Goal: Information Seeking & Learning: Learn about a topic

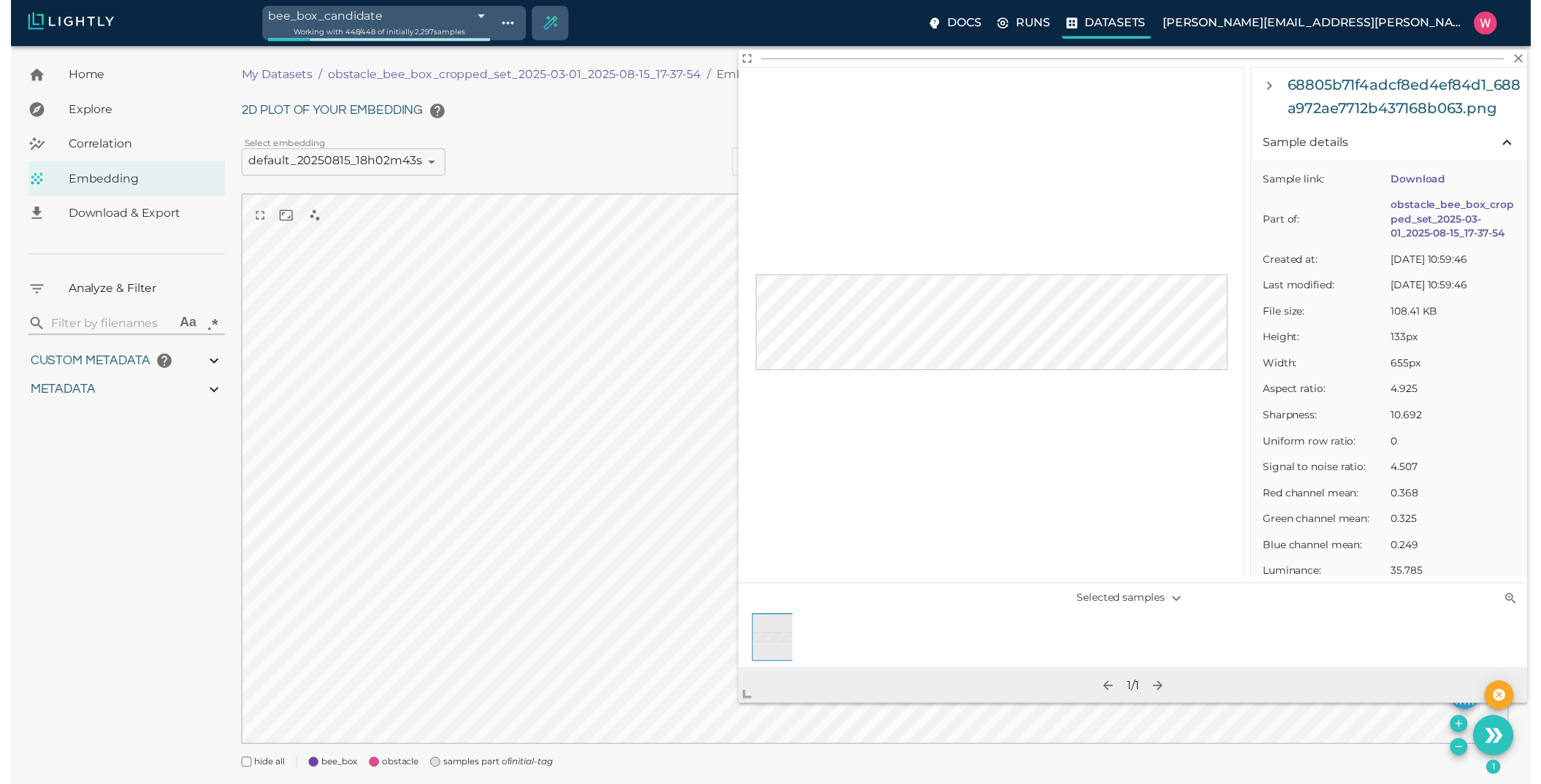
scroll to position [876, 0]
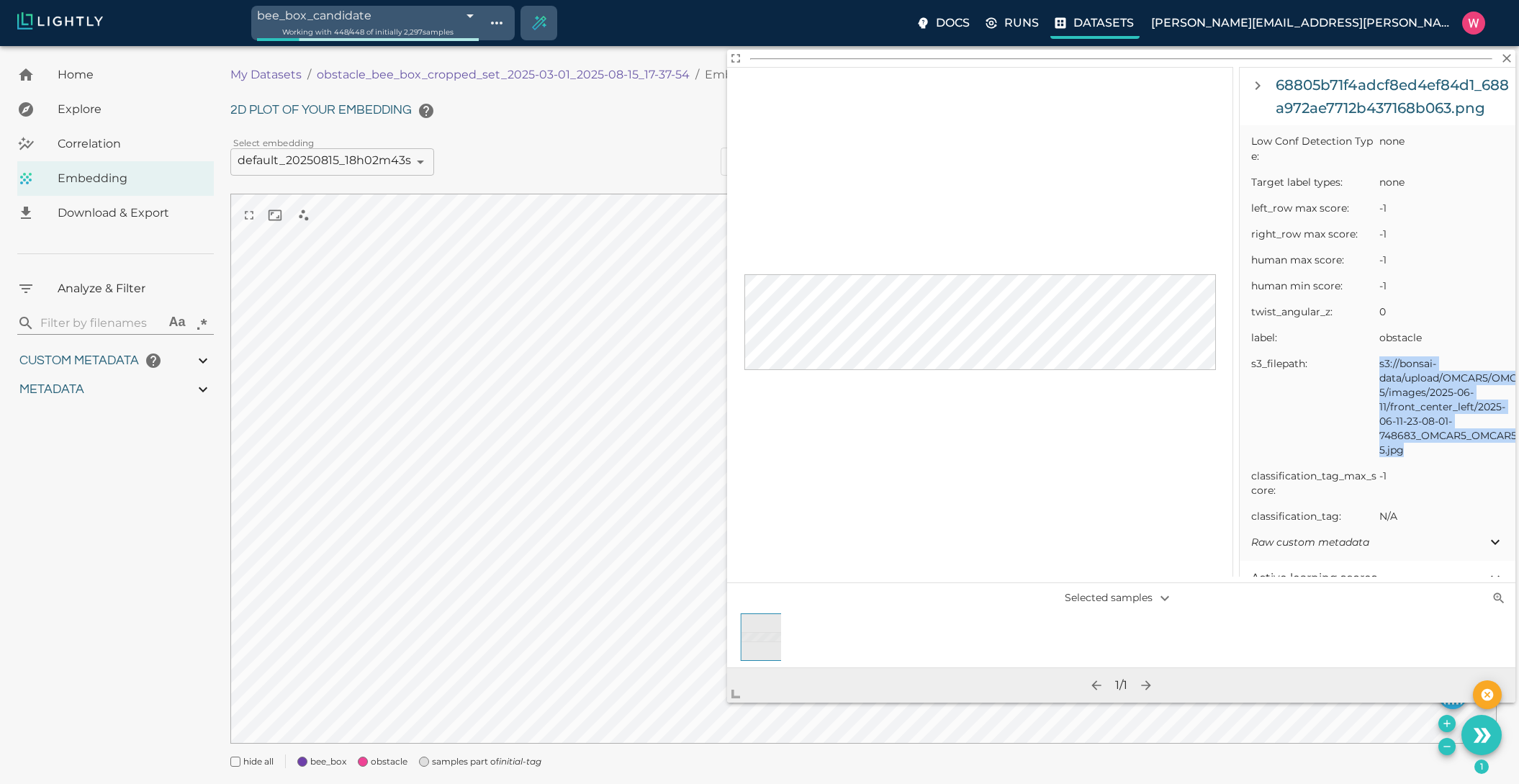
click at [1134, 24] on p "Datasets" at bounding box center [1104, 23] width 60 height 17
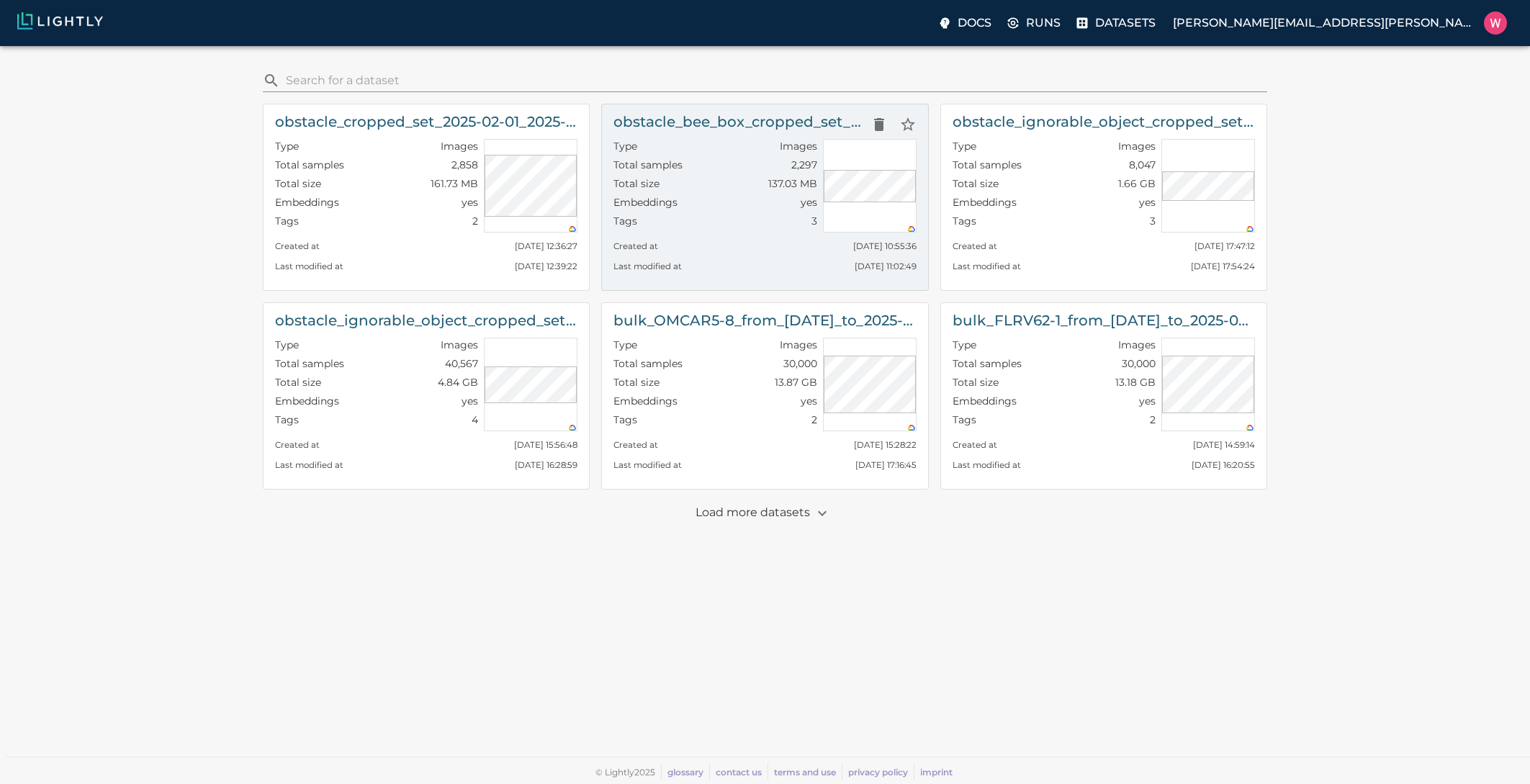
click at [730, 212] on div "Embeddings yes" at bounding box center [715, 204] width 203 height 18
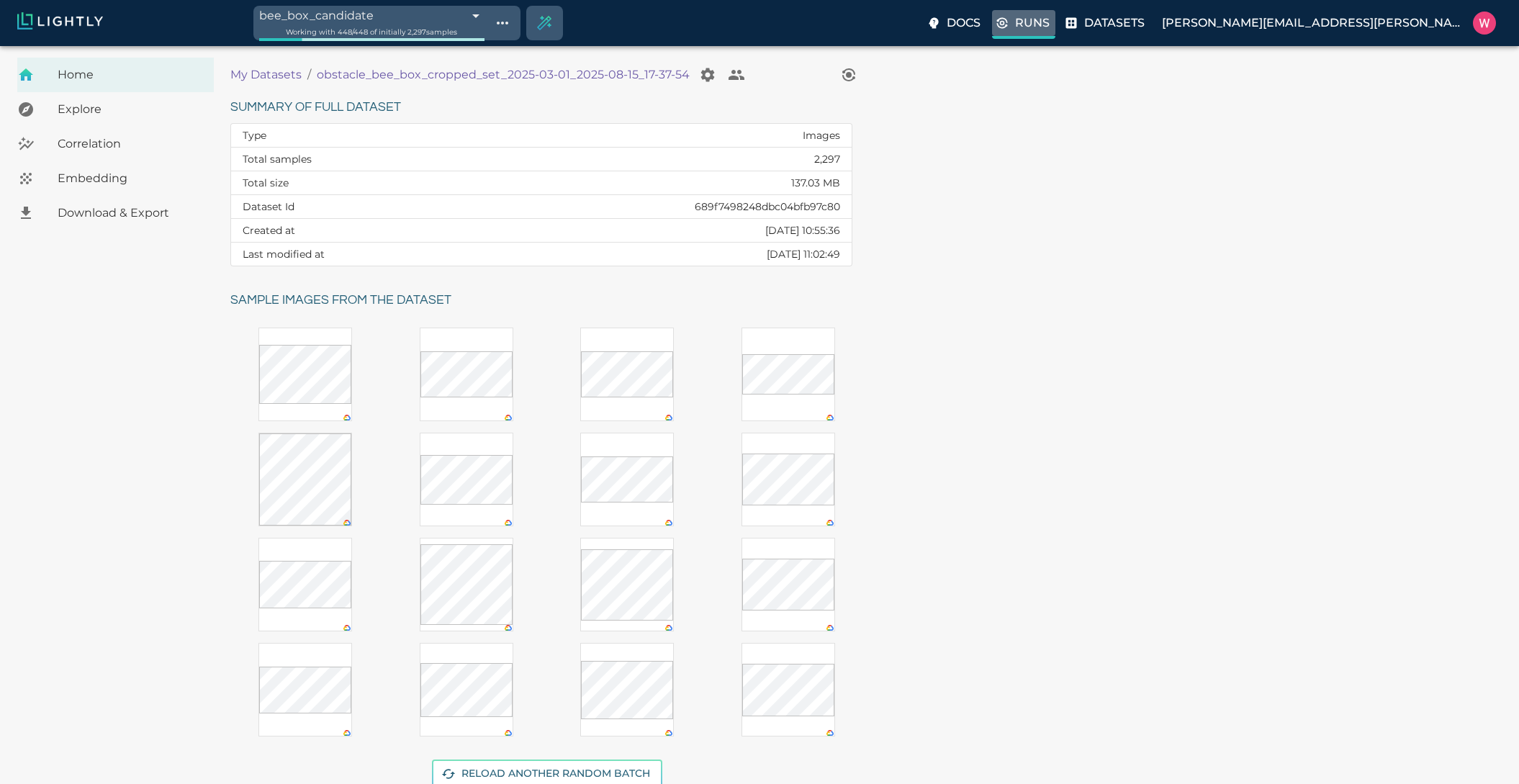
click at [1050, 21] on p "Runs" at bounding box center [1032, 23] width 35 height 17
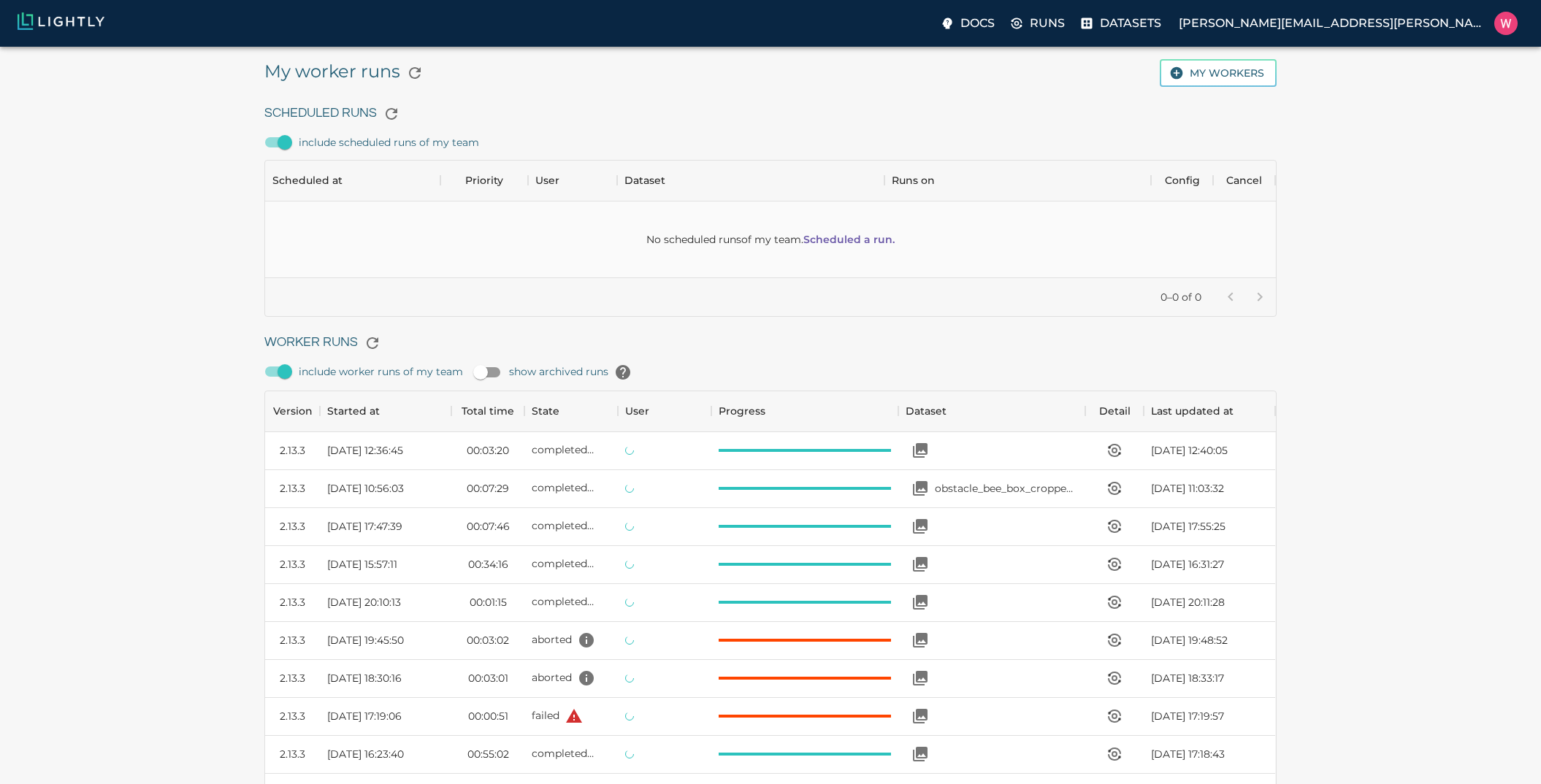
scroll to position [979, 1000]
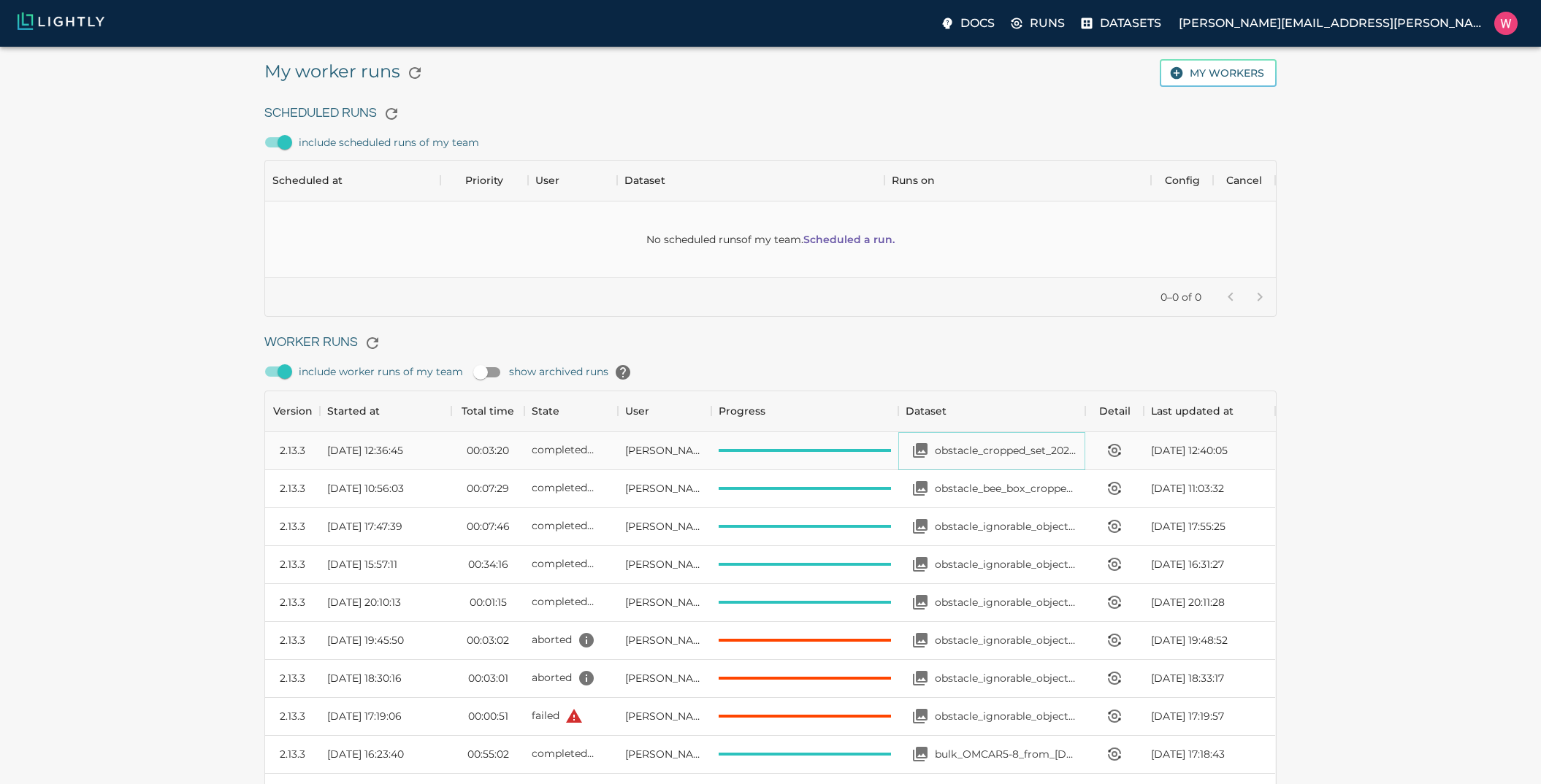
click at [983, 447] on p "obstacle_cropped_set_2025-02-01_2025-08-15_19-13-51" at bounding box center [1007, 451] width 143 height 15
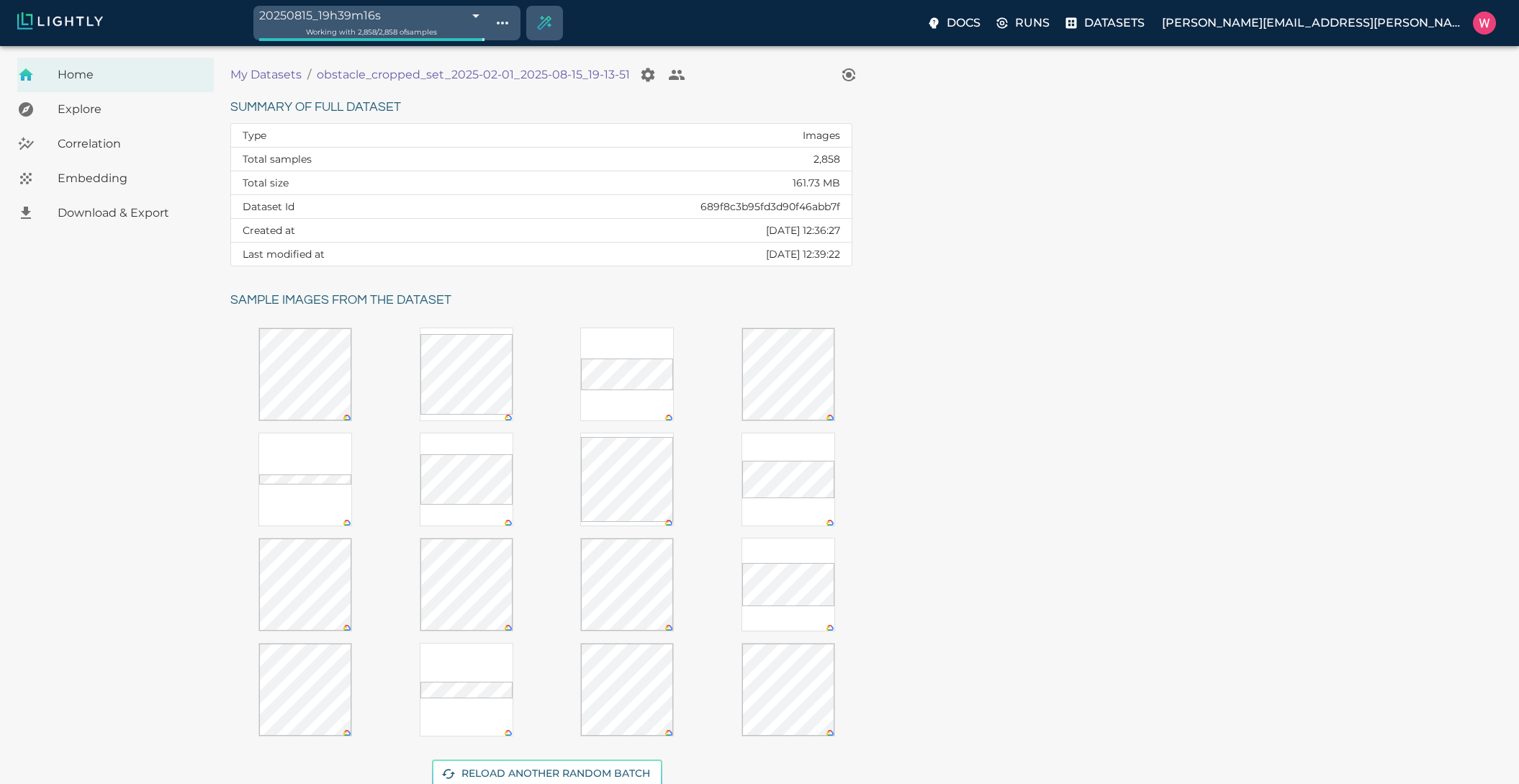
click at [104, 182] on span "Embedding" at bounding box center [130, 178] width 145 height 17
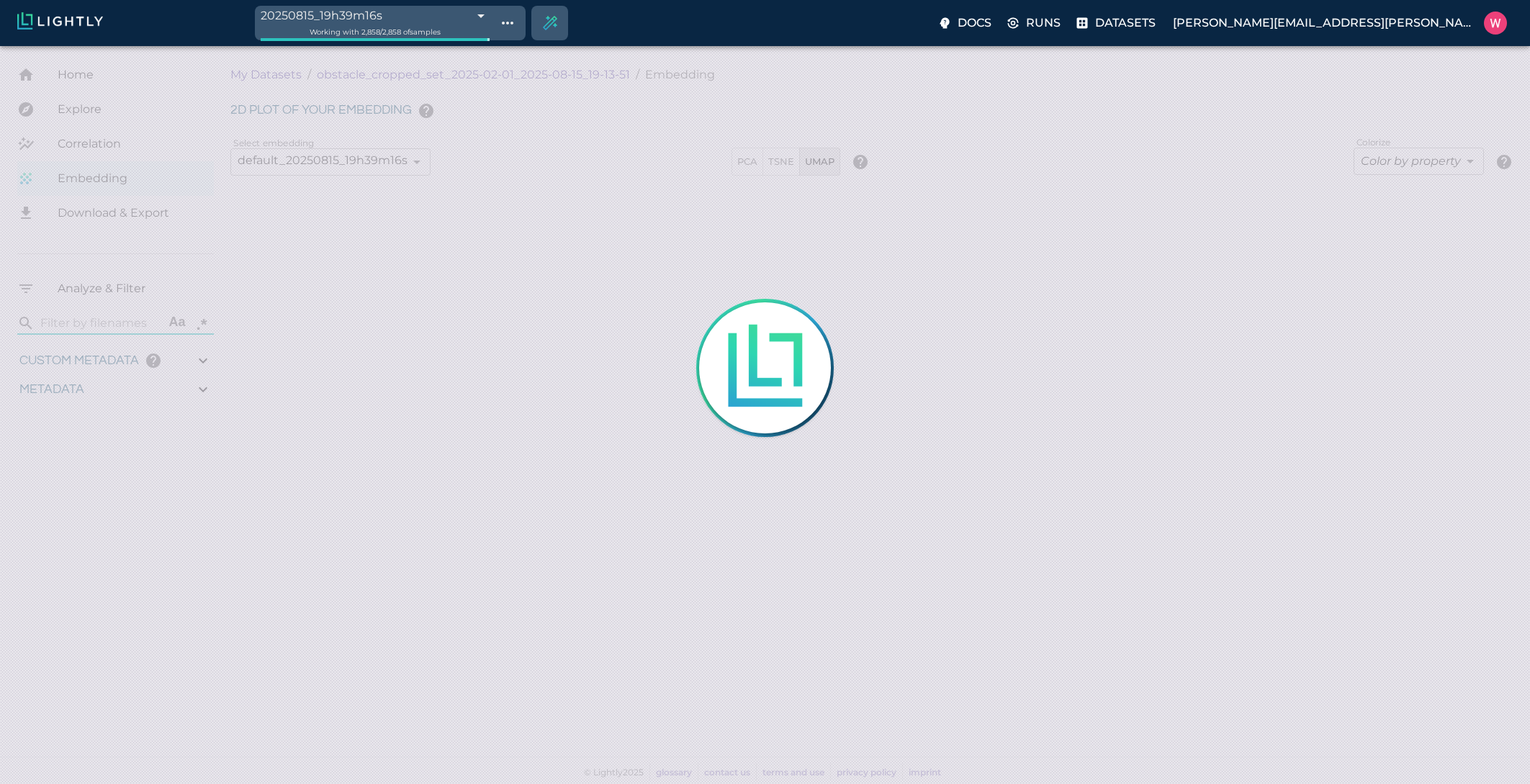
type input "0.563943266868591"
type input "20.5579432668686"
type input "1.47313940525055"
type input "62.4681394052505"
type input "0.0493653032440056"
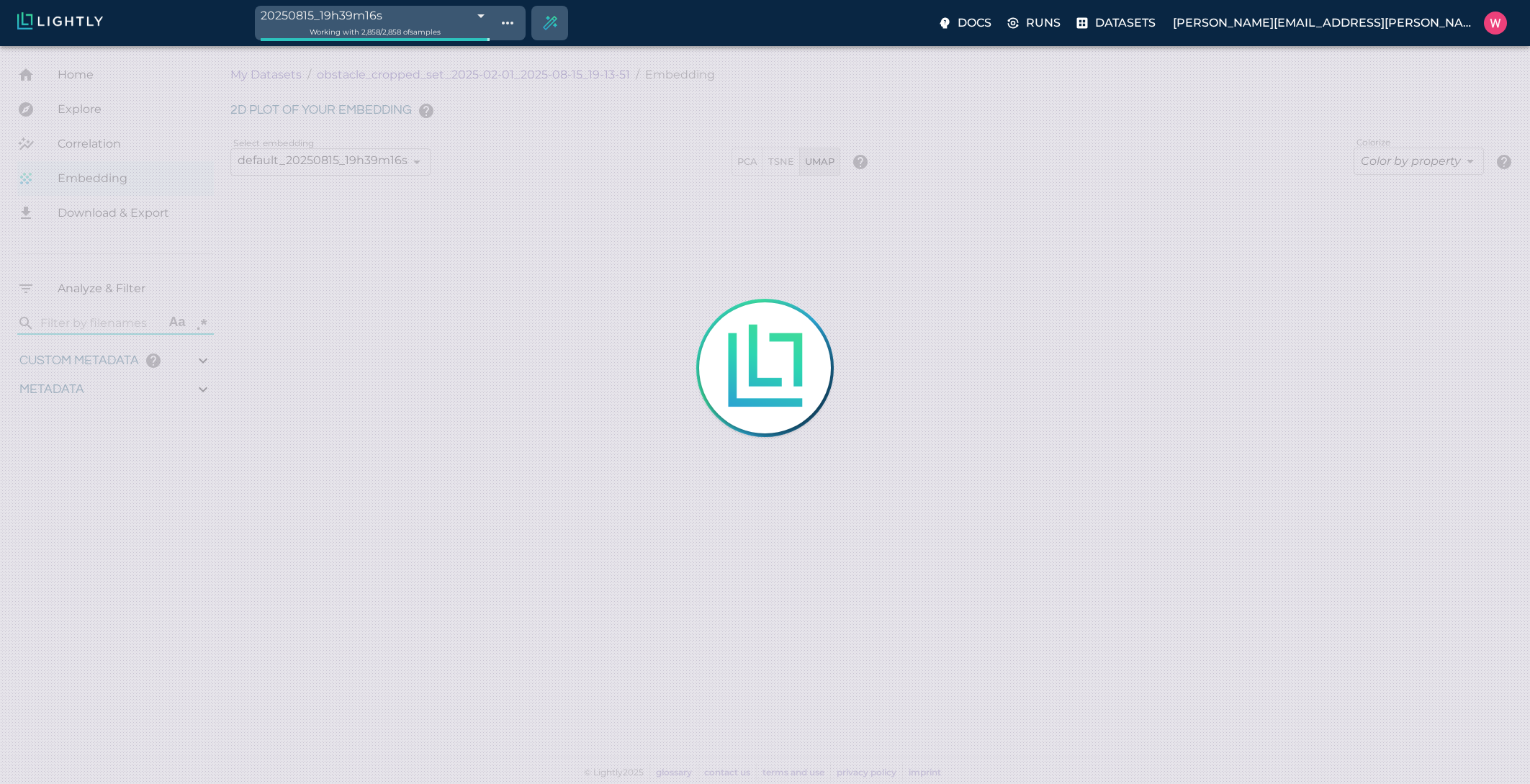
type input "21.112365303244"
type input "0.563943266868591"
type input "20.5579432668686"
type input "1.47313940525055"
type input "62.4681394052505"
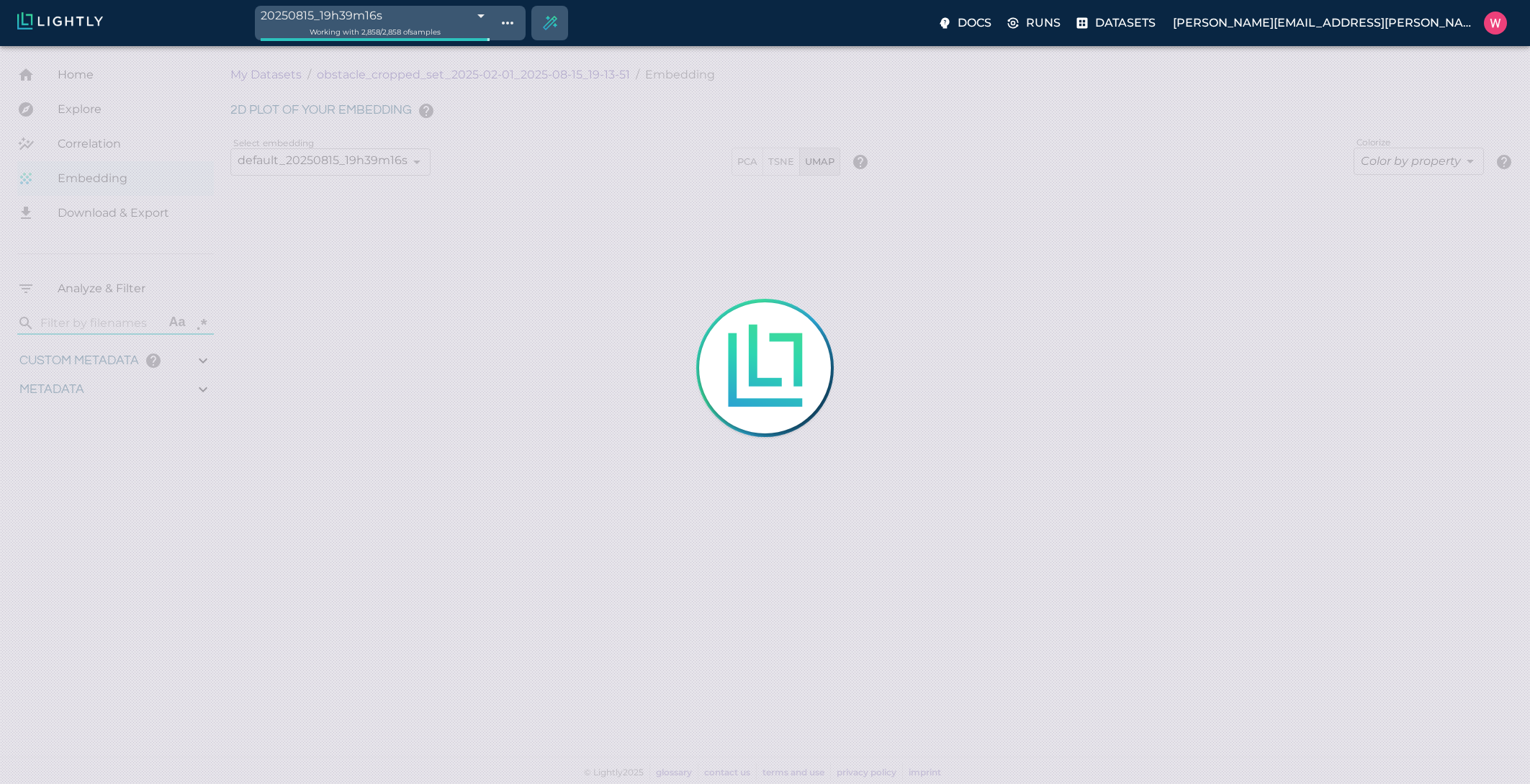
type input "0.0493653032440056"
type input "21.112365303244"
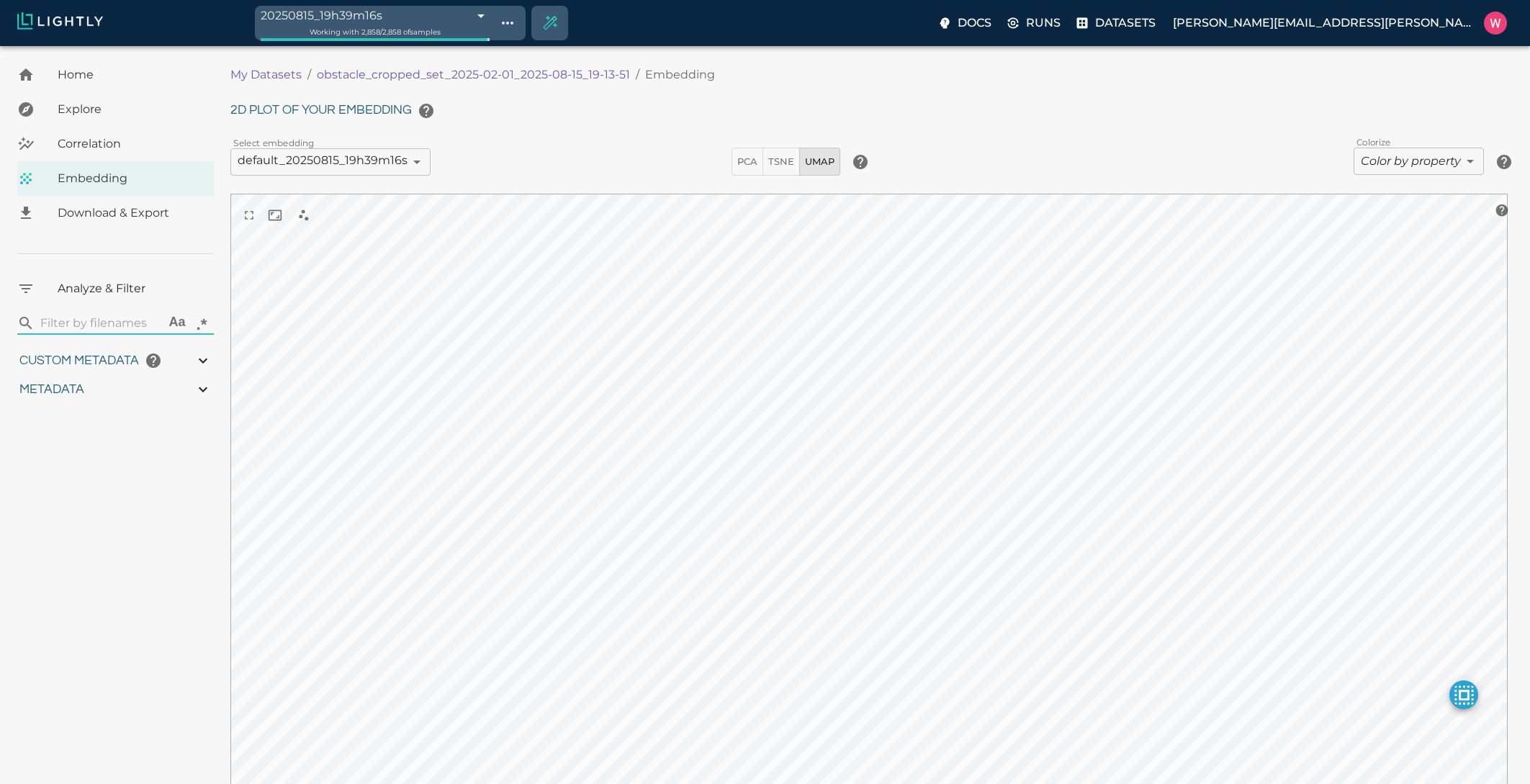
type input "0.563943266868591"
type input "20.5579432668686"
type input "1.47313940525055"
type input "62.4681394052505"
type input "0.0493653032440056"
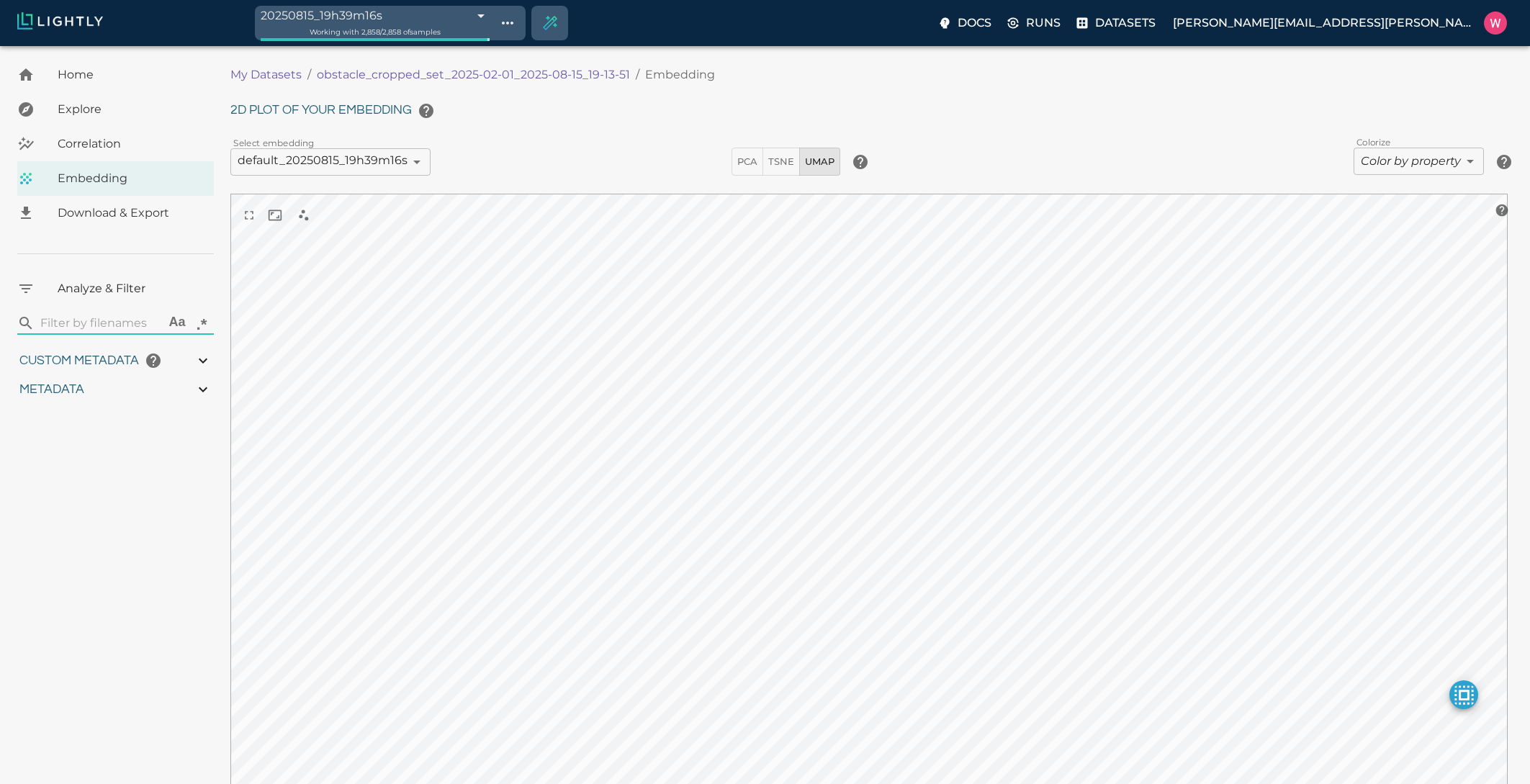
type input "21.112365303244"
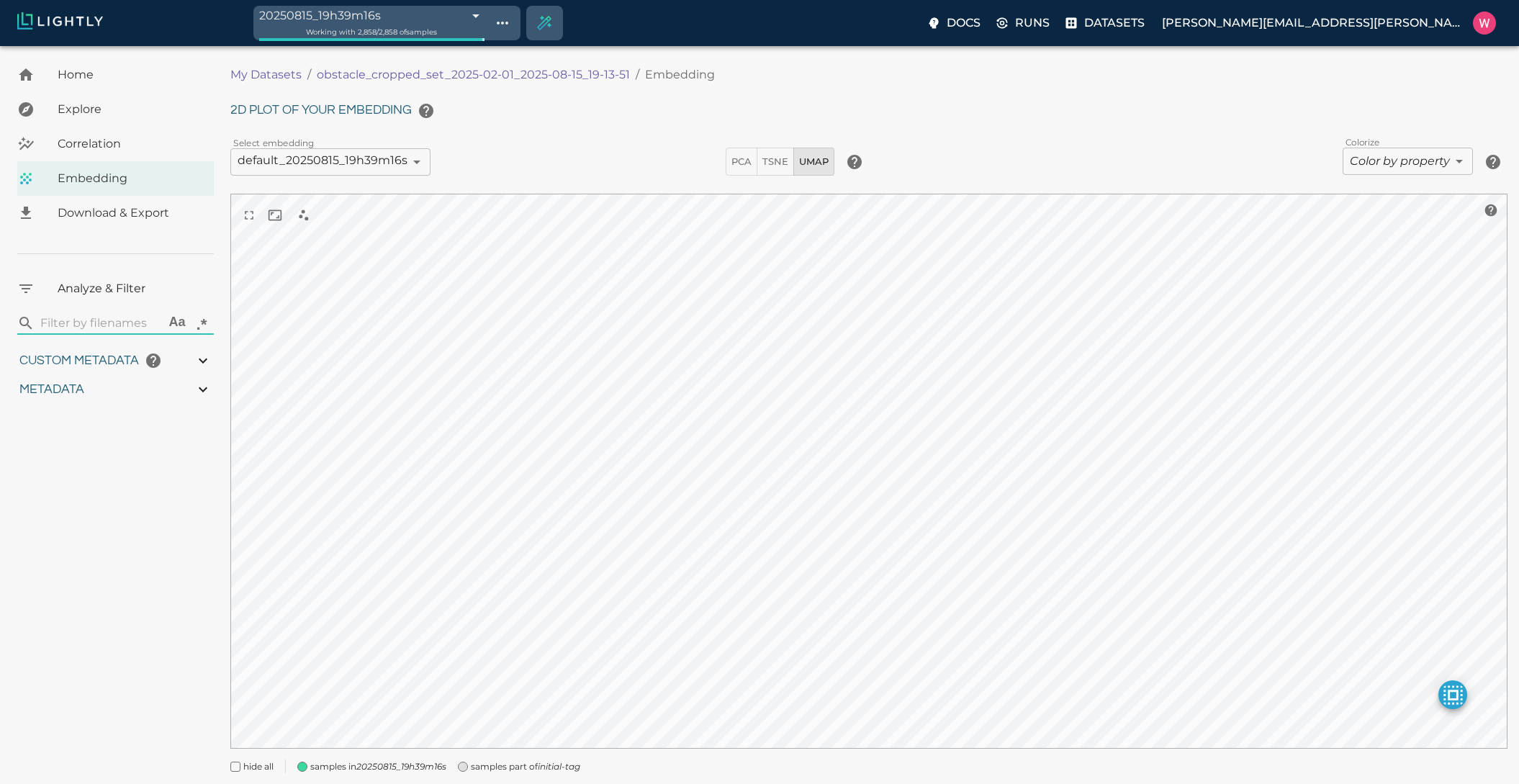
type input "0.563943266868591"
type input "20.5579432668686"
type input "1.47313940525055"
type input "62.4681394052505"
type input "0.0493653032440056"
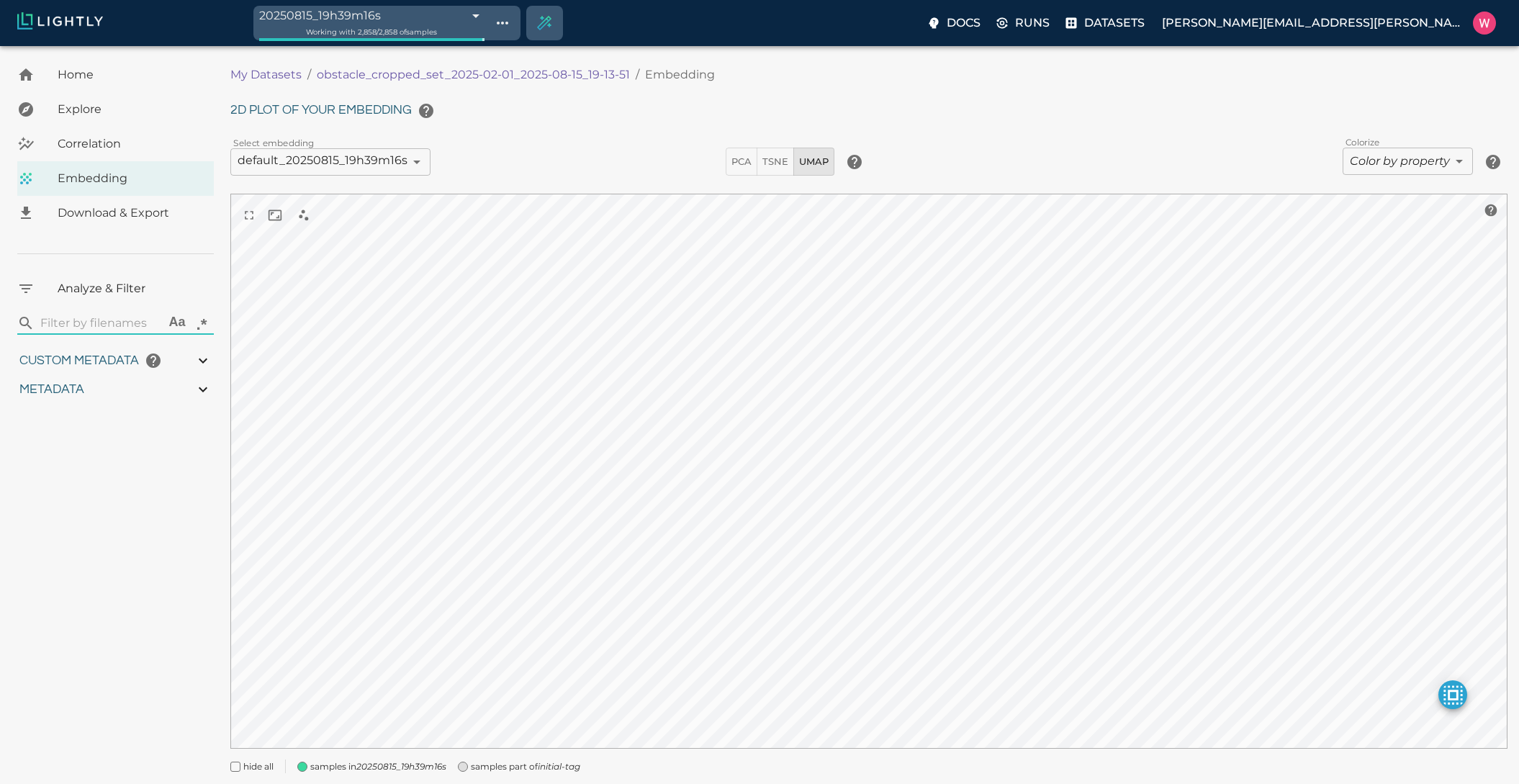
type input "21.112365303244"
type input "0.563943266868591"
type input "20.5579432668686"
type input "1.47313940525055"
type input "62.4681394052505"
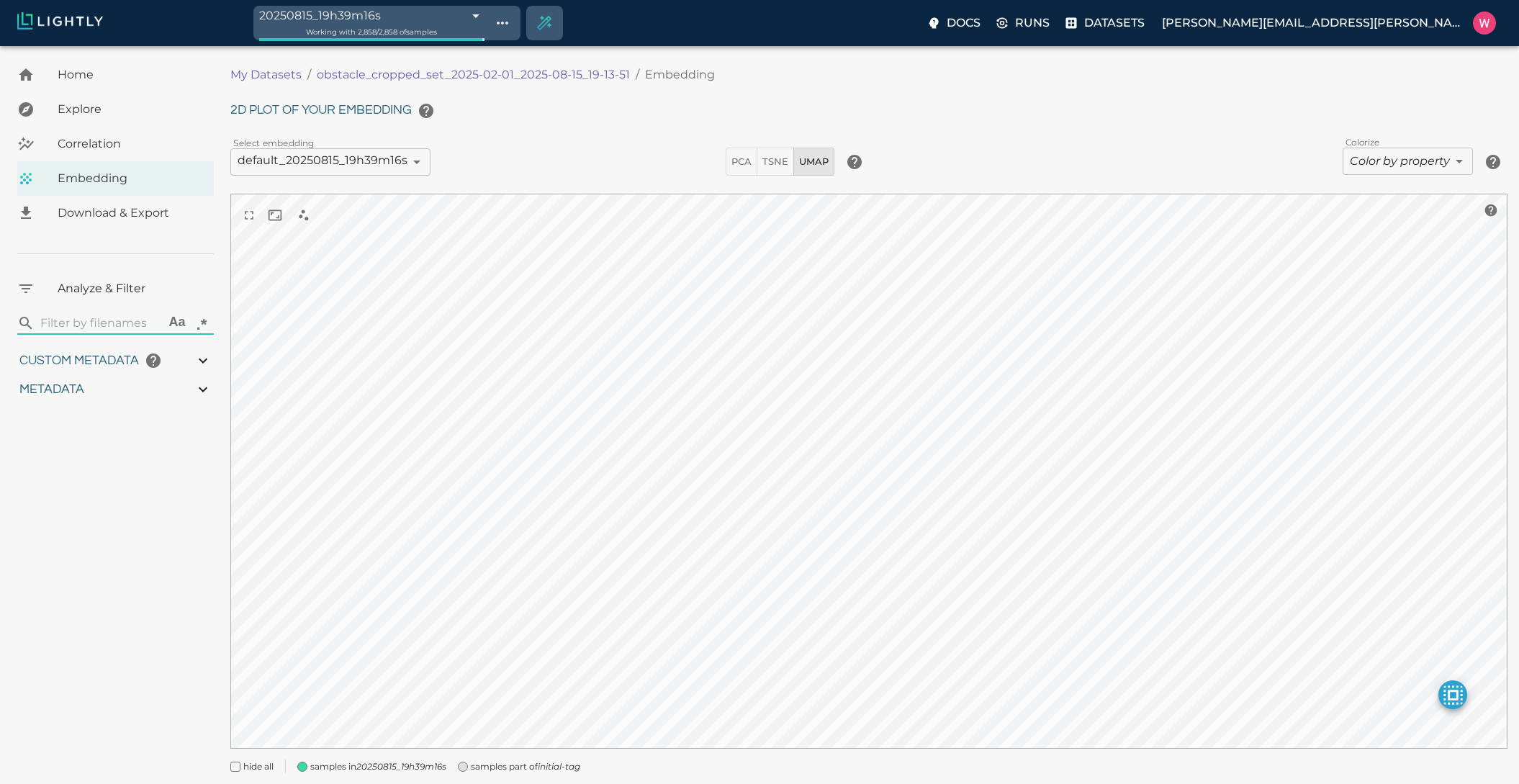
type input "0.0493653032440056"
type input "21.112365303244"
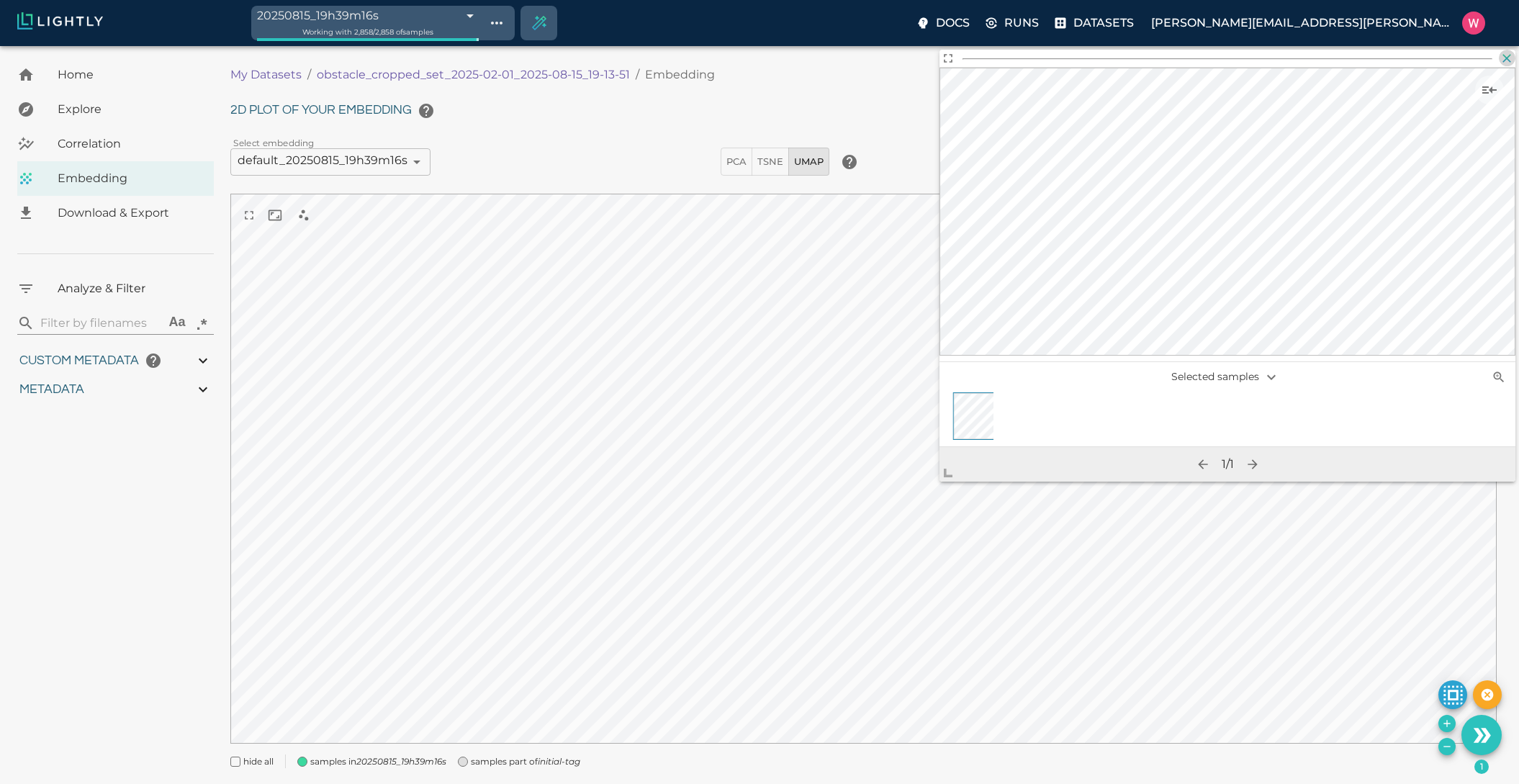
click at [1509, 61] on icon "button" at bounding box center [1507, 58] width 15 height 15
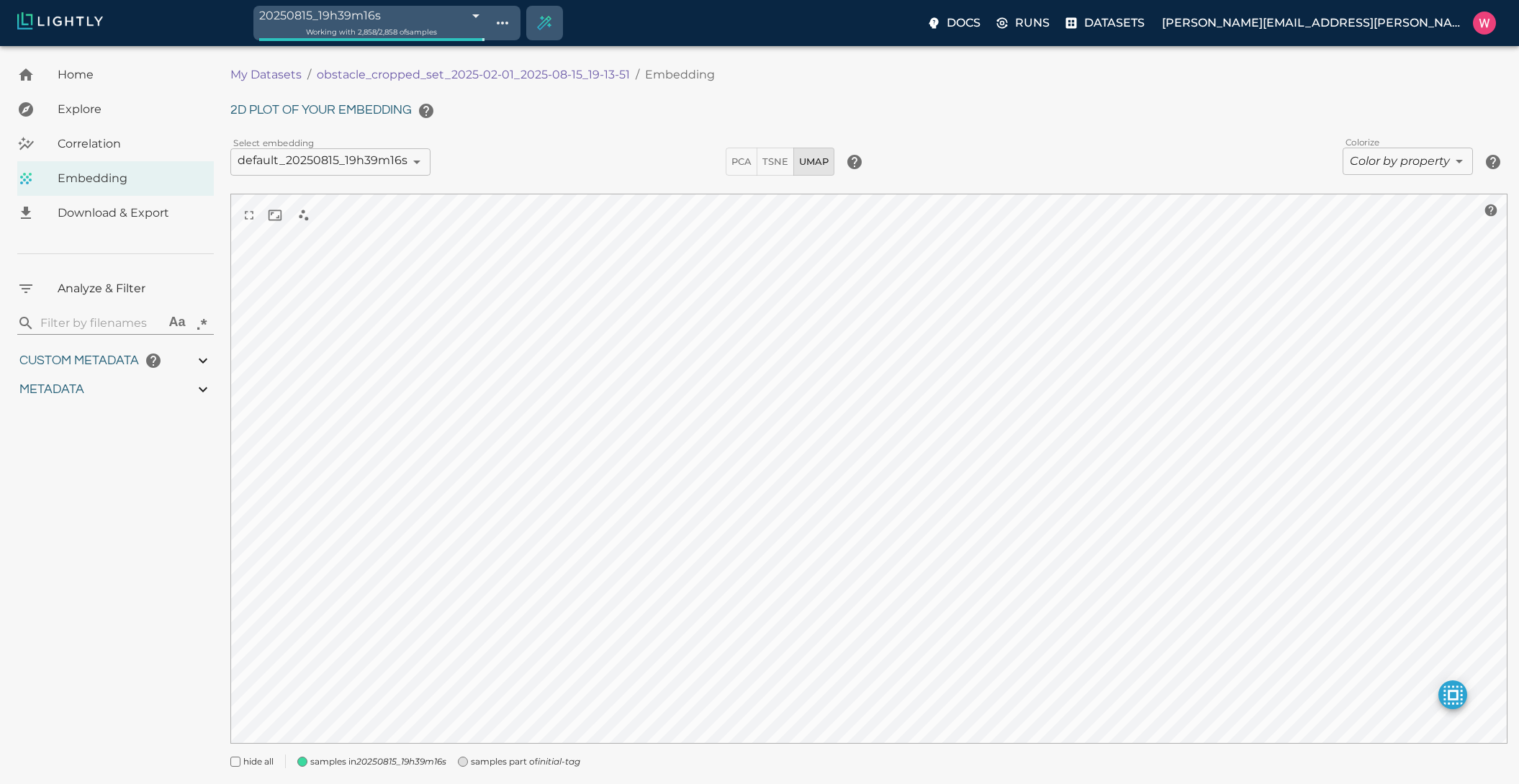
click at [1389, 169] on body "20250815_19h39m16s 689f8ce48ed35fe88f8e53fe Working with 2,858 / 2,858 of sampl…" at bounding box center [759, 433] width 1519 height 774
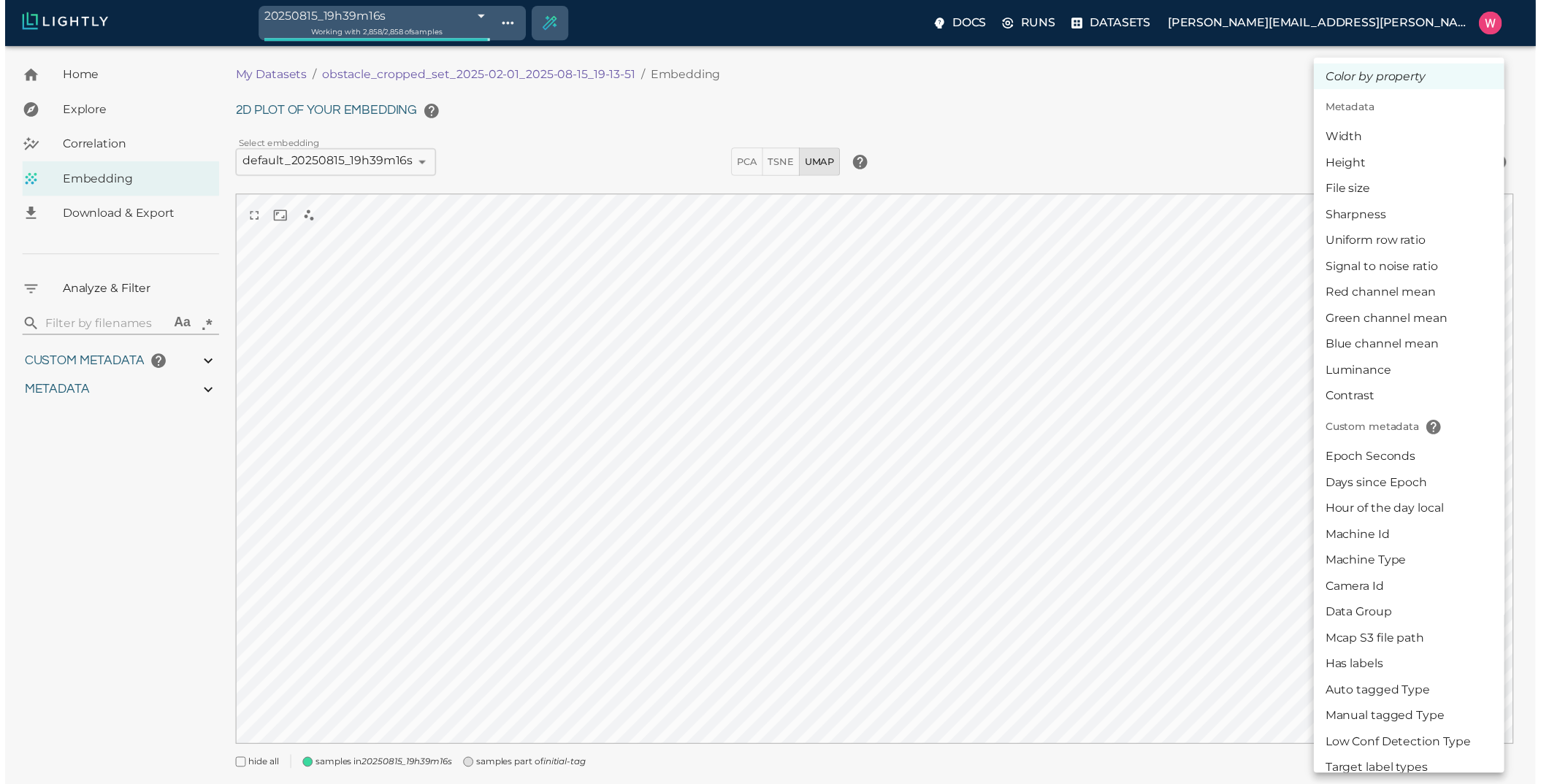
scroll to position [250, 0]
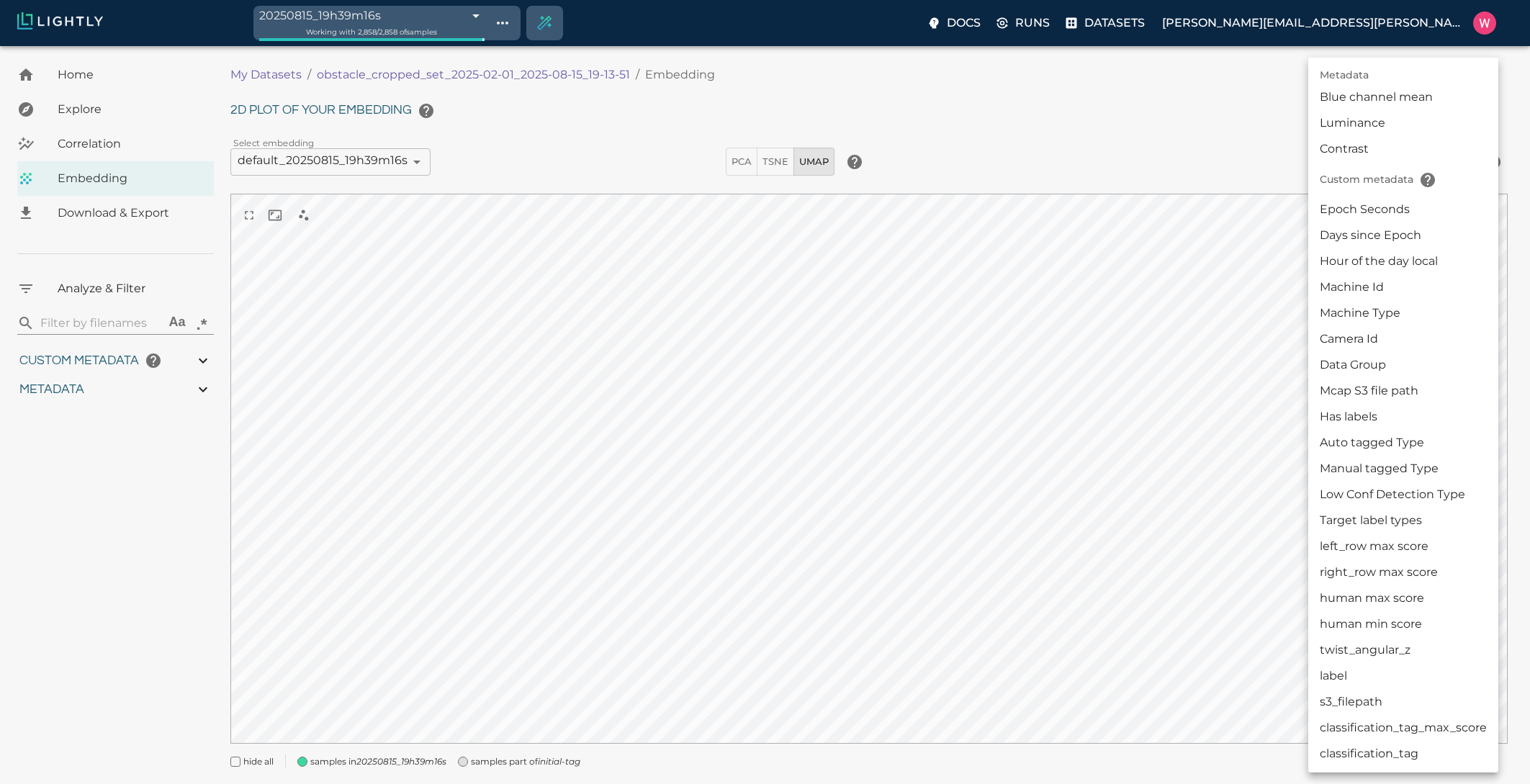
click at [1347, 671] on li "label" at bounding box center [1403, 676] width 190 height 26
type input "userDefined|CATEGORICAL_STRING|label"
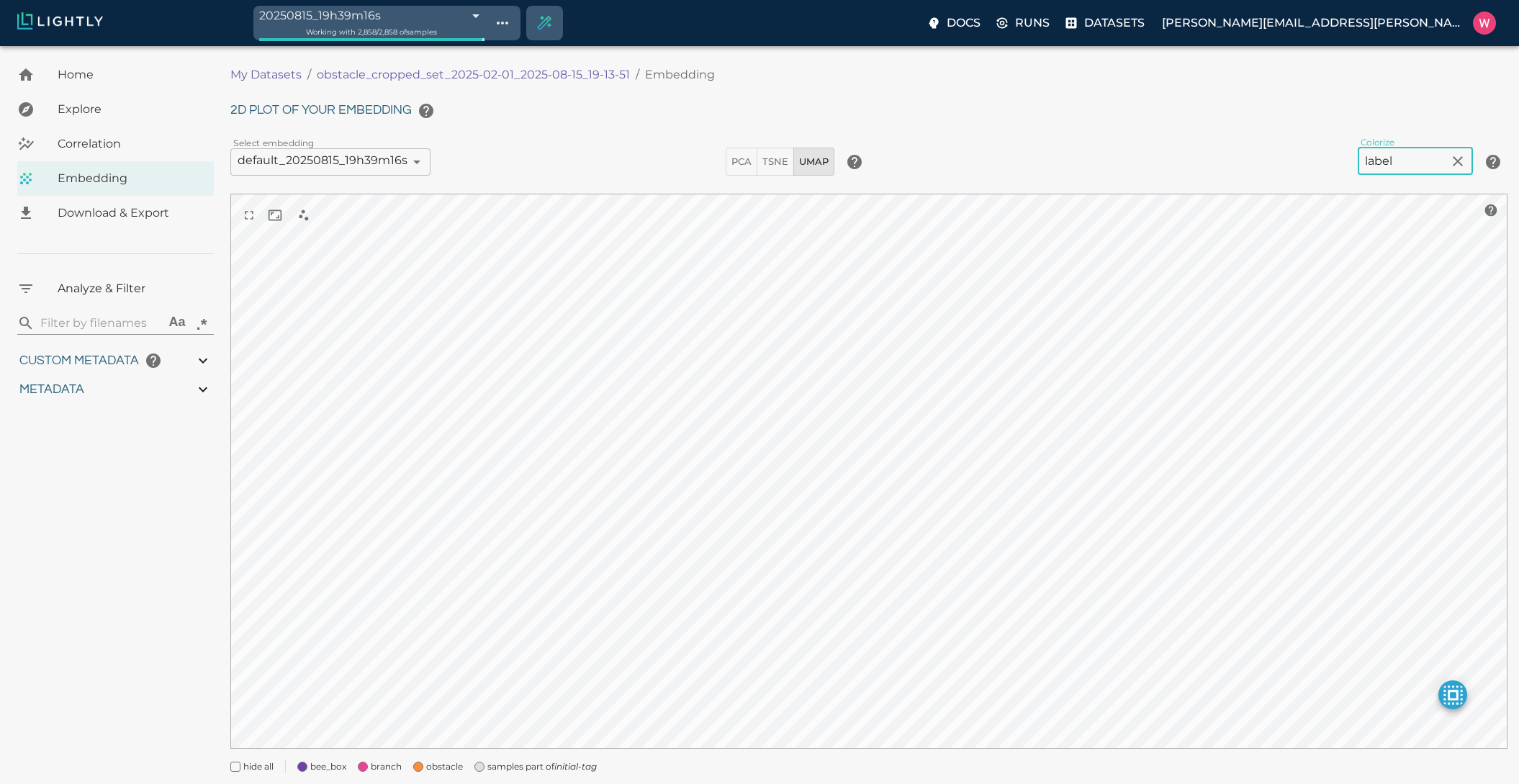
click at [490, 769] on span "samples part of initial-tag" at bounding box center [542, 767] width 110 height 15
click at [439, 769] on span "obstacle" at bounding box center [445, 767] width 37 height 15
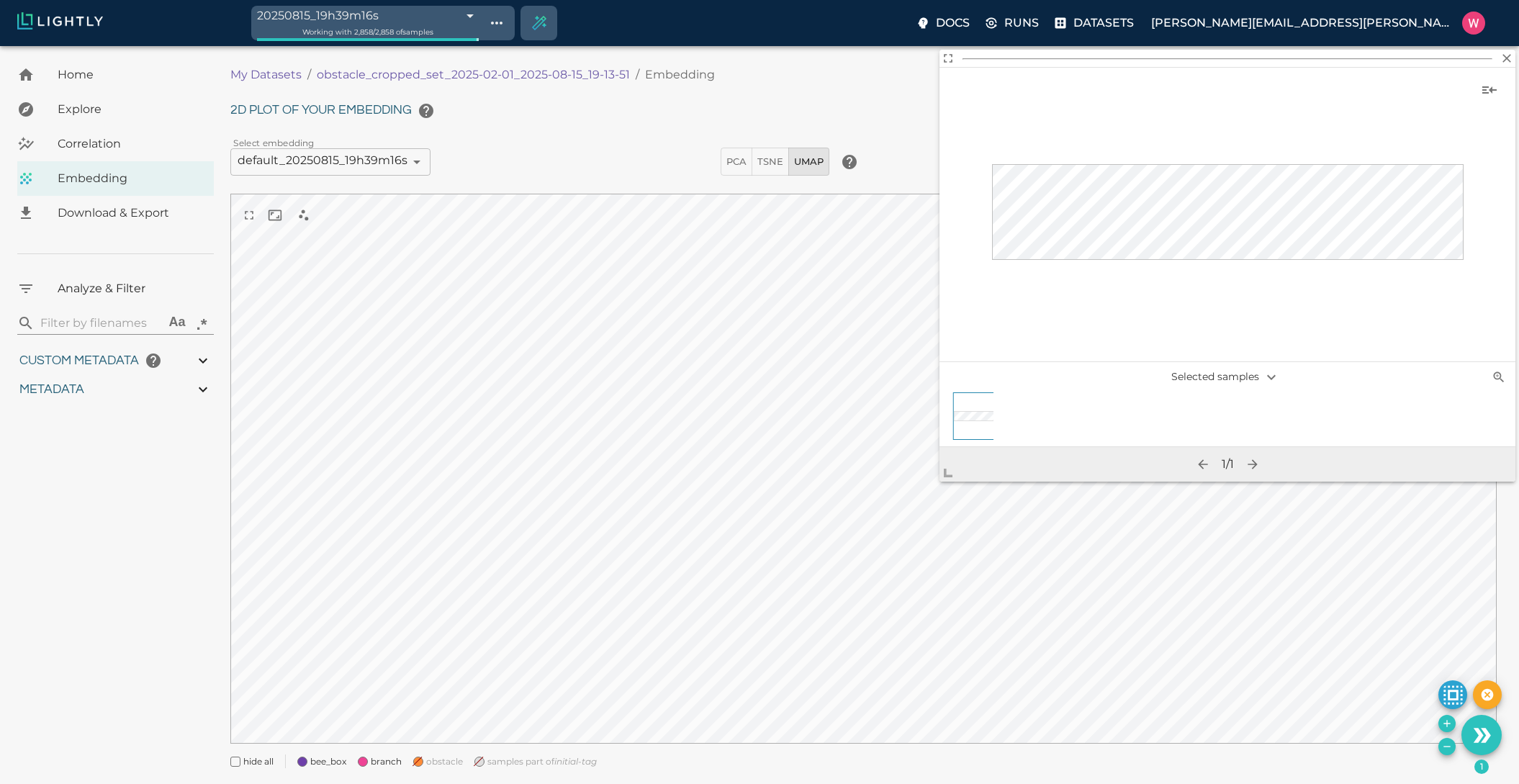
click at [415, 765] on span at bounding box center [418, 762] width 10 height 10
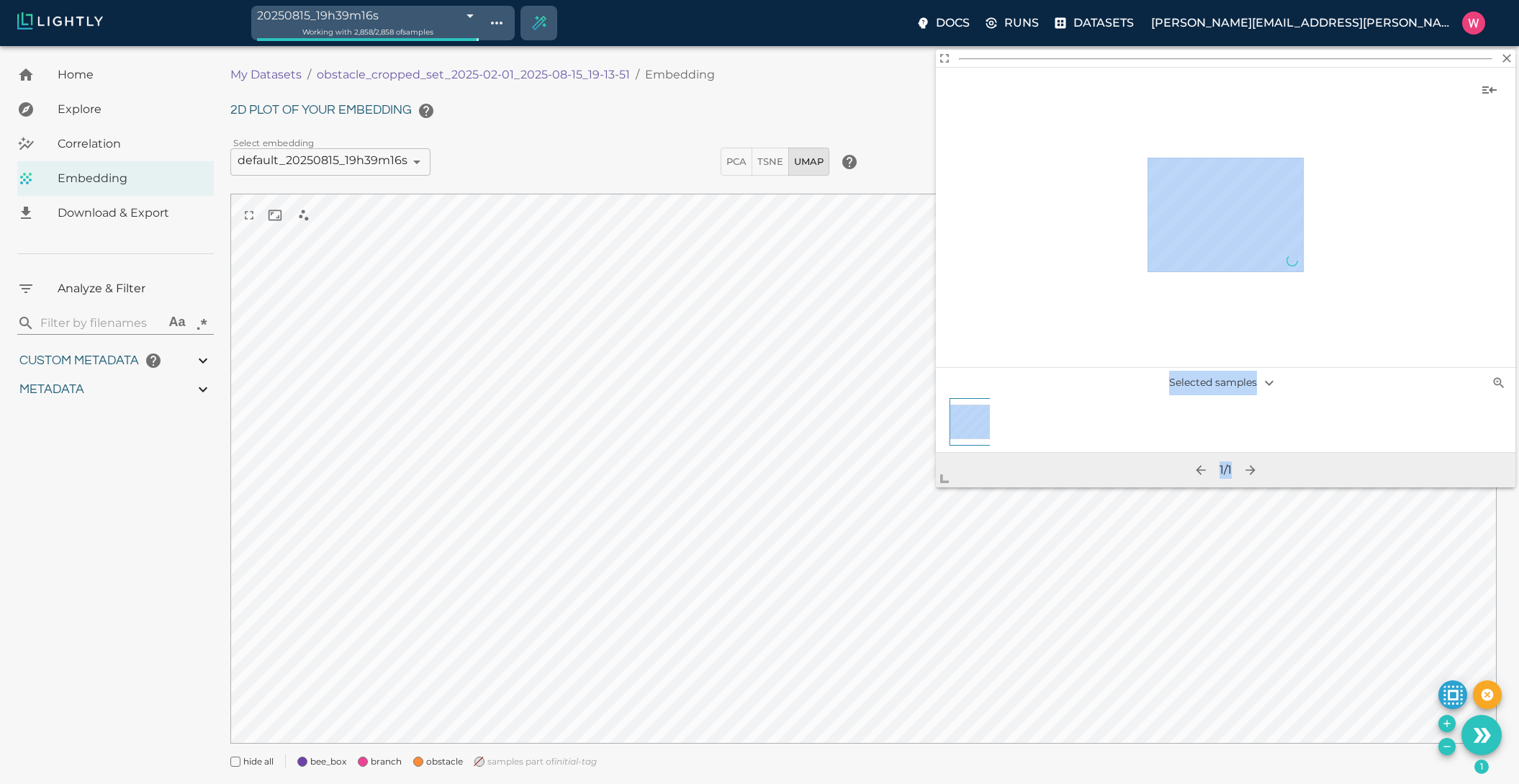
click at [862, 594] on body "20250815_19h39m16s 689f8ce48ed35fe88f8e53fe Working with 2,858 / 2,858 of sampl…" at bounding box center [759, 433] width 1519 height 774
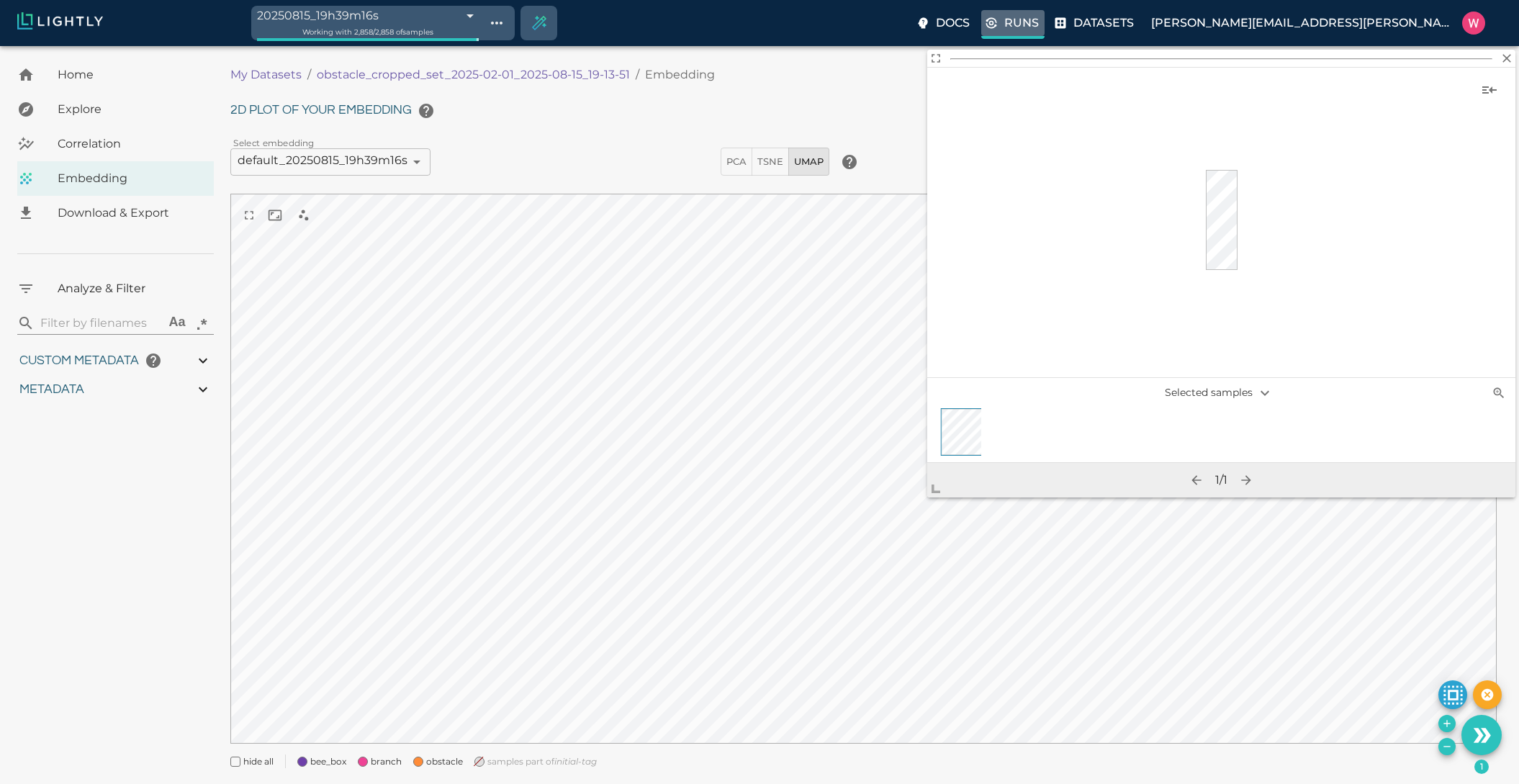
click at [1039, 25] on p "Runs" at bounding box center [1021, 23] width 35 height 17
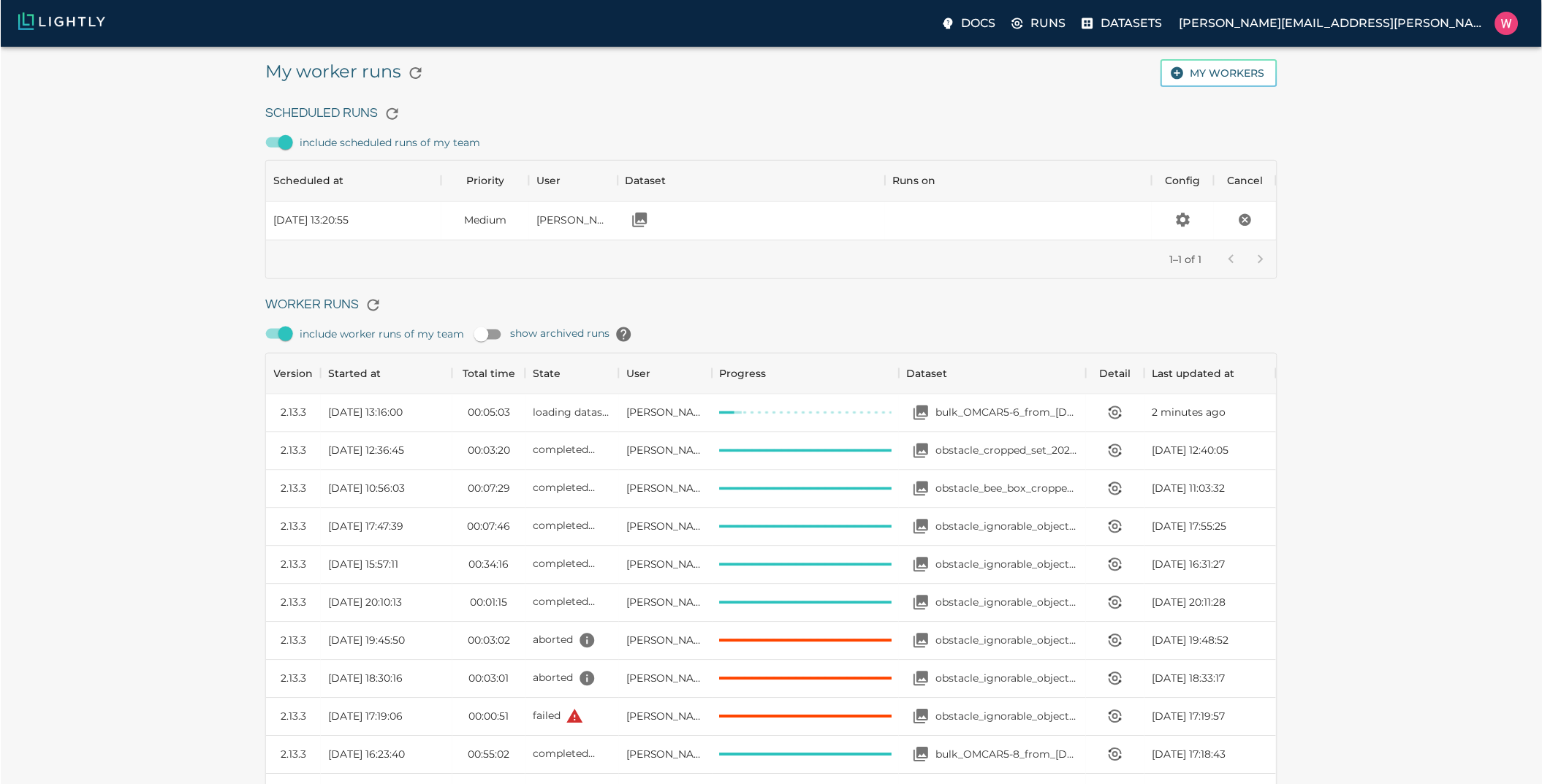
scroll to position [980, 1001]
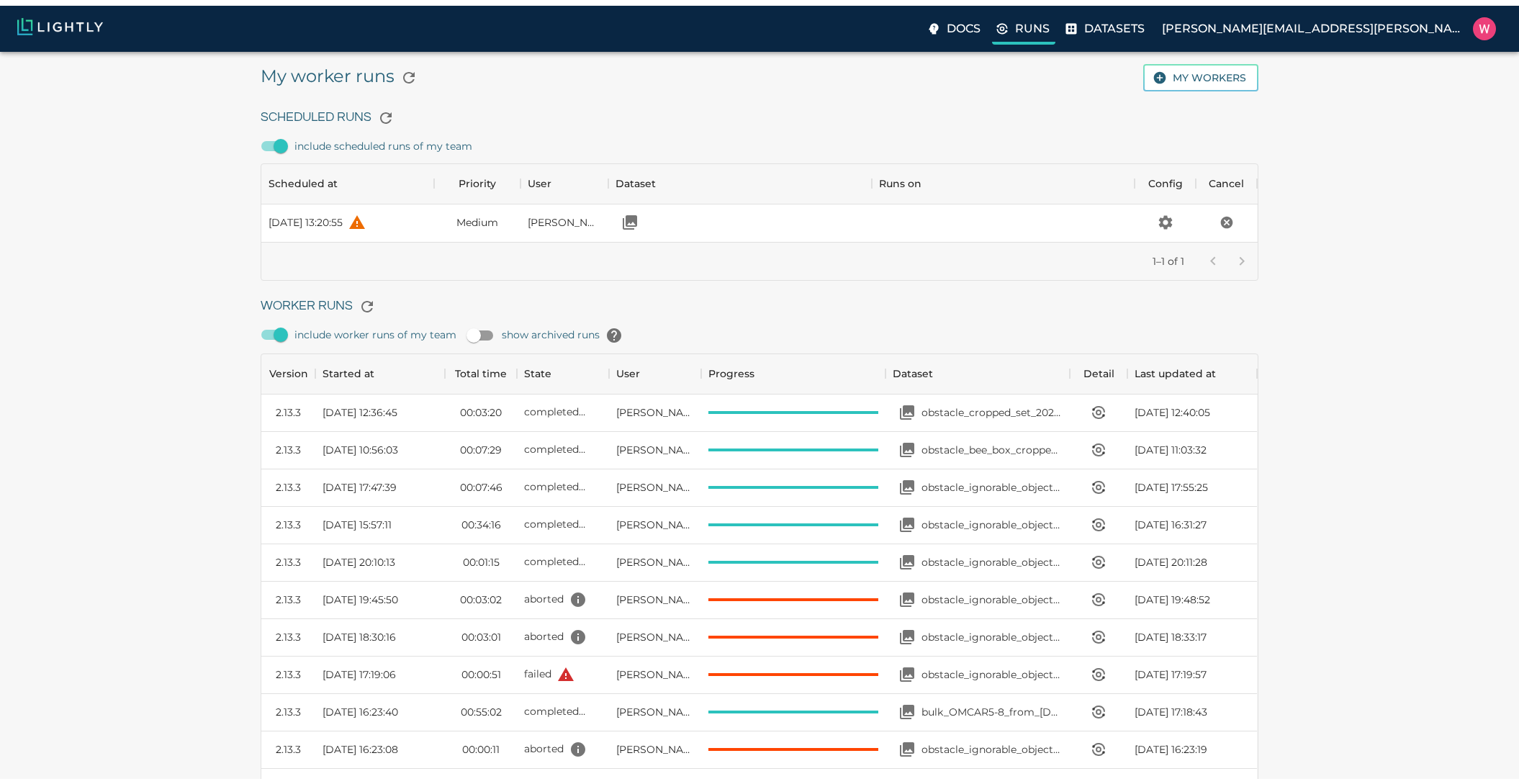
scroll to position [965, 986]
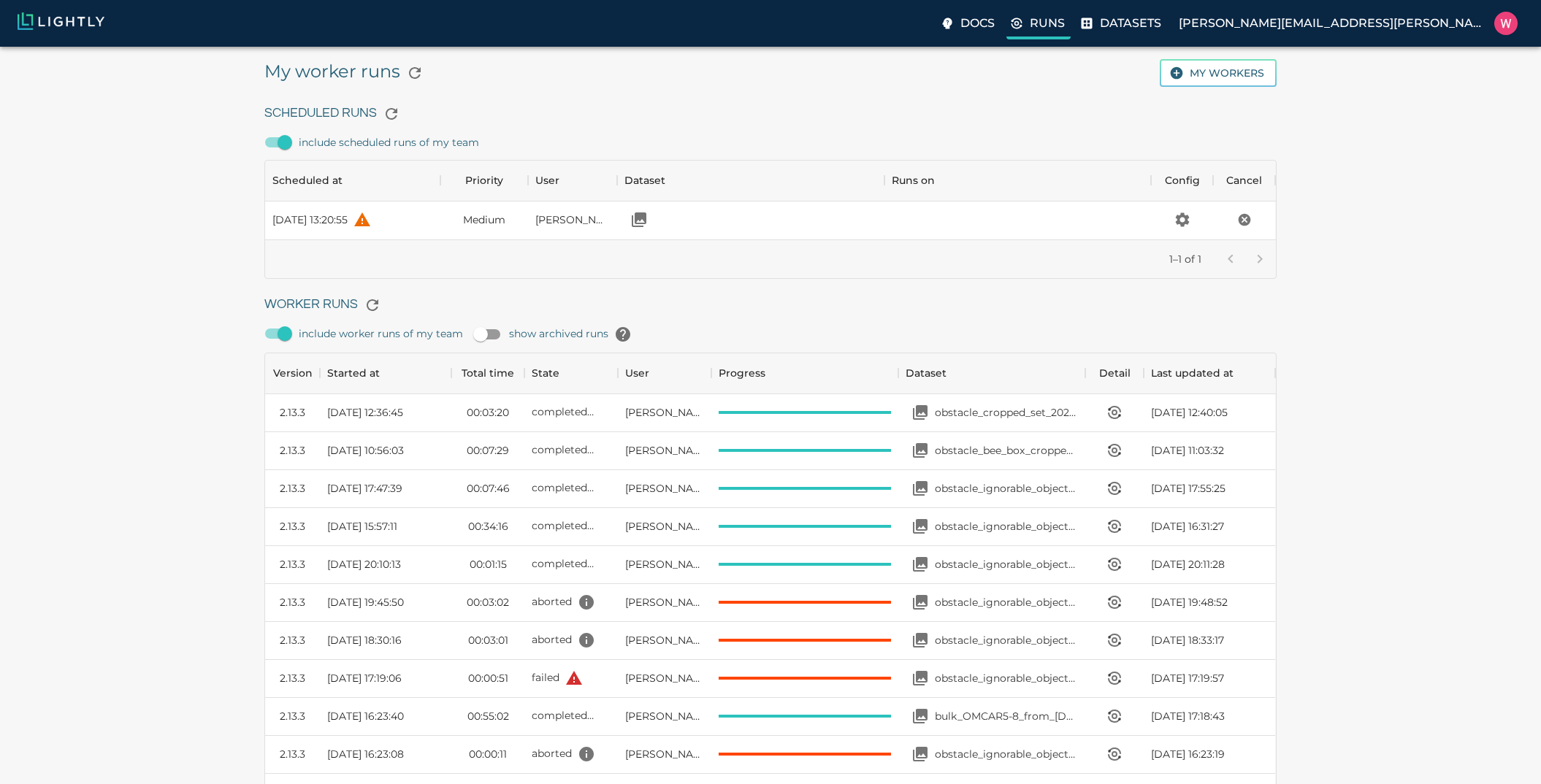
click at [1071, 24] on label "Runs" at bounding box center [1039, 25] width 64 height 29
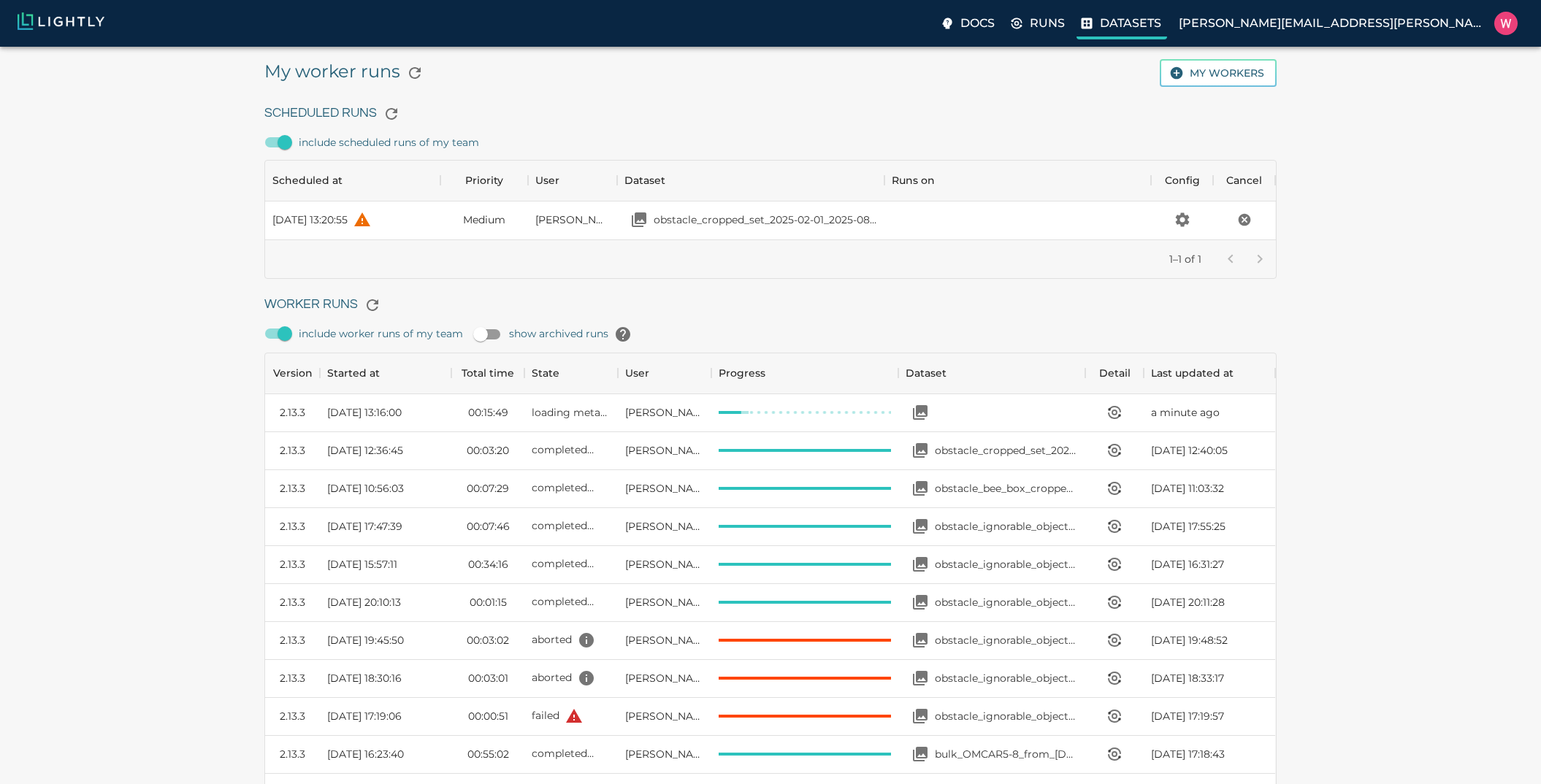
click at [1093, 18] on icon at bounding box center [1087, 23] width 11 height 11
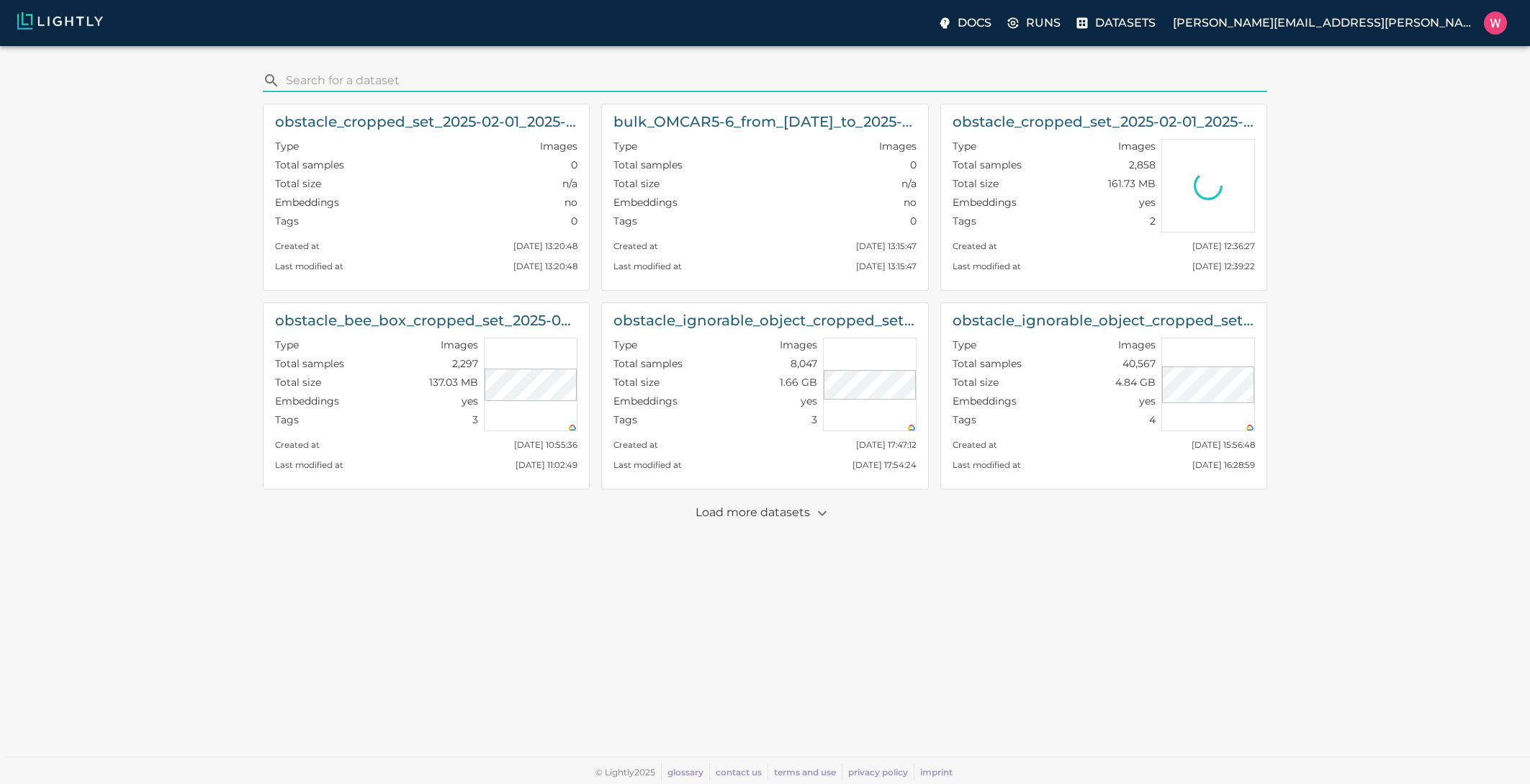
click at [461, 82] on input "search" at bounding box center [773, 80] width 976 height 23
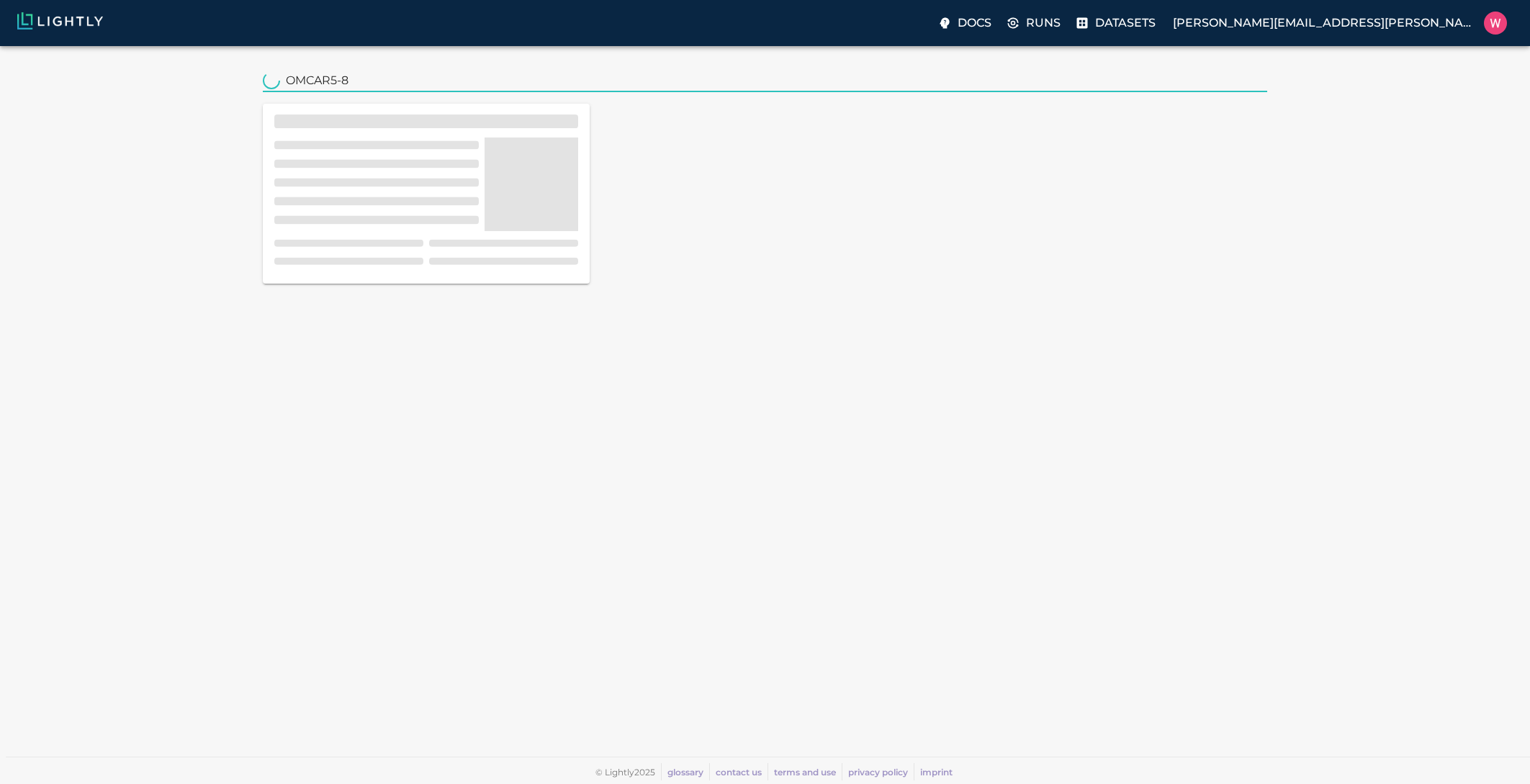
type input "OMCAR5-8"
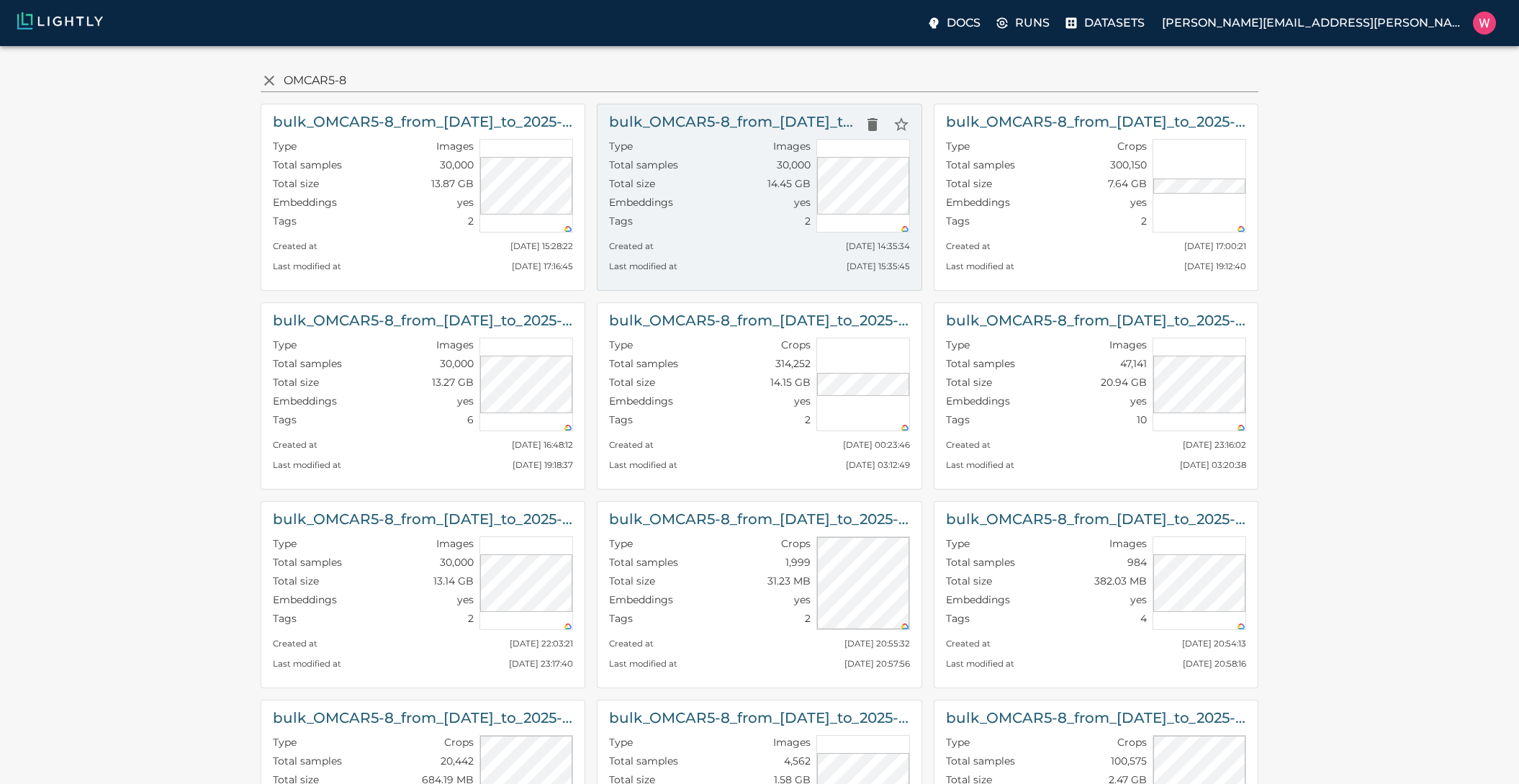
click at [702, 145] on div "Type Images" at bounding box center [709, 148] width 201 height 18
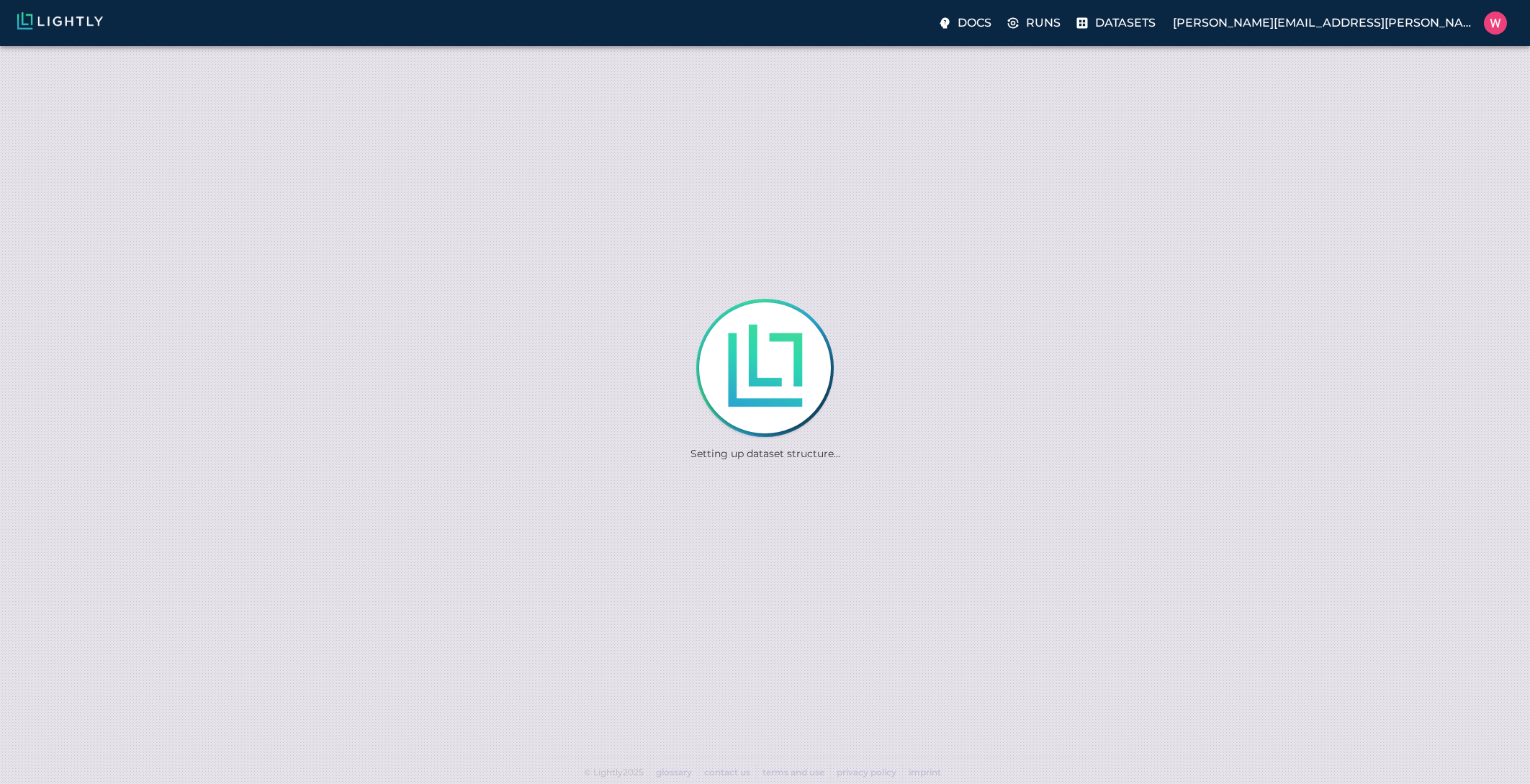
click at [49, 132] on div "Setting up dataset structure..." at bounding box center [765, 392] width 1530 height 784
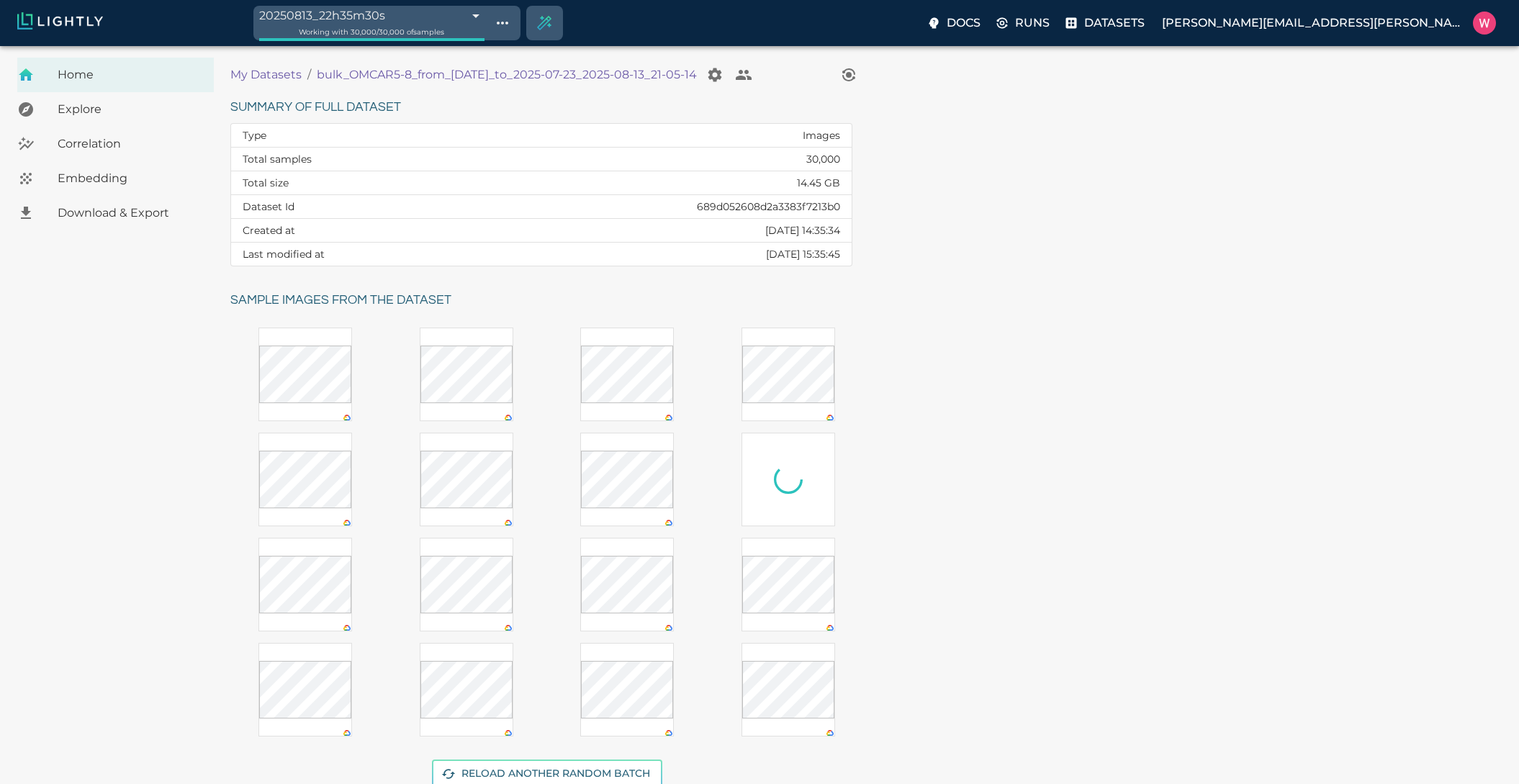
click at [129, 167] on div "Embedding" at bounding box center [115, 178] width 197 height 35
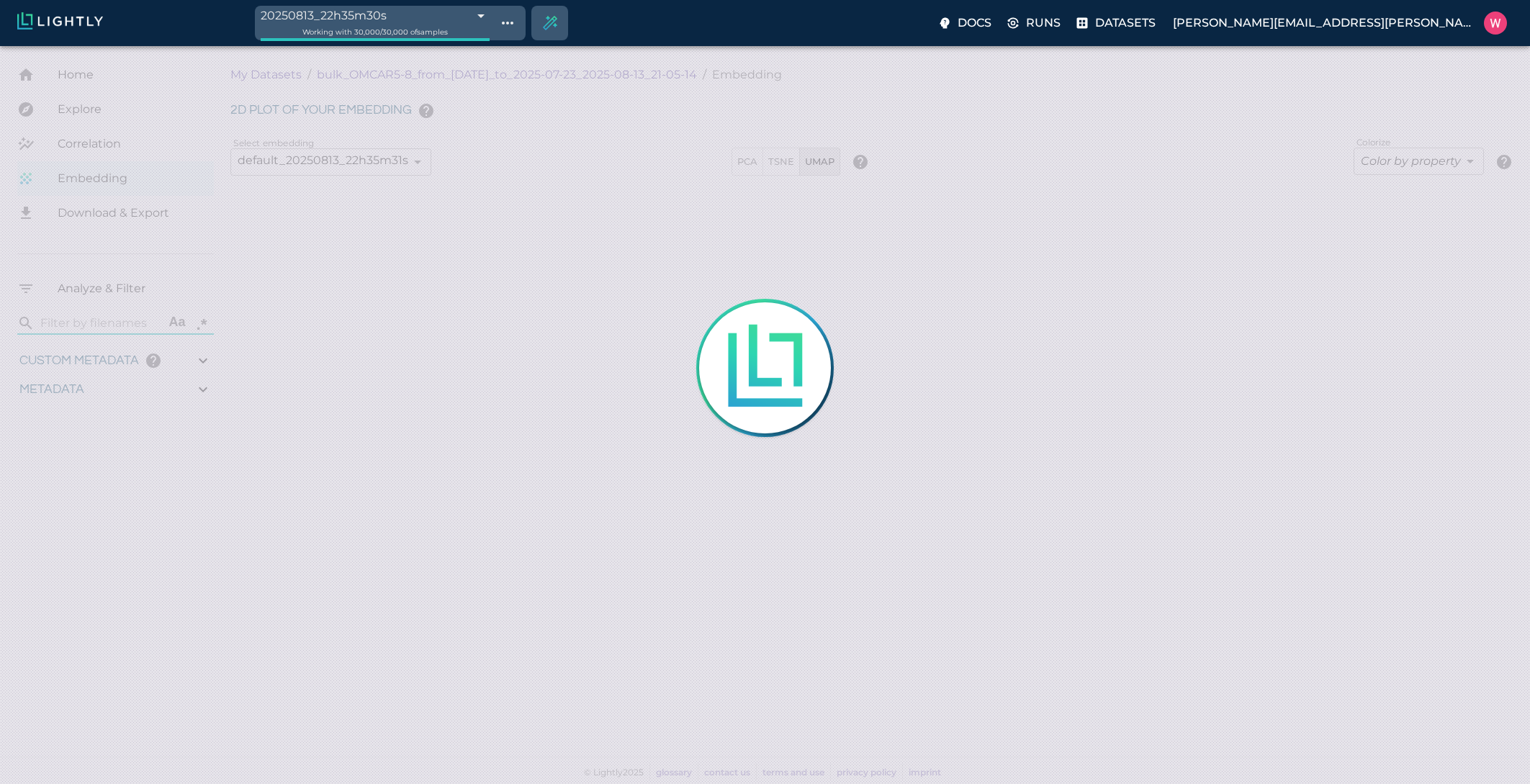
type input "1753161021.71665"
type input "1753315199.88865"
type input "0.999"
type input "0.997"
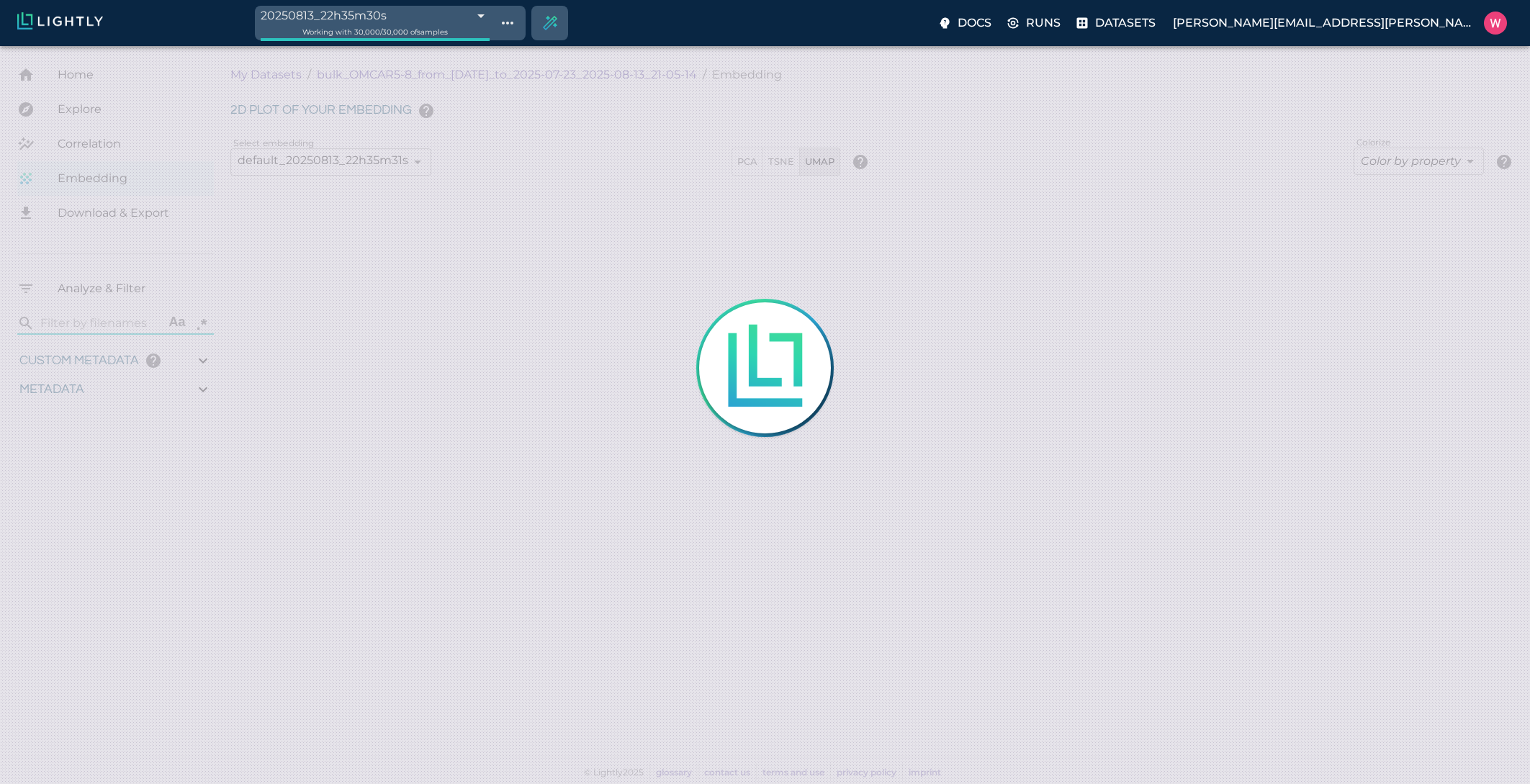
type input "0.997"
type input "0.292037606239319"
type input "96.3790376062393"
type input "35.45"
type input "1753161021.71665"
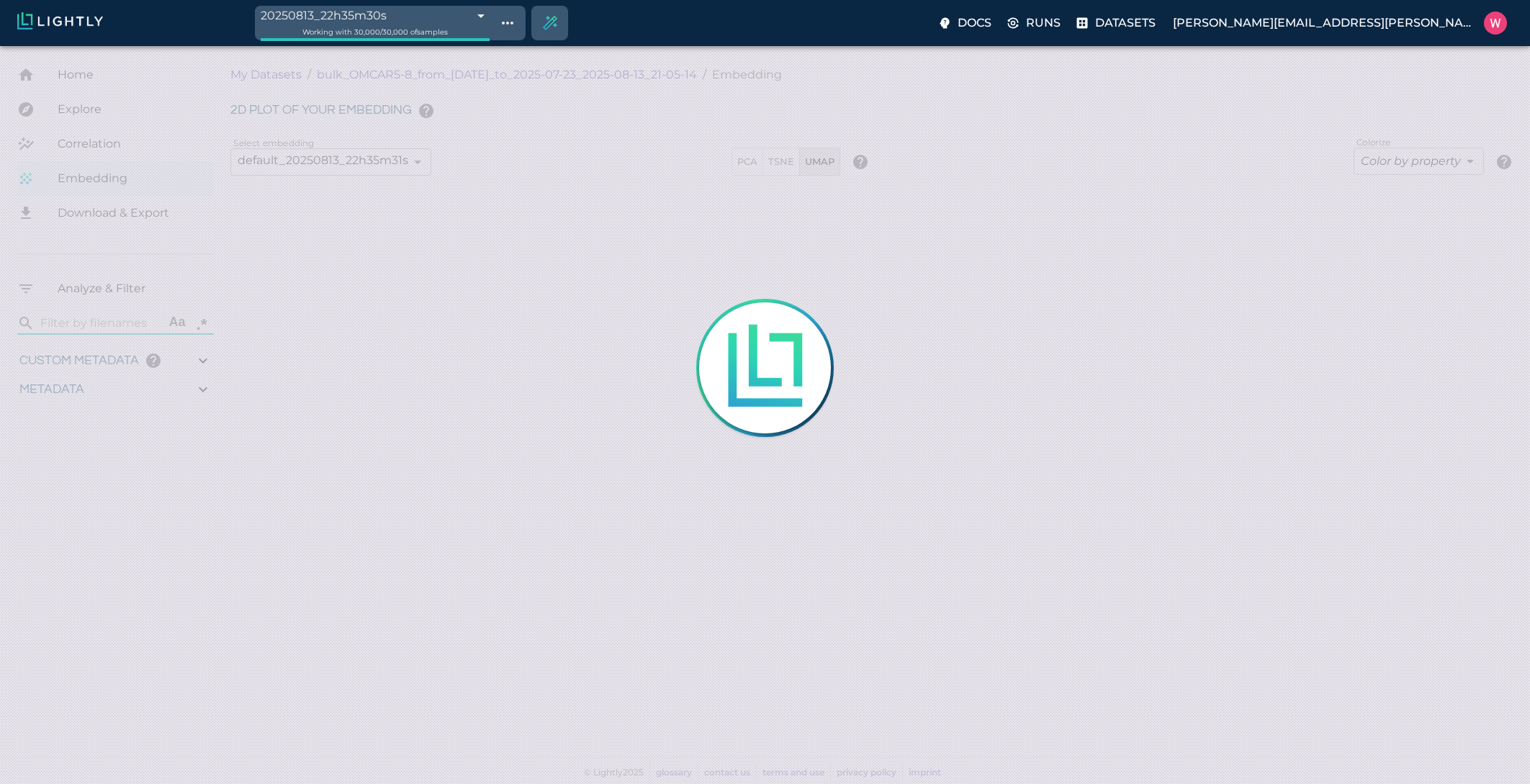
type input "1753315199.88865"
type input "0.999"
type input "0.997"
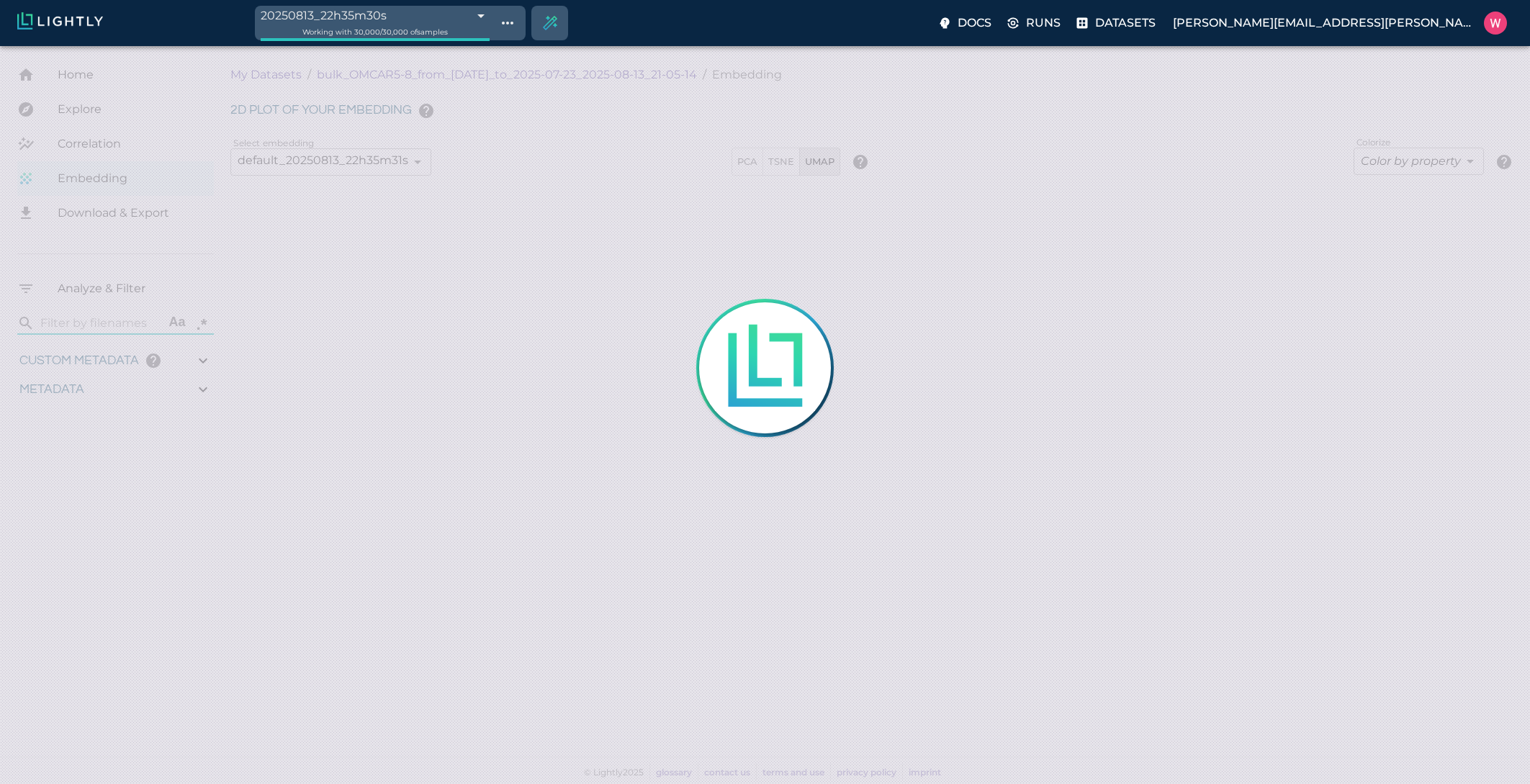
type input "0.292037606239319"
type input "96.3790376062393"
type input "35.45"
type input "1753161021.71665"
type input "1753315199.88865"
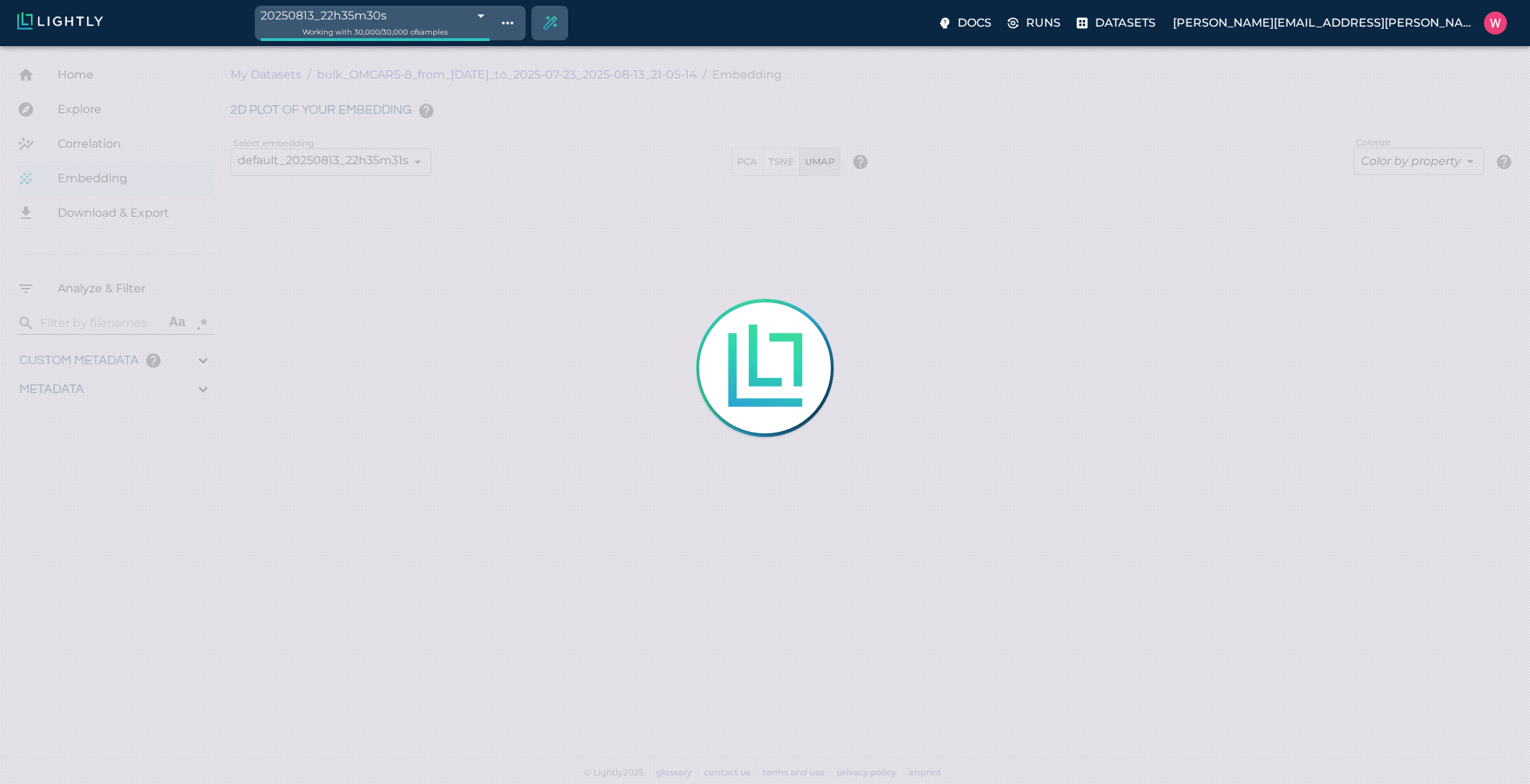
type input "0.999"
type input "0.997"
type input "0.292037606239319"
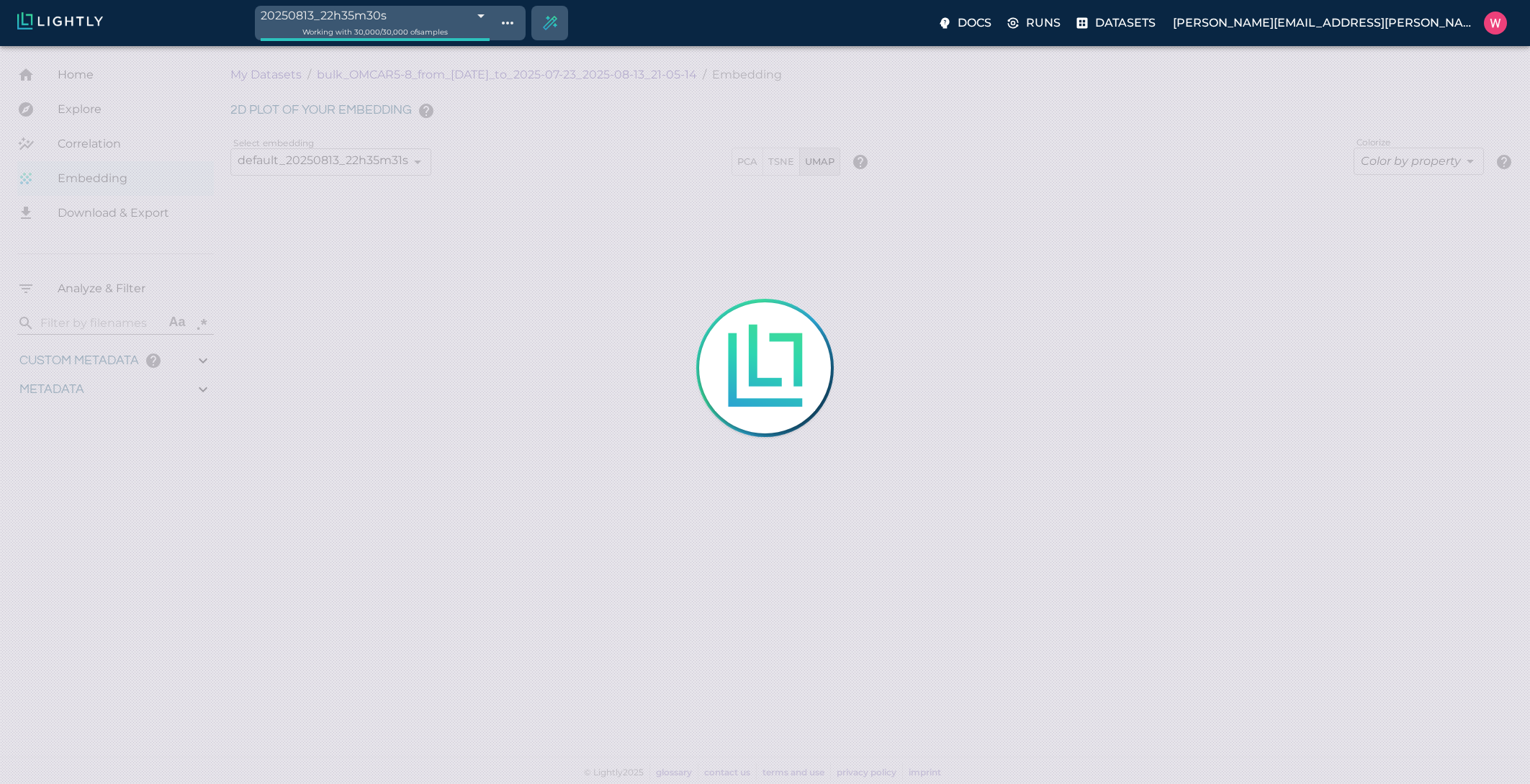
type input "96.3790376062393"
type input "35.45"
type input "1753161021.71665"
type input "1753315199.88865"
type input "0.999"
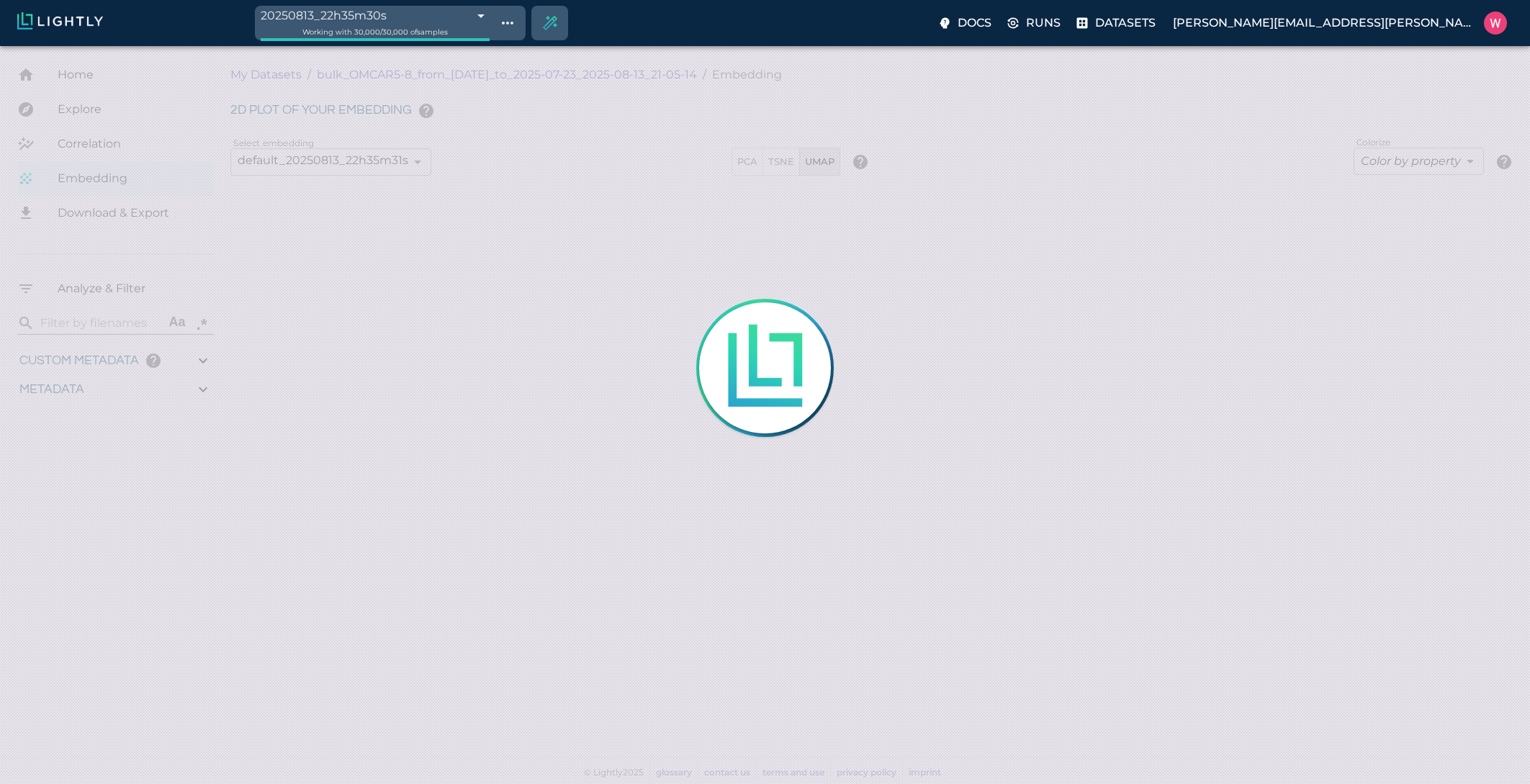
type input "0.999"
type input "0.997"
type input "0.292037606239319"
type input "96.3790376062393"
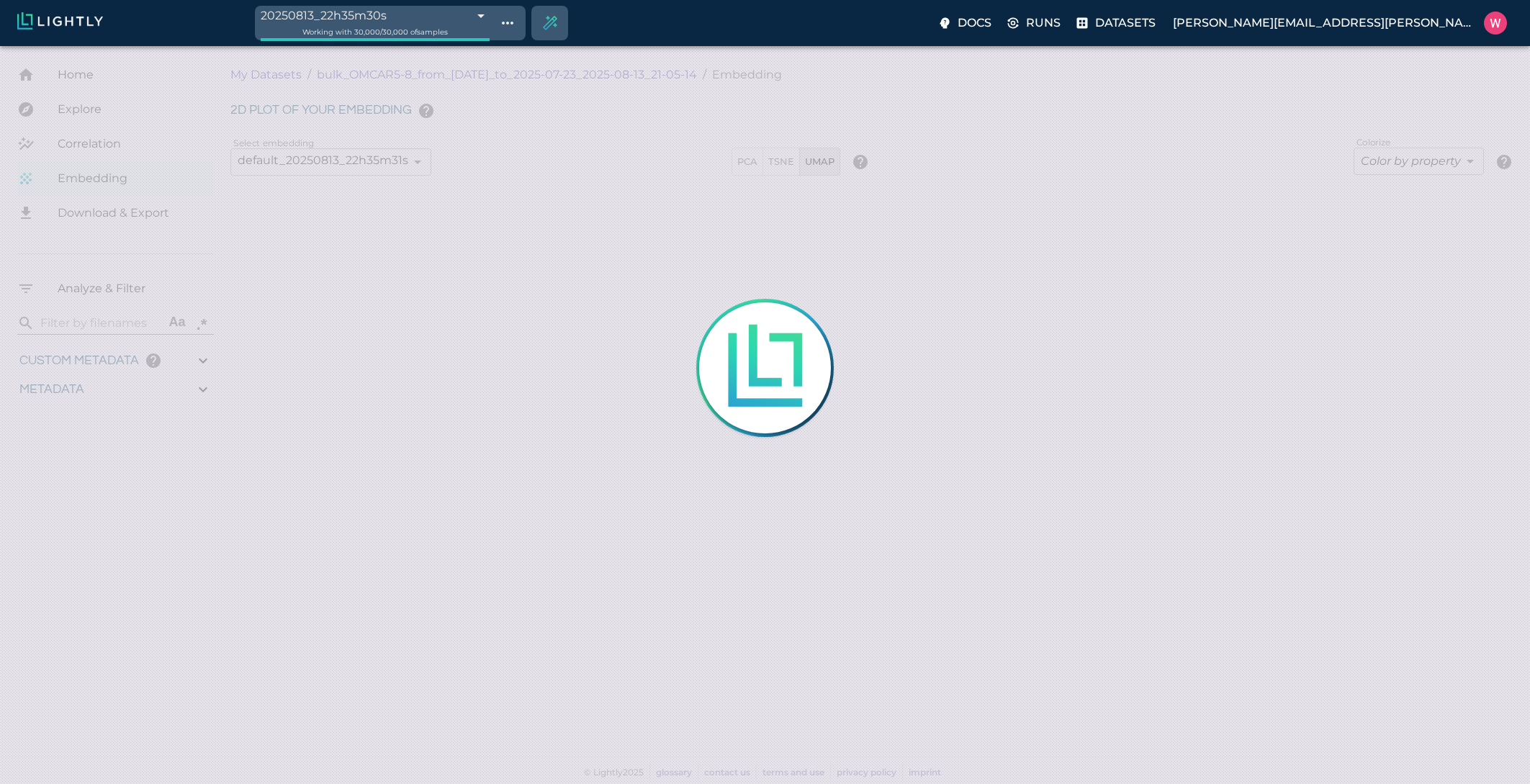
type input "35.45"
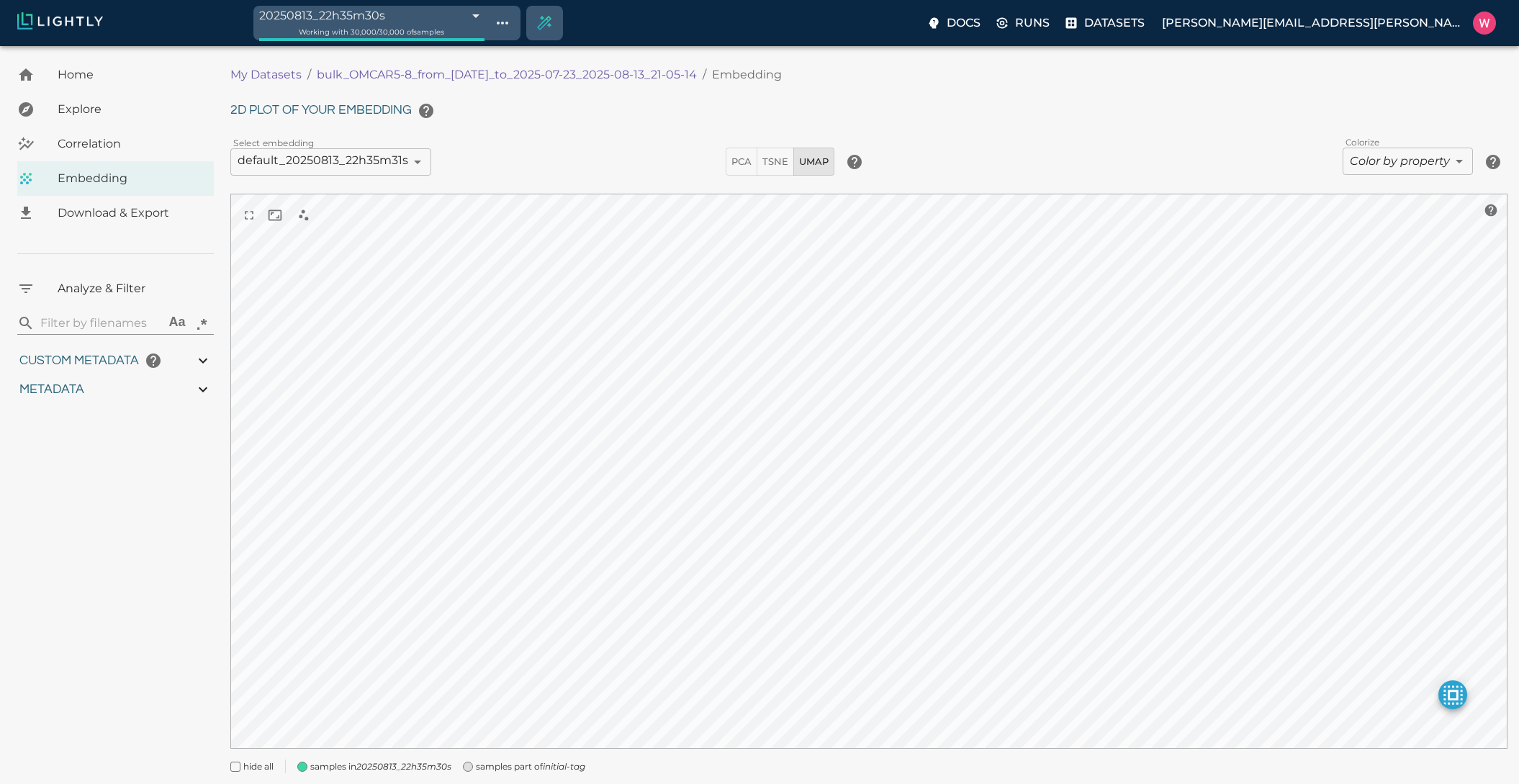
click at [96, 575] on div "Home Explore Correlation Embedding Download & Export Analyze & Filter ​ Aa .* C…" at bounding box center [115, 423] width 230 height 732
click at [77, 494] on div "Home Explore Correlation Embedding Download & Export Analyze & Filter ​ Aa .* C…" at bounding box center [115, 423] width 230 height 732
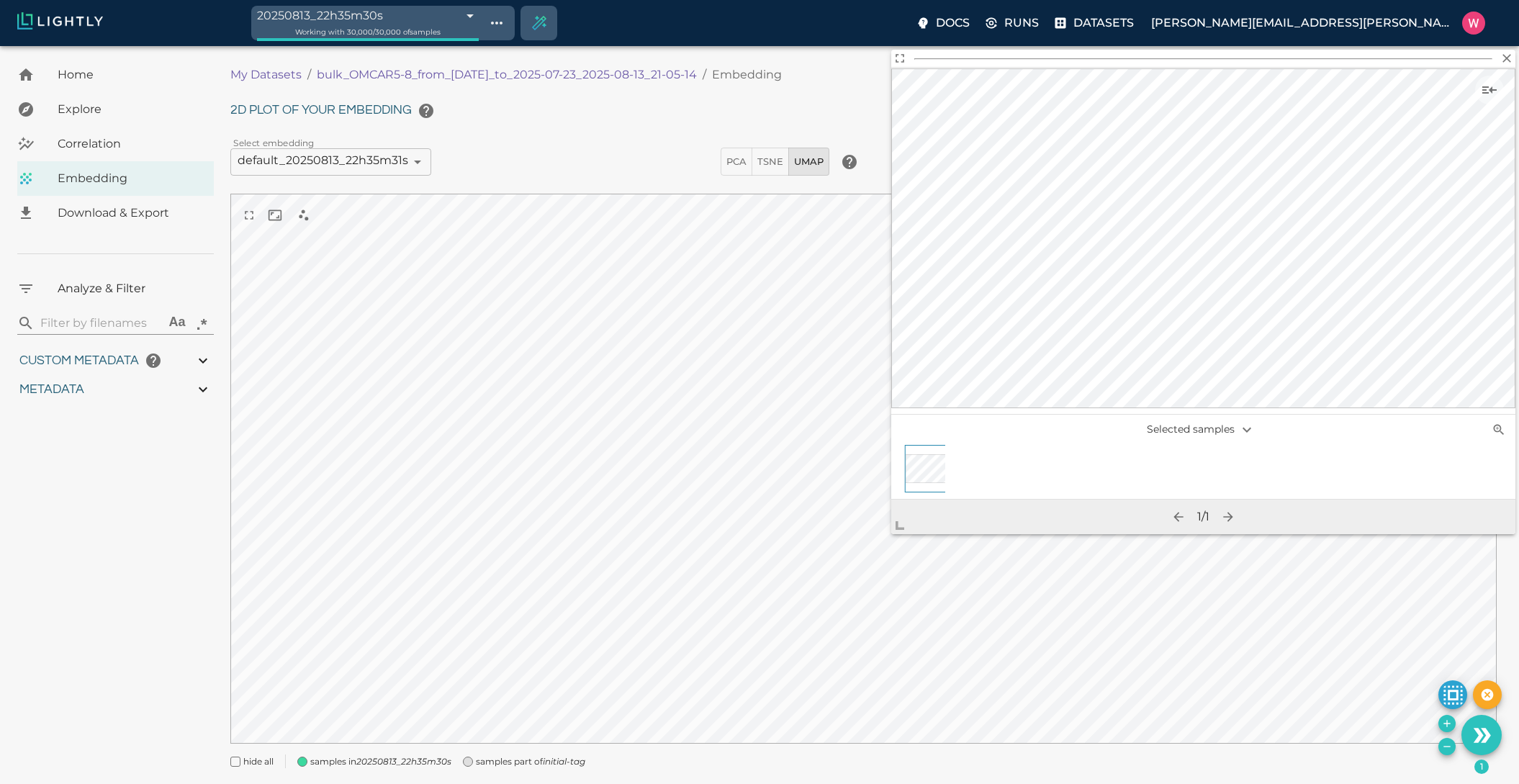
drag, startPoint x: 949, startPoint y: 474, endPoint x: 899, endPoint y: 529, distance: 74.3
click at [900, 527] on span at bounding box center [906, 519] width 29 height 29
click at [29, 508] on div "Home Explore Correlation Embedding Download & Export Analyze & Filter ​ Aa .* C…" at bounding box center [115, 421] width 230 height 728
drag, startPoint x: 311, startPoint y: 75, endPoint x: 716, endPoint y: 76, distance: 405.0
click at [716, 76] on ol "My Datasets / bulk_OMCAR5-8_from_2025-07-22_to_2025-07-23_2025-08-13_21-05-14 /…" at bounding box center [544, 74] width 628 height 17
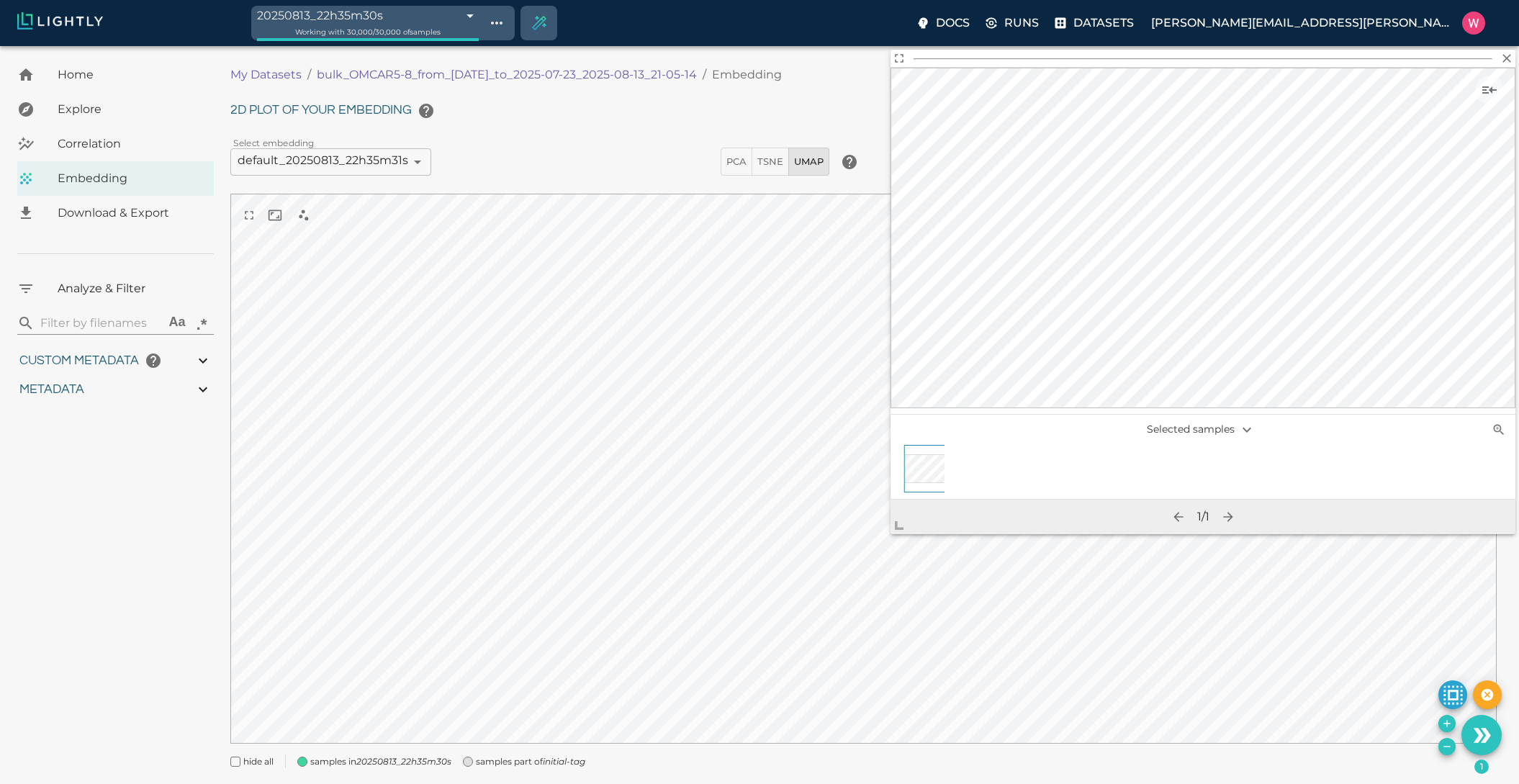
copy p "bulk_OMCAR5-8_from_[DATE]_to_2025-07-23_2025-08-13_21-05-14"
click at [1490, 91] on icon "Show sample details" at bounding box center [1490, 90] width 15 height 7
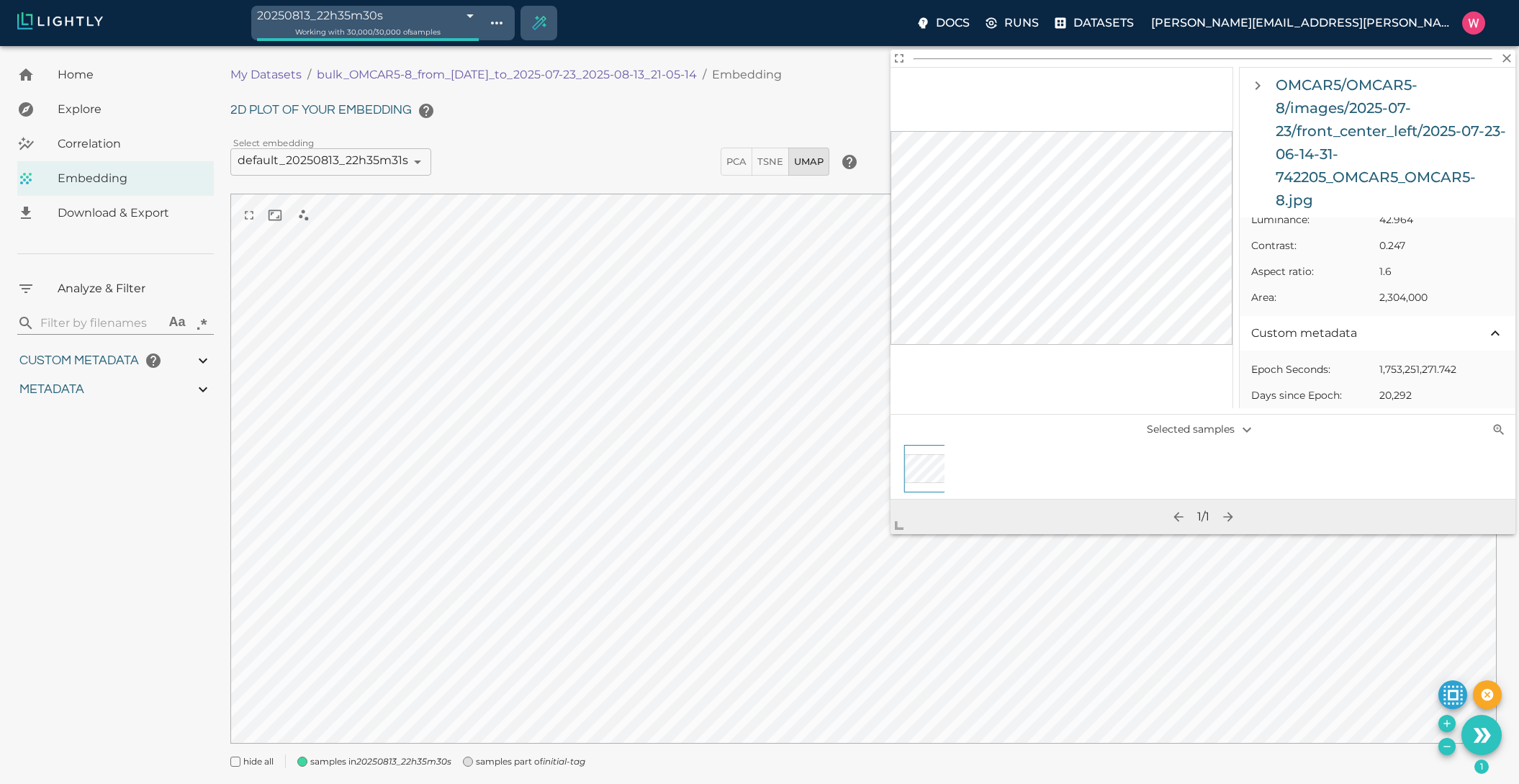
scroll to position [25, 0]
click at [67, 30] on link at bounding box center [134, 24] width 234 height 22
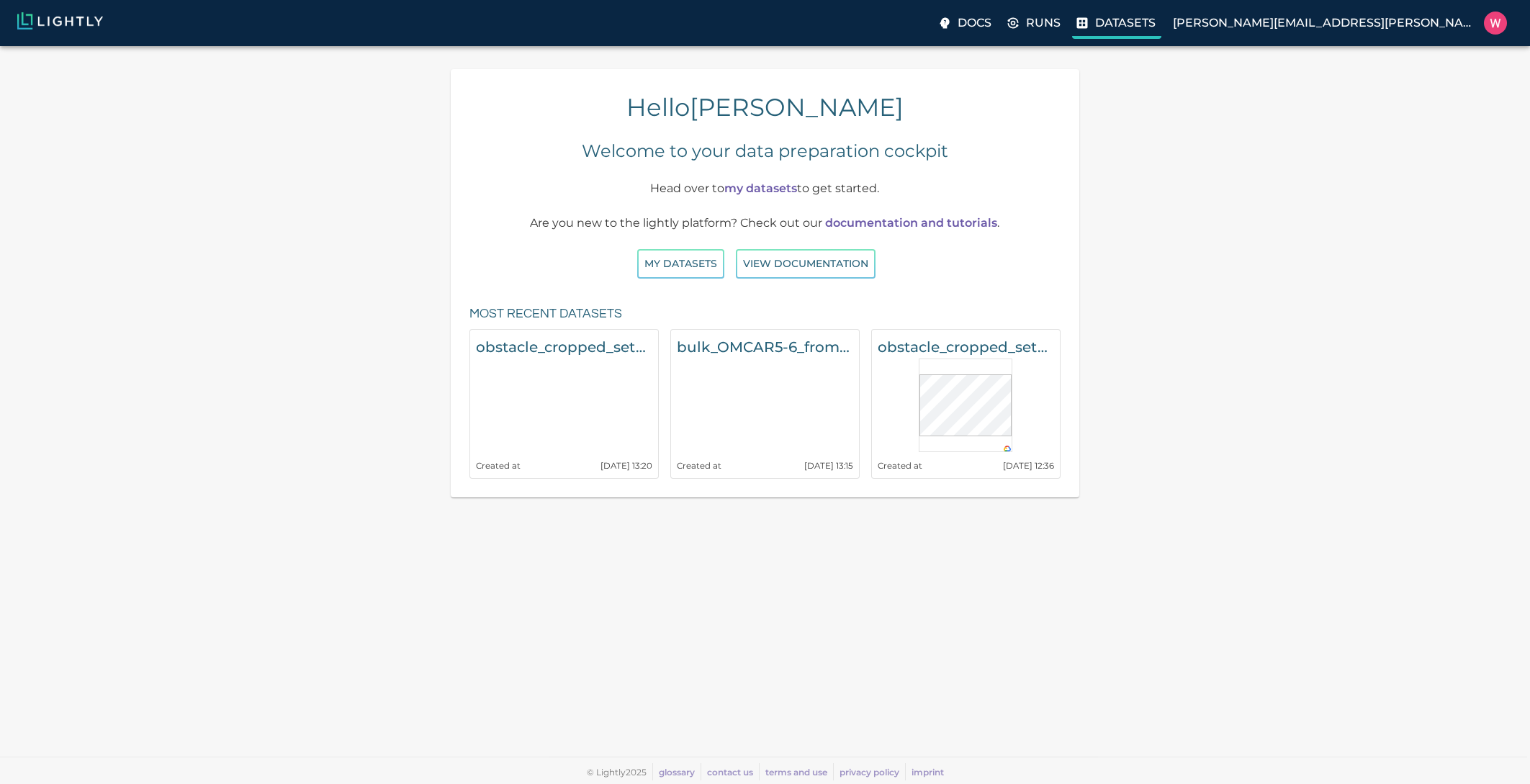
click at [1156, 25] on p "Datasets" at bounding box center [1125, 23] width 60 height 17
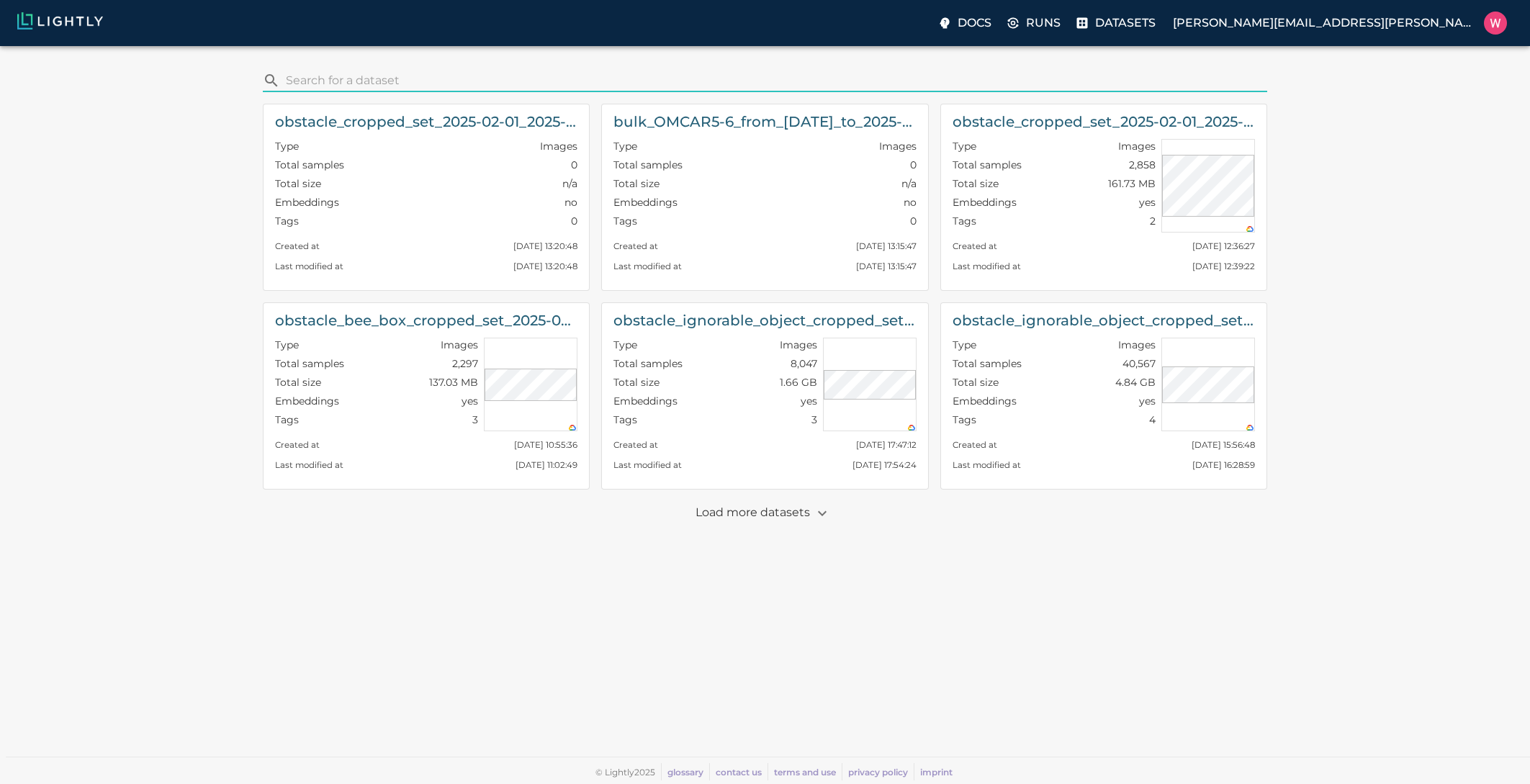
click at [398, 66] on div "​ obstacle_cropped_set_2025-02-01_2025-08-15_19-46-58 Type Images Total samples…" at bounding box center [765, 403] width 1507 height 692
click at [398, 74] on input "search" at bounding box center [773, 80] width 976 height 23
paste input "bulk_OMCAR5-8"
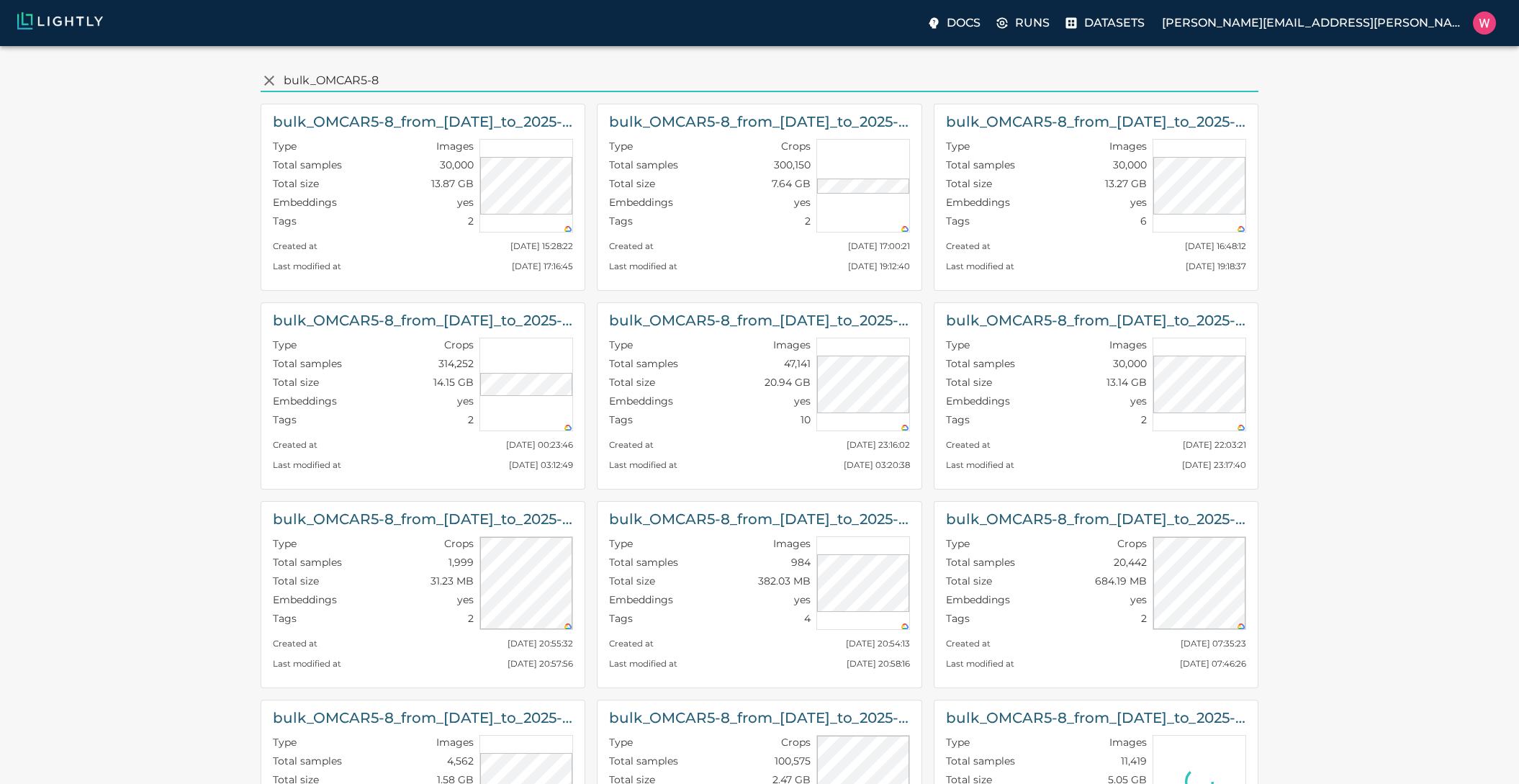
type input "bulk_OMCAR5-8"
click at [105, 277] on div "​ bulk_OMCAR5-8 bulk_OMCAR5-8_from_2025-07-03_to_2025-07-03_2025-08-13_22-03-16…" at bounding box center [760, 600] width 1496 height 1086
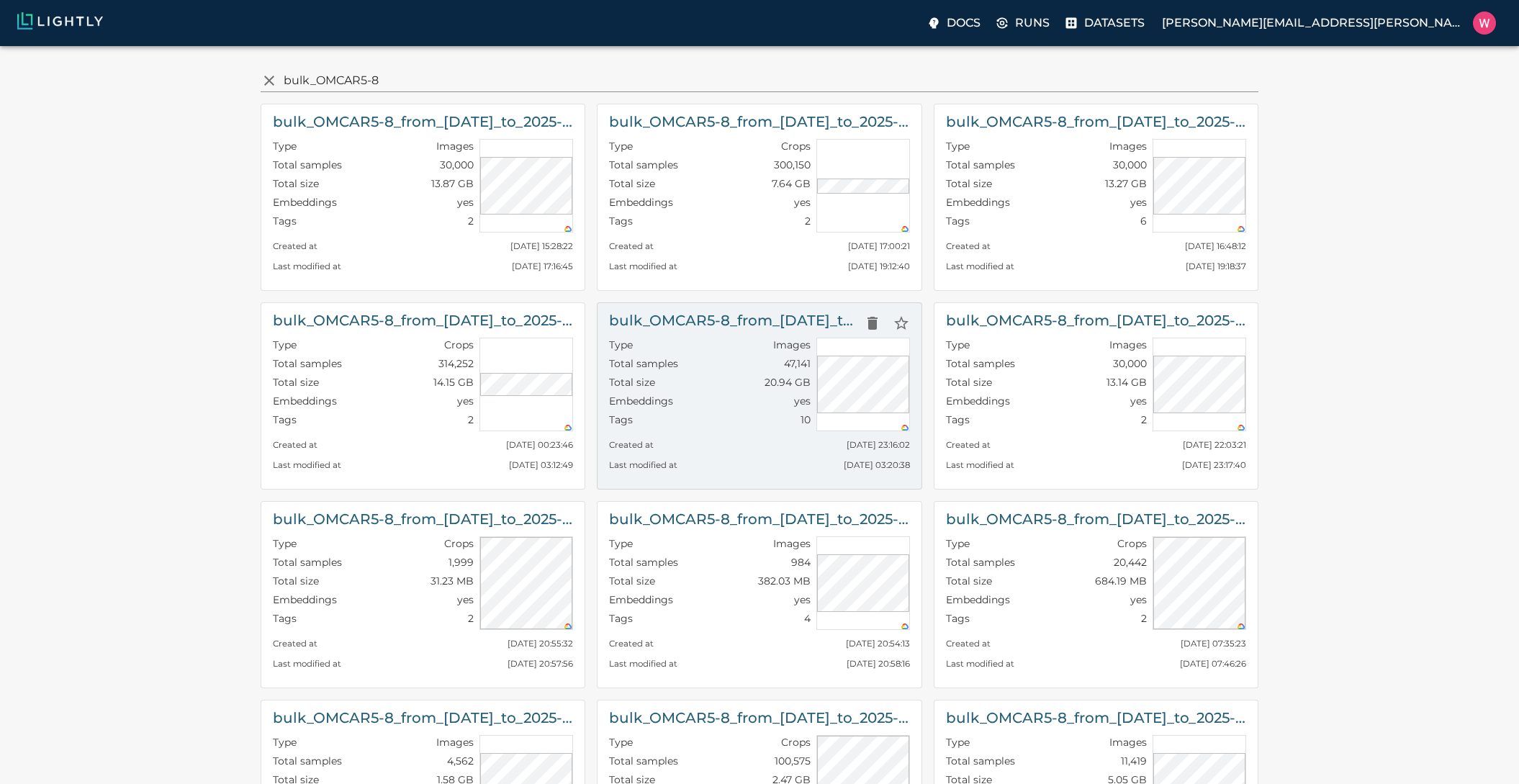
click at [730, 342] on div "Type Images" at bounding box center [709, 347] width 201 height 18
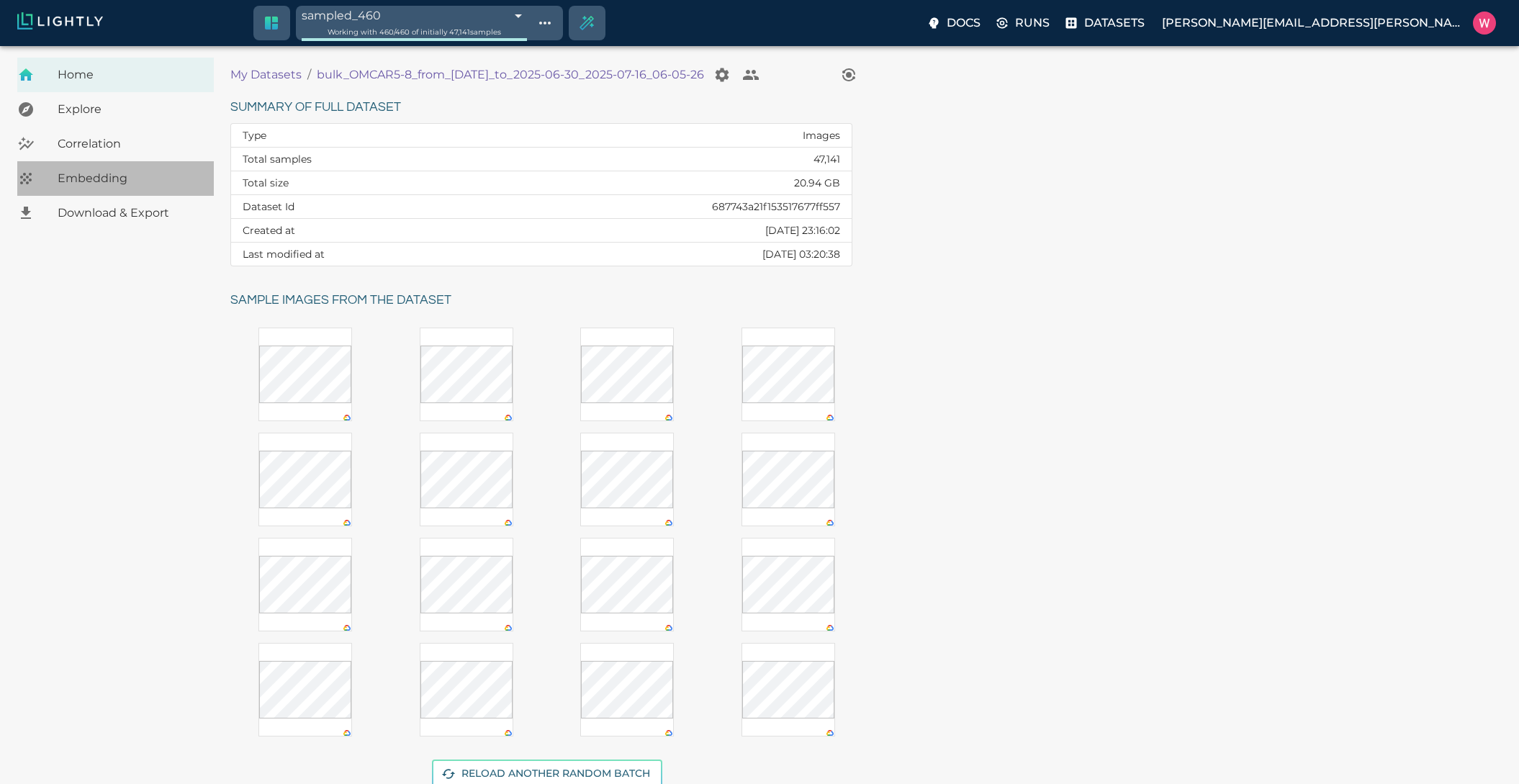
click at [61, 184] on span "Embedding" at bounding box center [130, 178] width 145 height 17
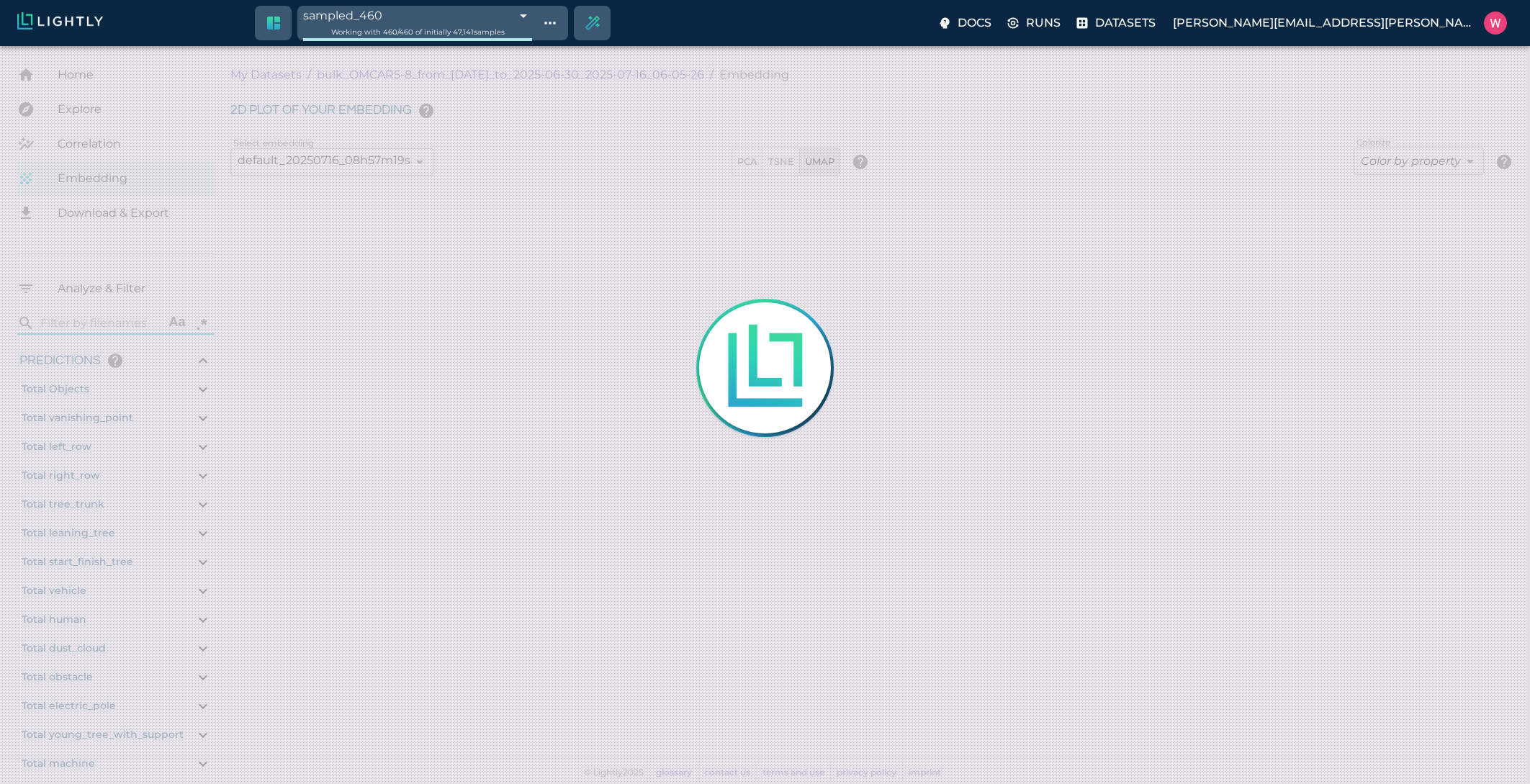
type input "1751000519.132"
type input "0.998"
type input "0.997"
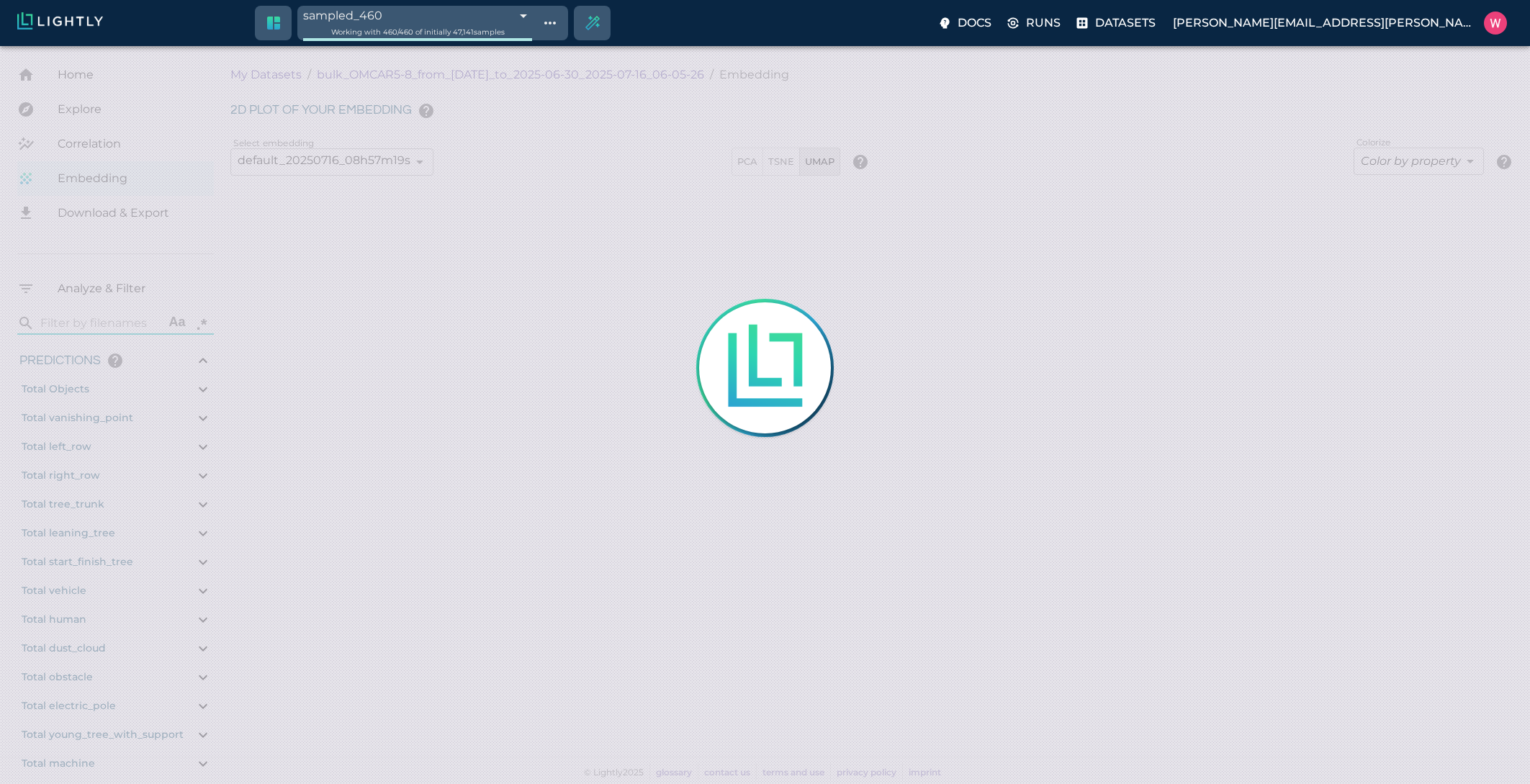
type input "9007199254740991"
type input "0.757452964782715"
type input "96.5924529647827"
type input "31.109"
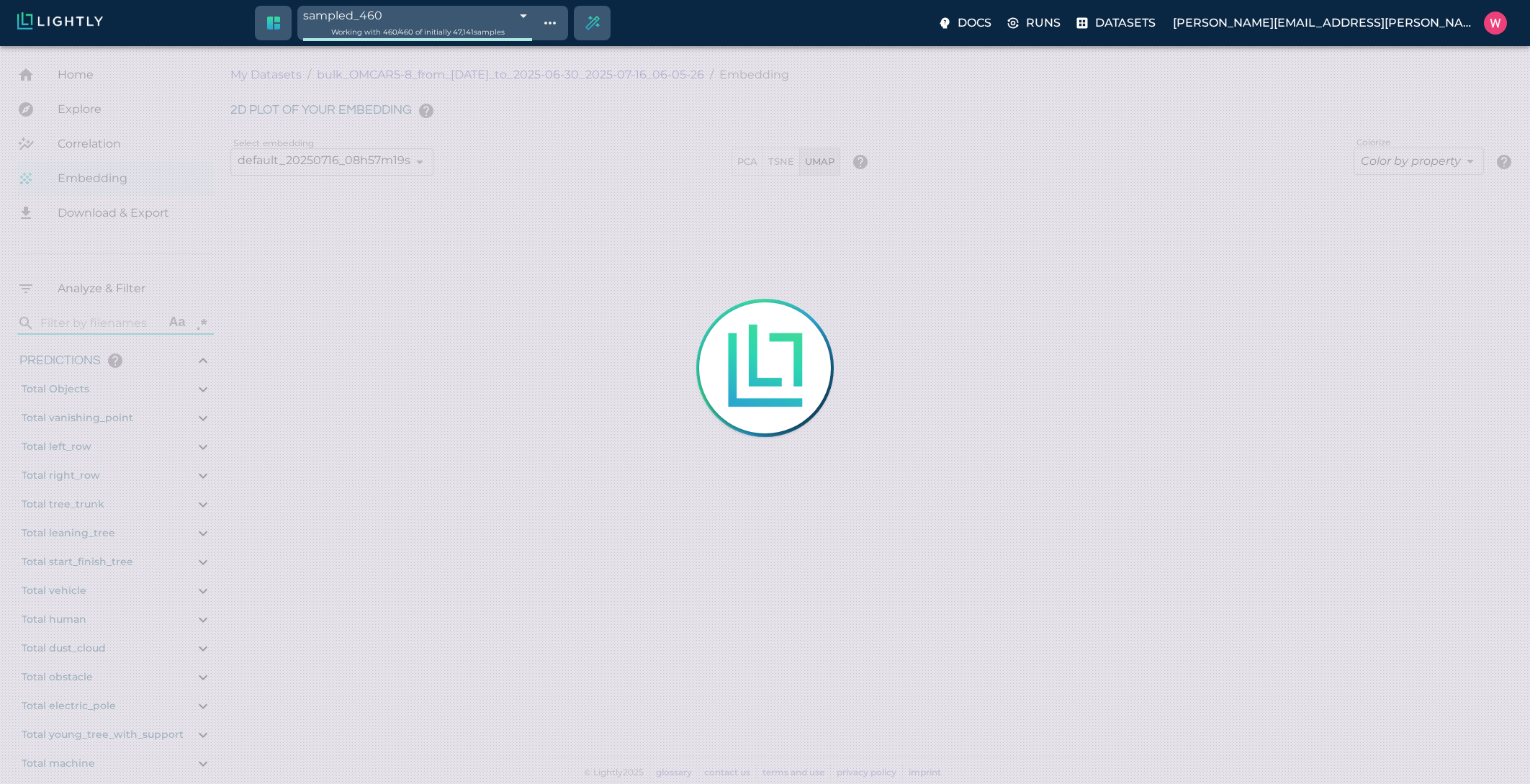
type input "1751000519.132"
type input "0.998"
type input "0.997"
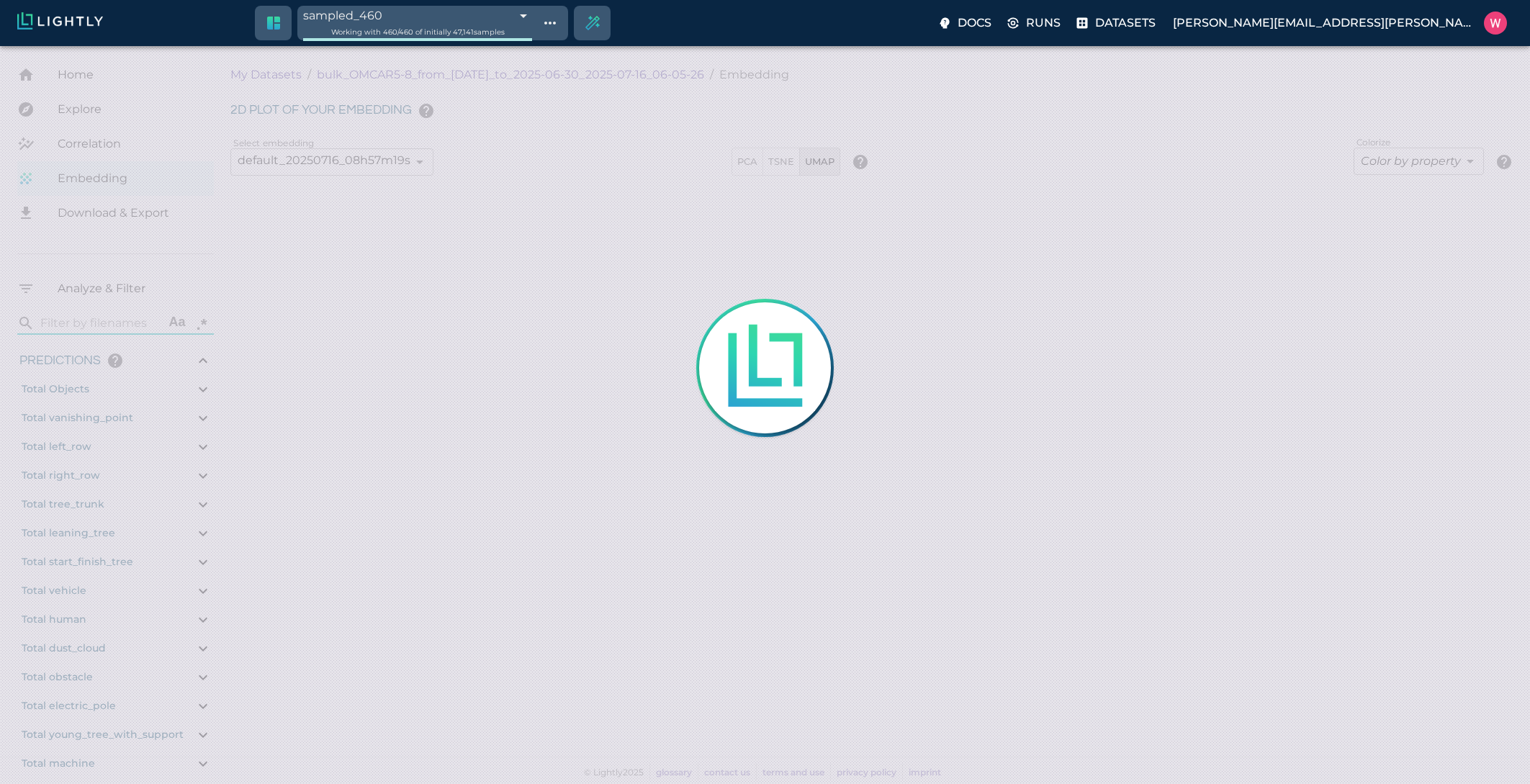
type input "9007199254740991"
type input "0.757452964782715"
type input "96.5924529647827"
type input "31.109"
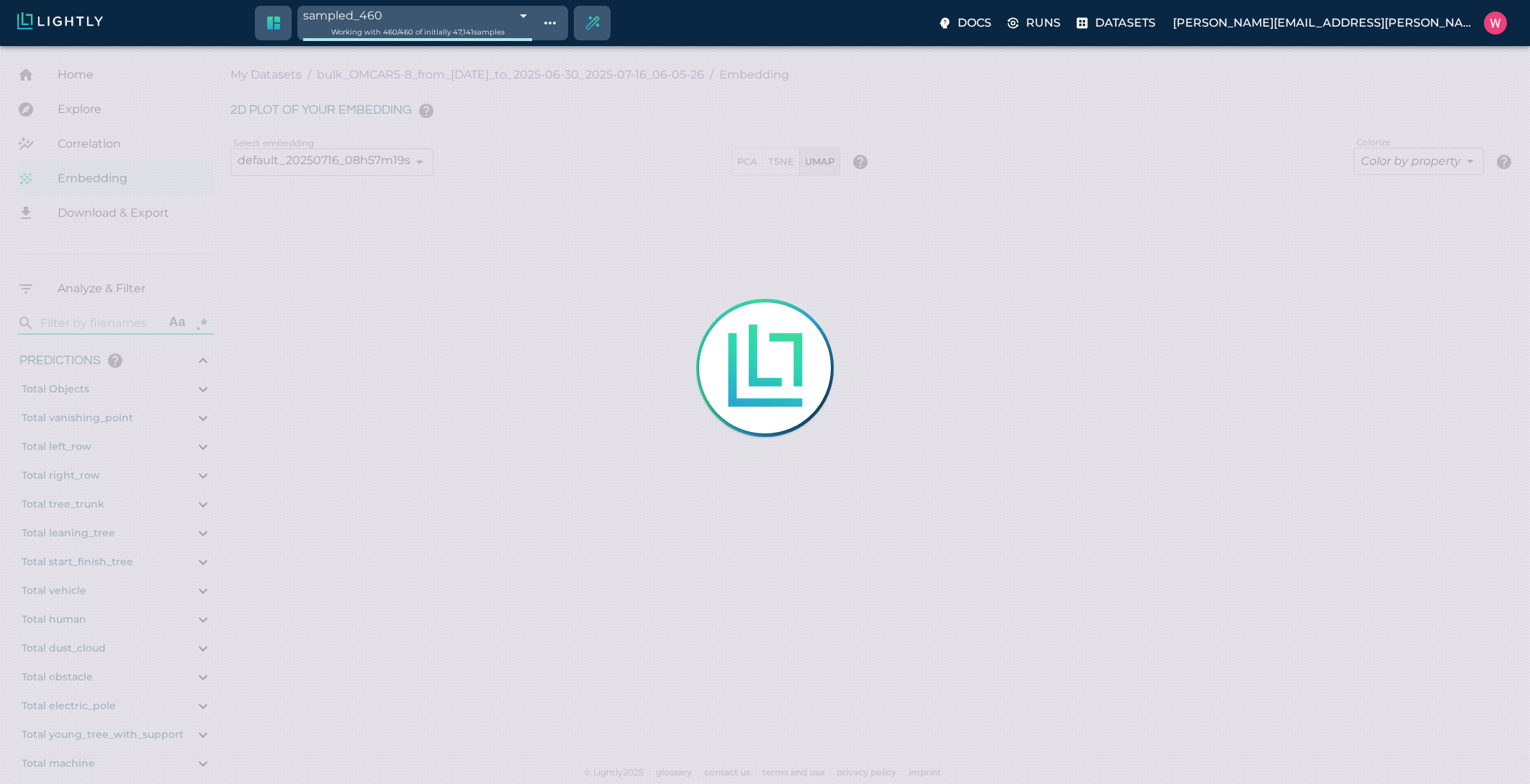
type input "1751000519.132"
type input "0.998"
type input "0.997"
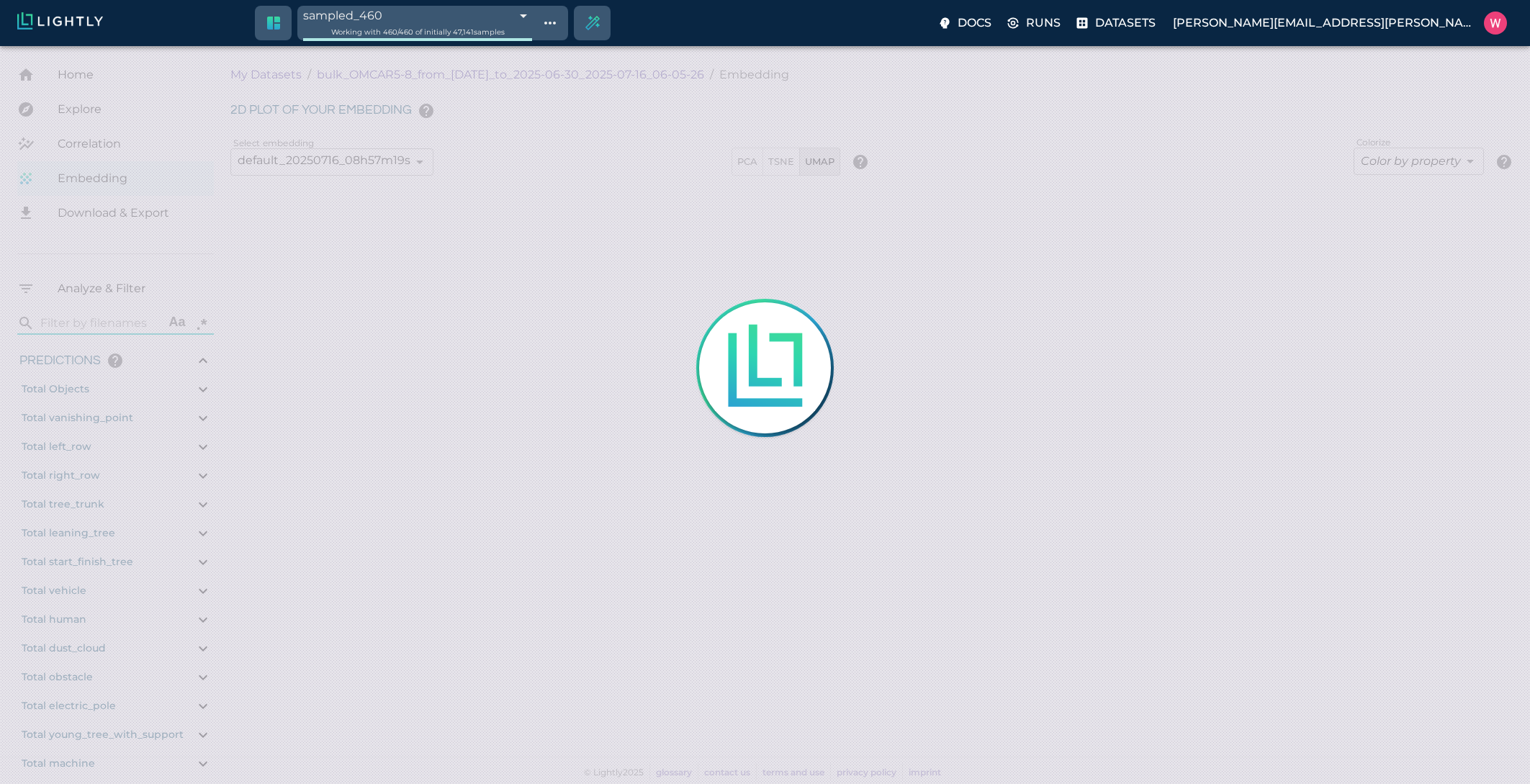
type input "0.757452964782715"
type input "96.5924529647827"
type input "31.109"
type input "1751000519.132"
type input "0.998"
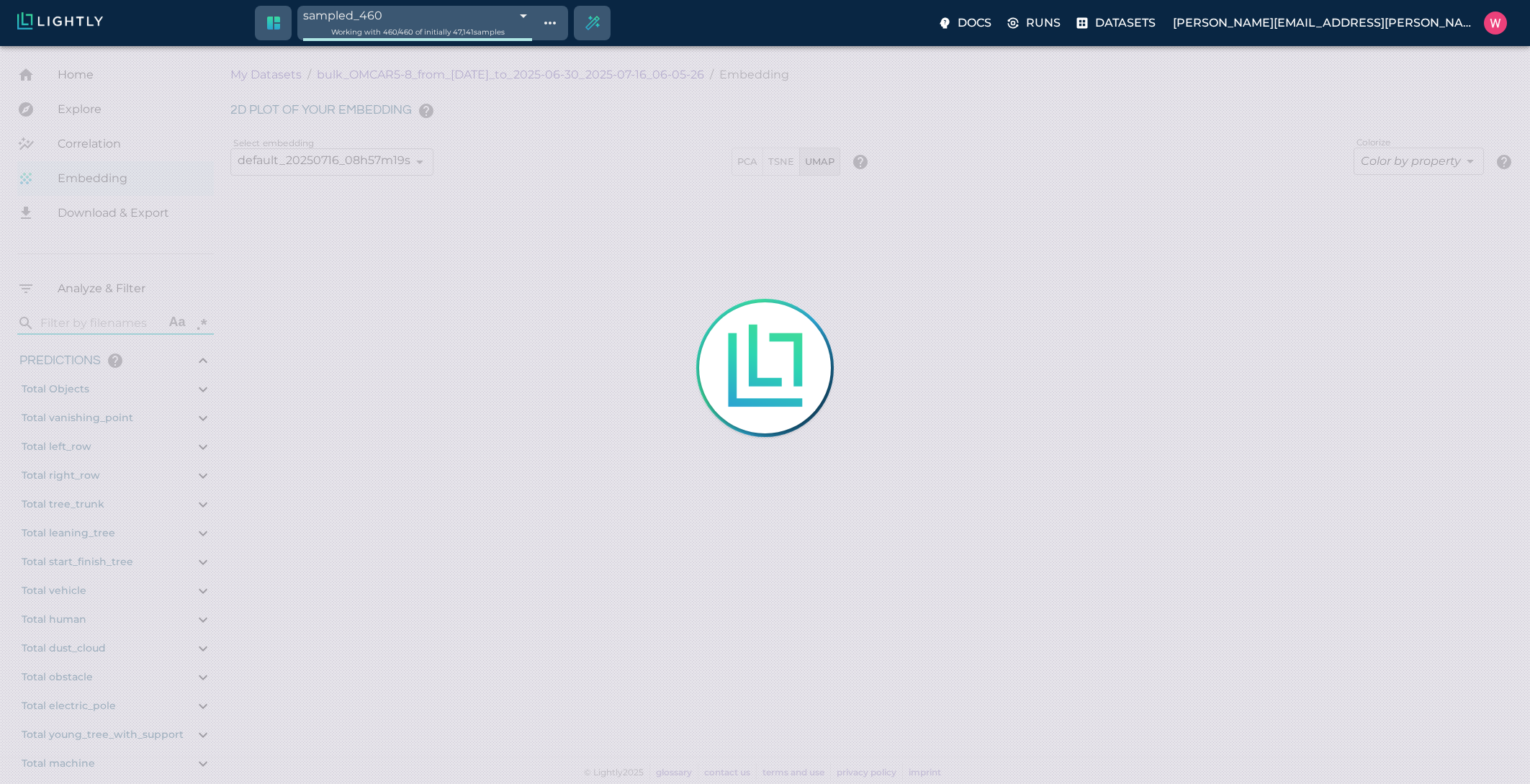
type input "0.998"
type input "0.997"
type input "0.757452964782715"
type input "96.5924529647827"
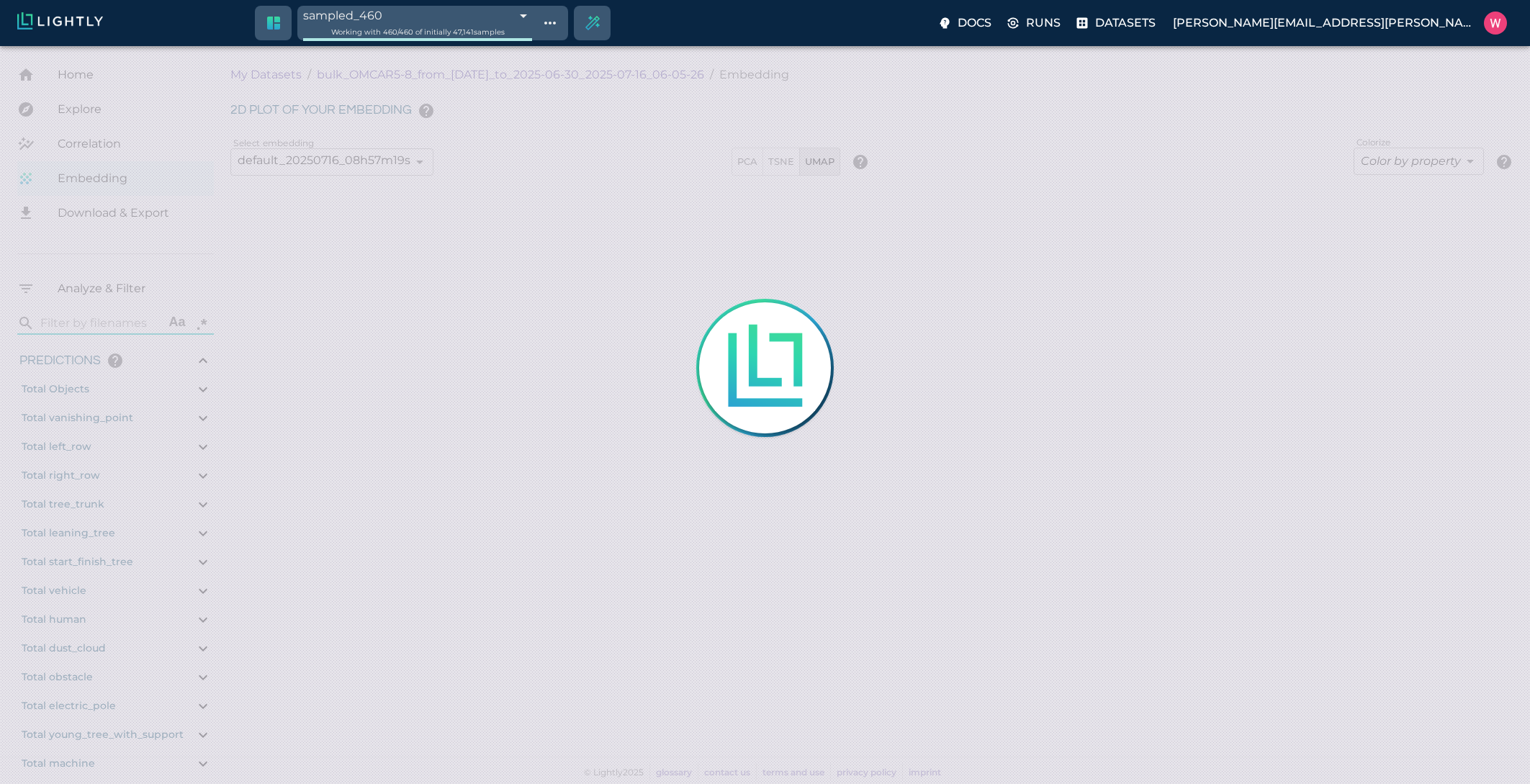
type input "31.109"
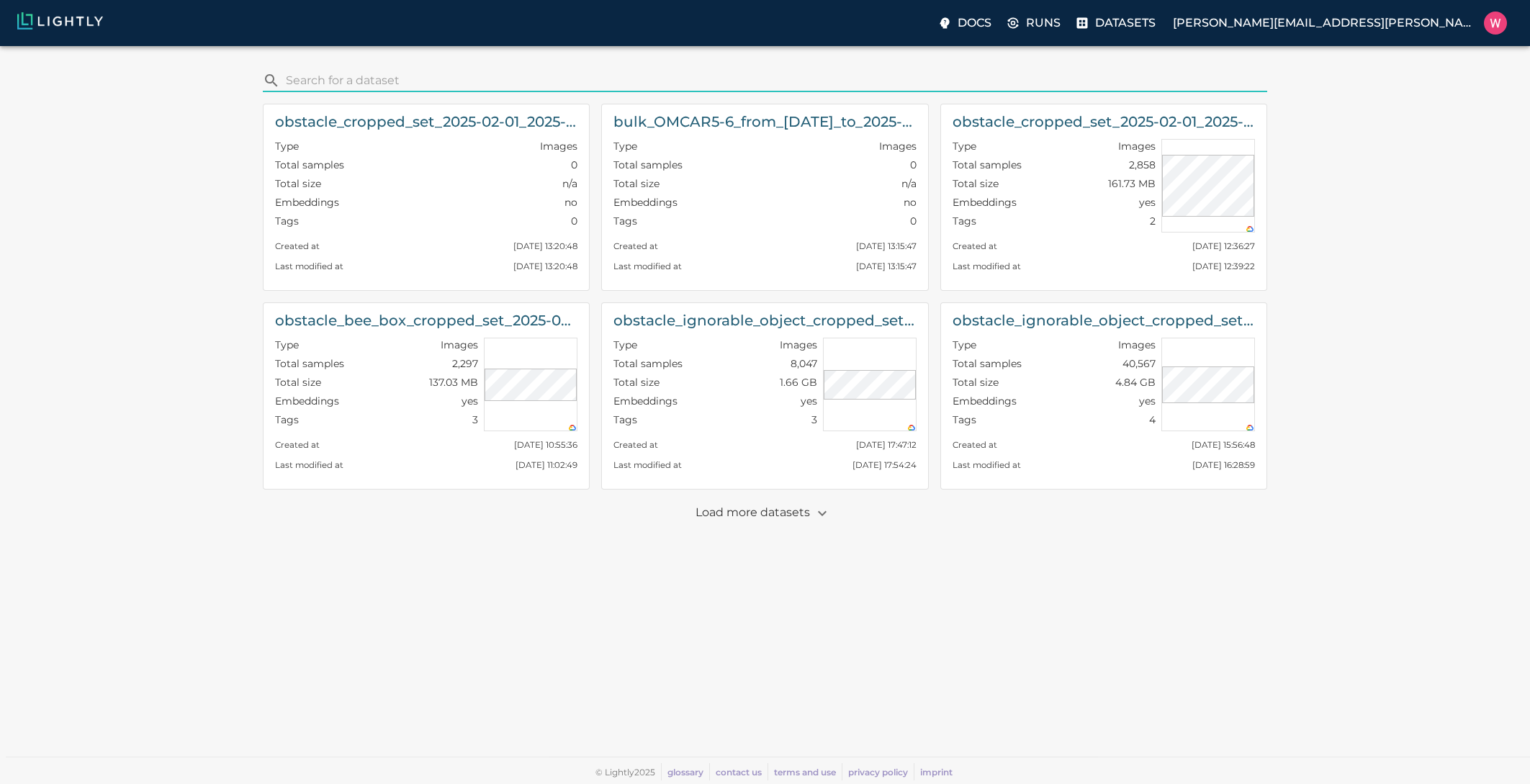
click at [683, 76] on input "search" at bounding box center [773, 80] width 976 height 23
paste input "bulk_OMCAR5-8_from_[DATE]_to_2025-07-23_2025-08-13_21-05-14"
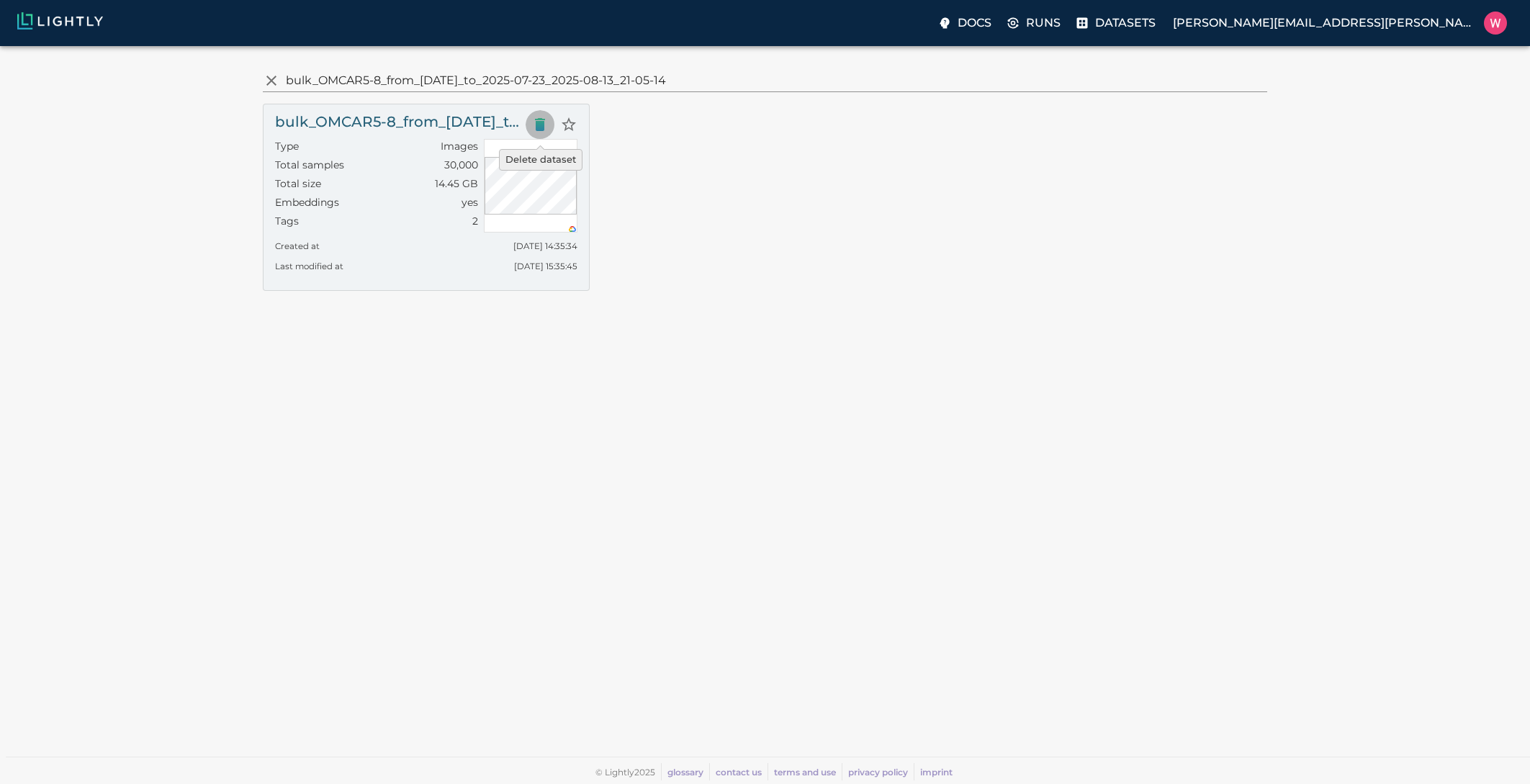
click at [537, 121] on icon "Delete dataset" at bounding box center [540, 124] width 10 height 13
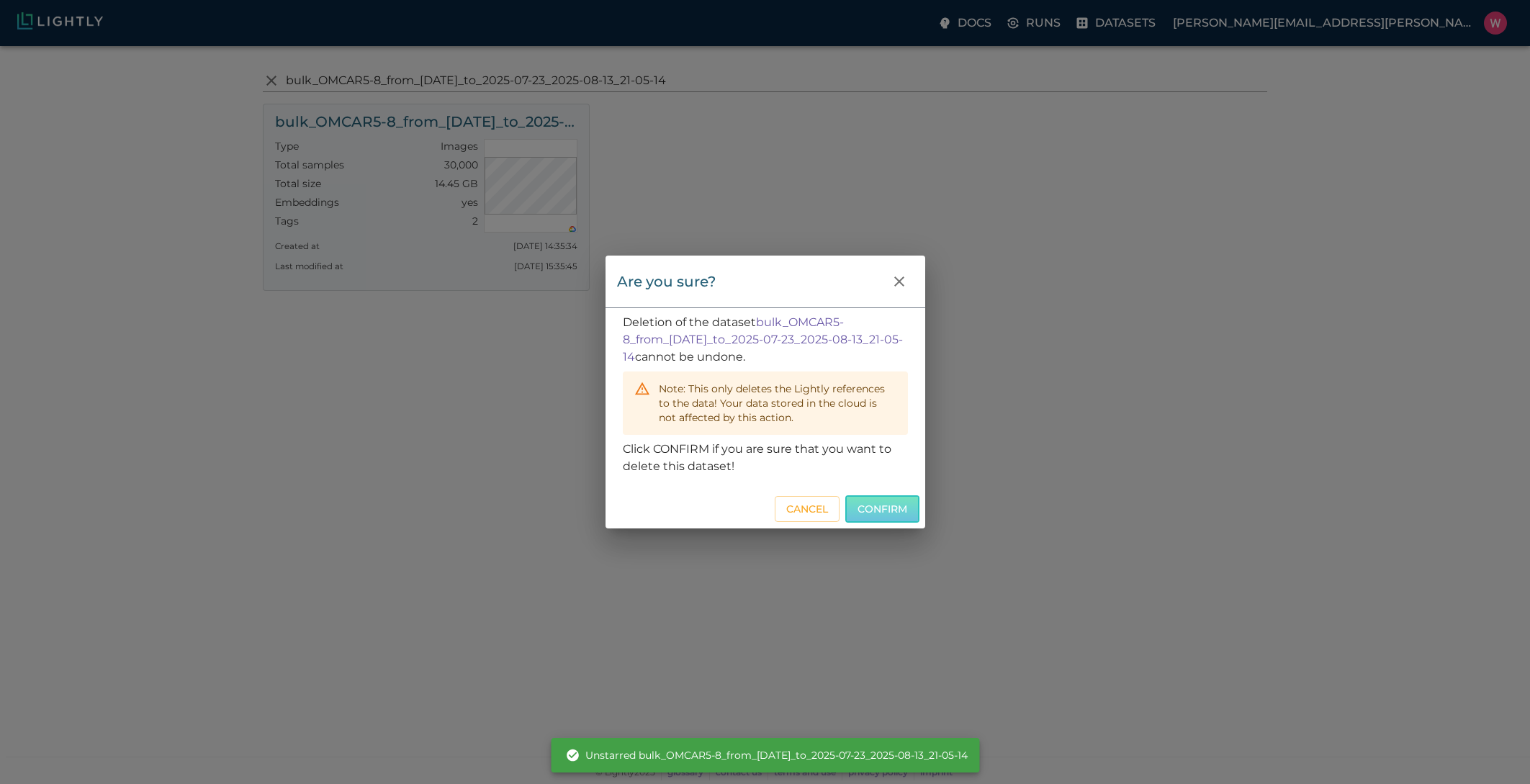
click at [858, 503] on button "Confirm" at bounding box center [882, 509] width 74 height 28
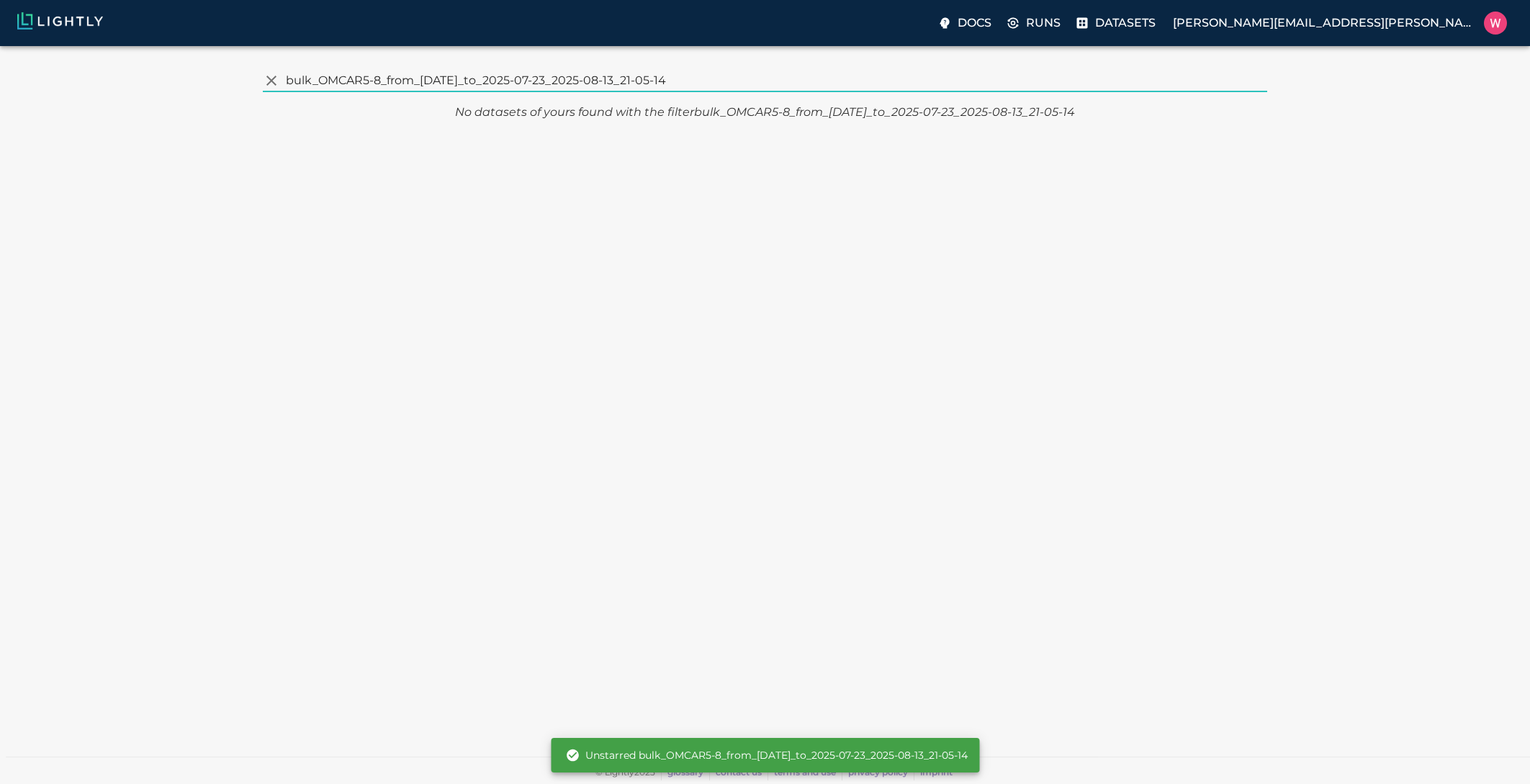
drag, startPoint x: 417, startPoint y: 78, endPoint x: 1319, endPoint y: 123, distance: 903.1
click at [1317, 123] on div "​ bulk_OMCAR5-8_from_[DATE]_to_2025-07-23_2025-08-13_21-05-14 No datasets of yo…" at bounding box center [765, 403] width 1507 height 692
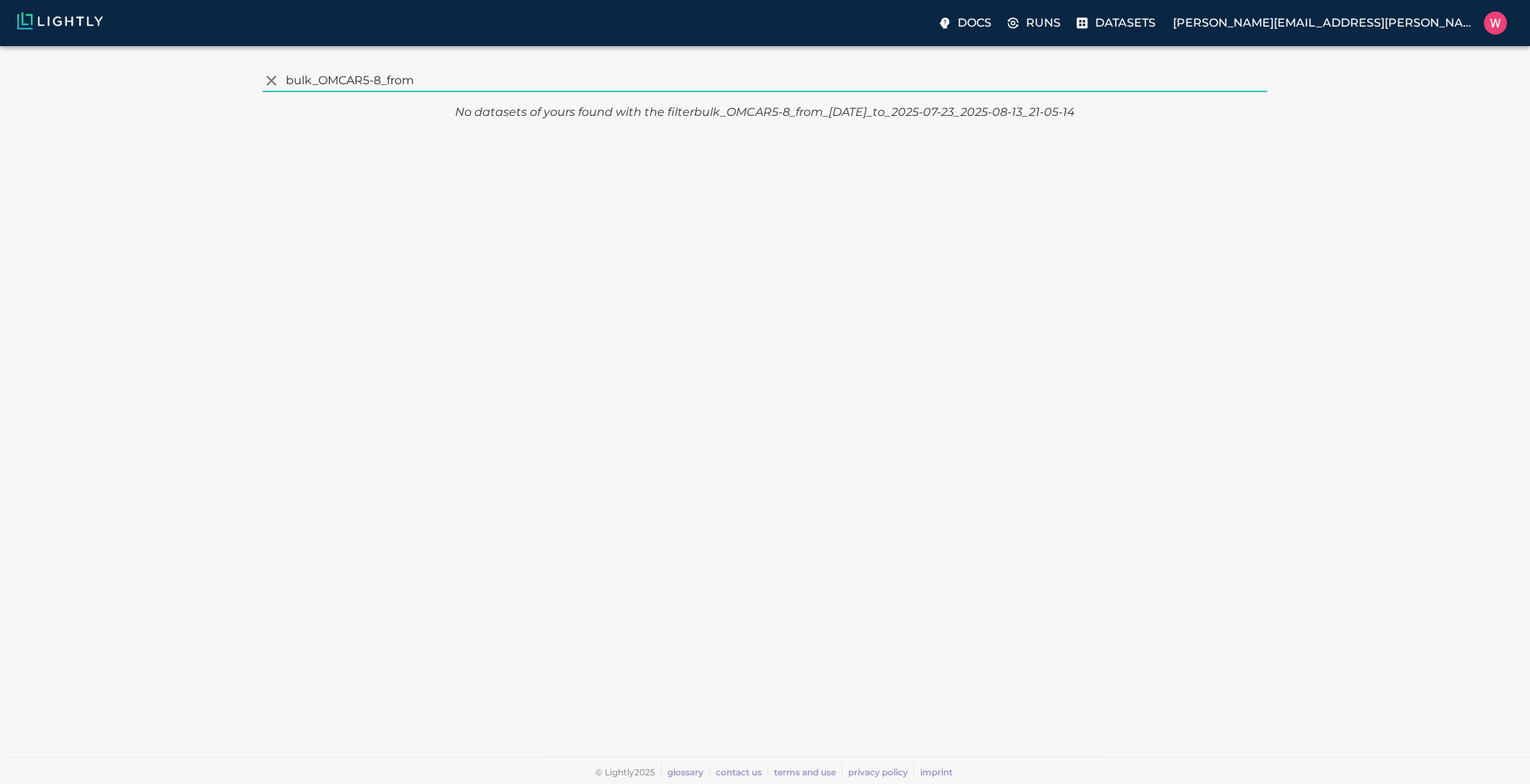
type input "bulk_OMCAR5-8_from"
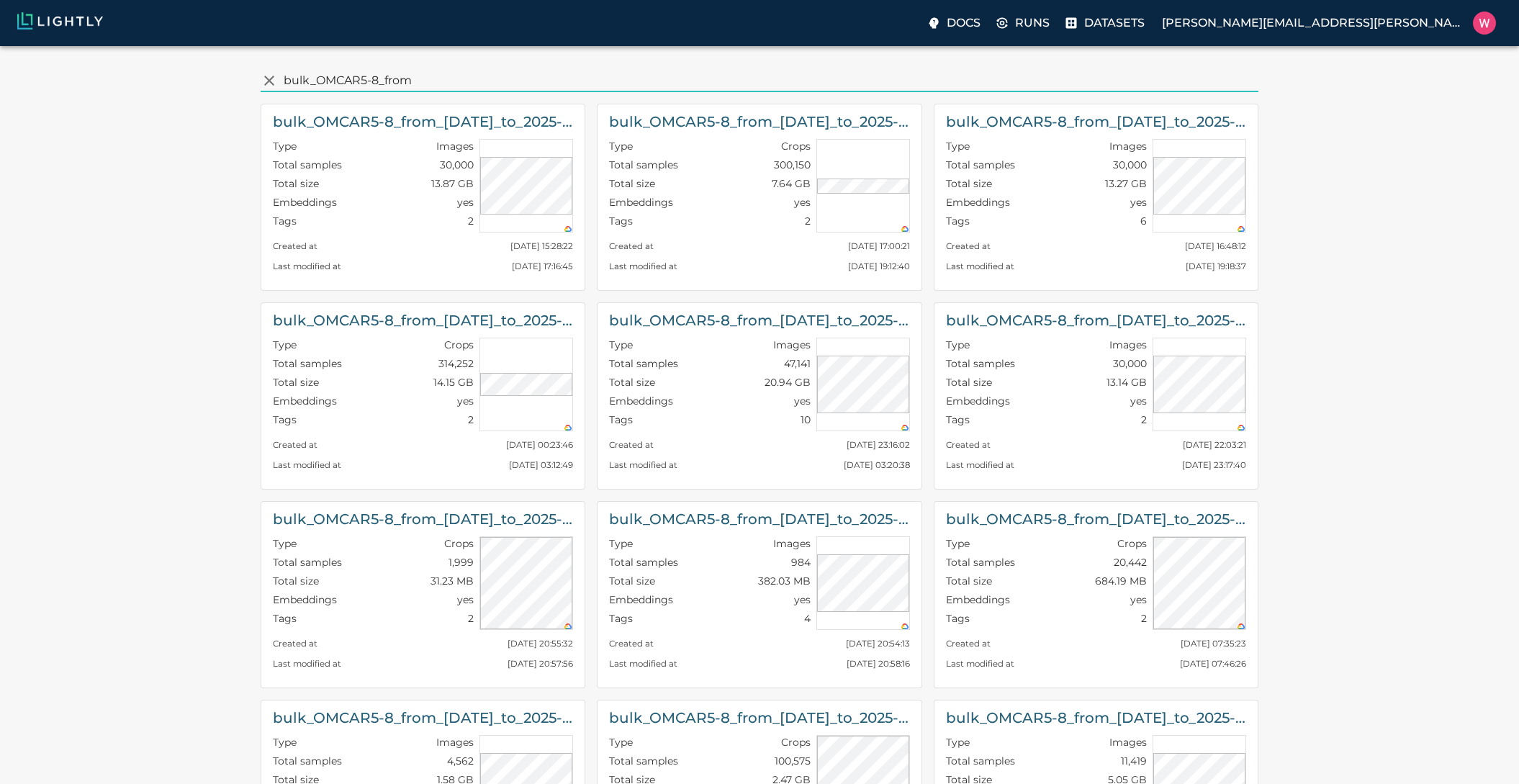
click at [147, 194] on div "​ bulk_OMCAR5-8_from bulk_OMCAR5-8_from_[DATE]_to_2025-07-03_2025-08-13_22-03-1…" at bounding box center [760, 600] width 1496 height 1086
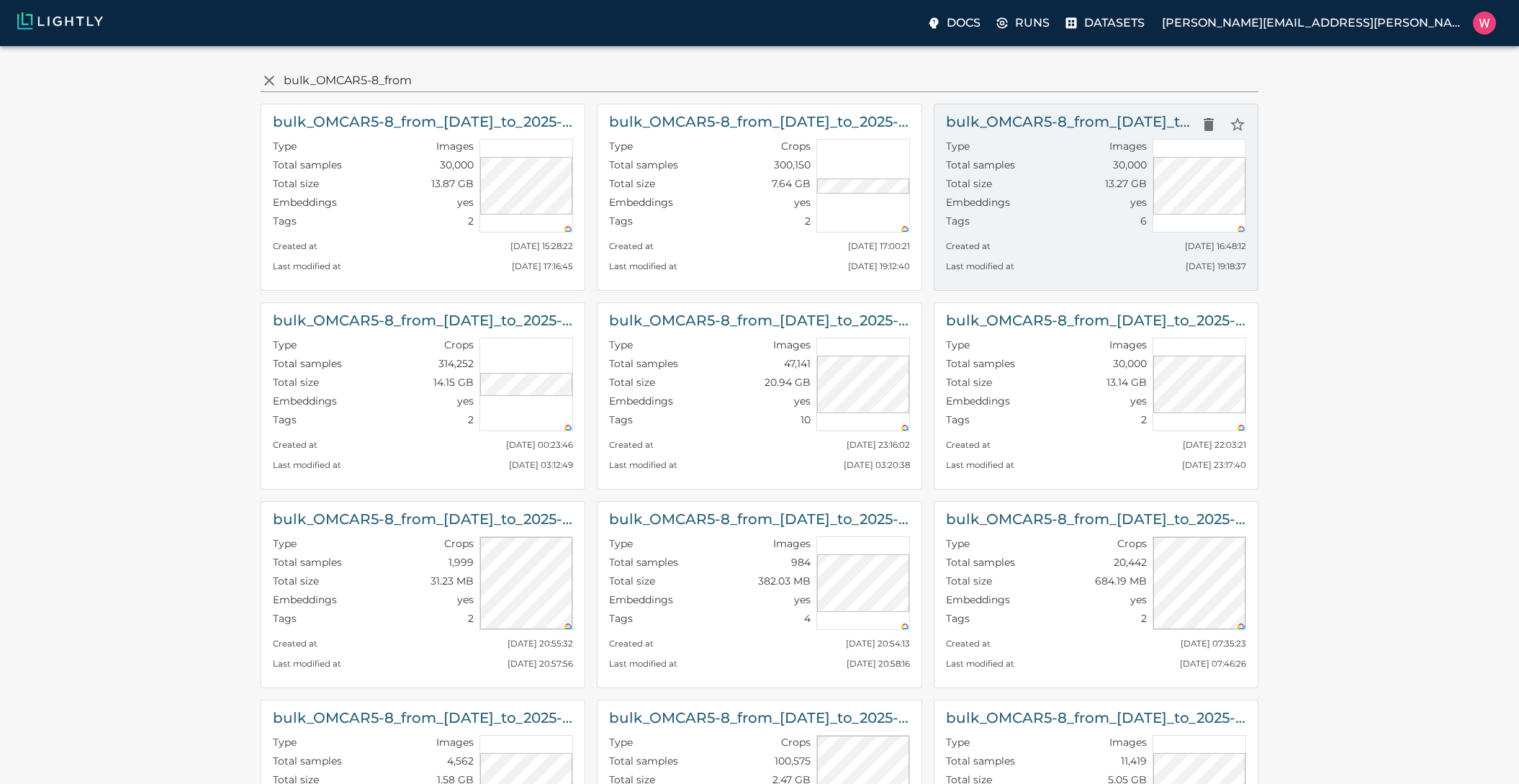
click at [1099, 92] on div "bulk_OMCAR5-8_from_[DATE]_to_2025-07-02_2025-08-12_23-35-32 Type Images Total s…" at bounding box center [1090, 191] width 336 height 199
click at [1077, 146] on div "Type Images" at bounding box center [1046, 148] width 201 height 18
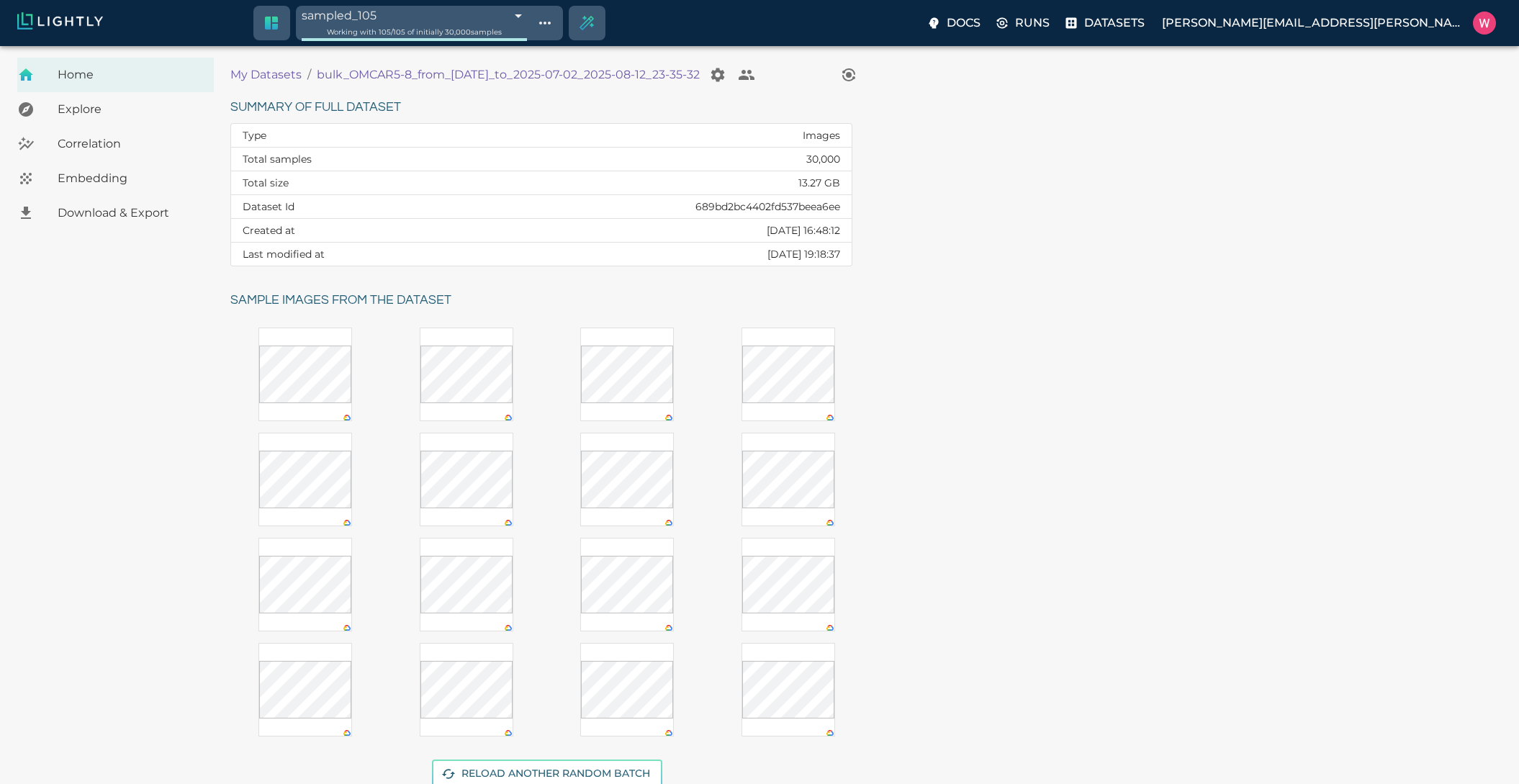
click at [909, 568] on div "Summary of full dataset Type Images Total samples 30,000 Total size 13.27 GB Da…" at bounding box center [863, 450] width 1289 height 731
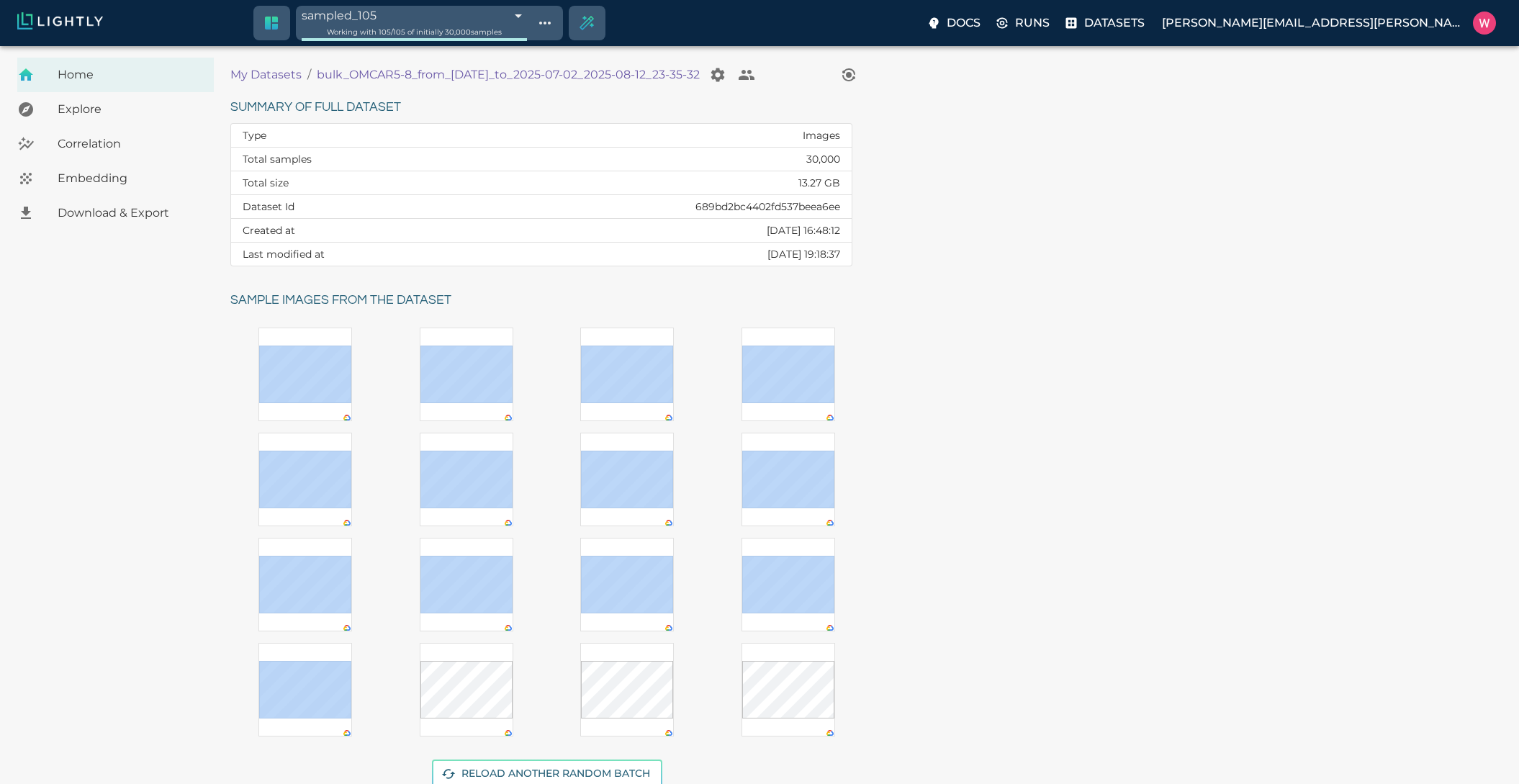
drag, startPoint x: 909, startPoint y: 568, endPoint x: 928, endPoint y: 585, distance: 25.5
click at [928, 584] on div "Summary of full dataset Type Images Total samples 30,000 Total size 13.27 GB Da…" at bounding box center [863, 450] width 1289 height 731
click at [105, 188] on div "Embedding" at bounding box center [115, 178] width 197 height 35
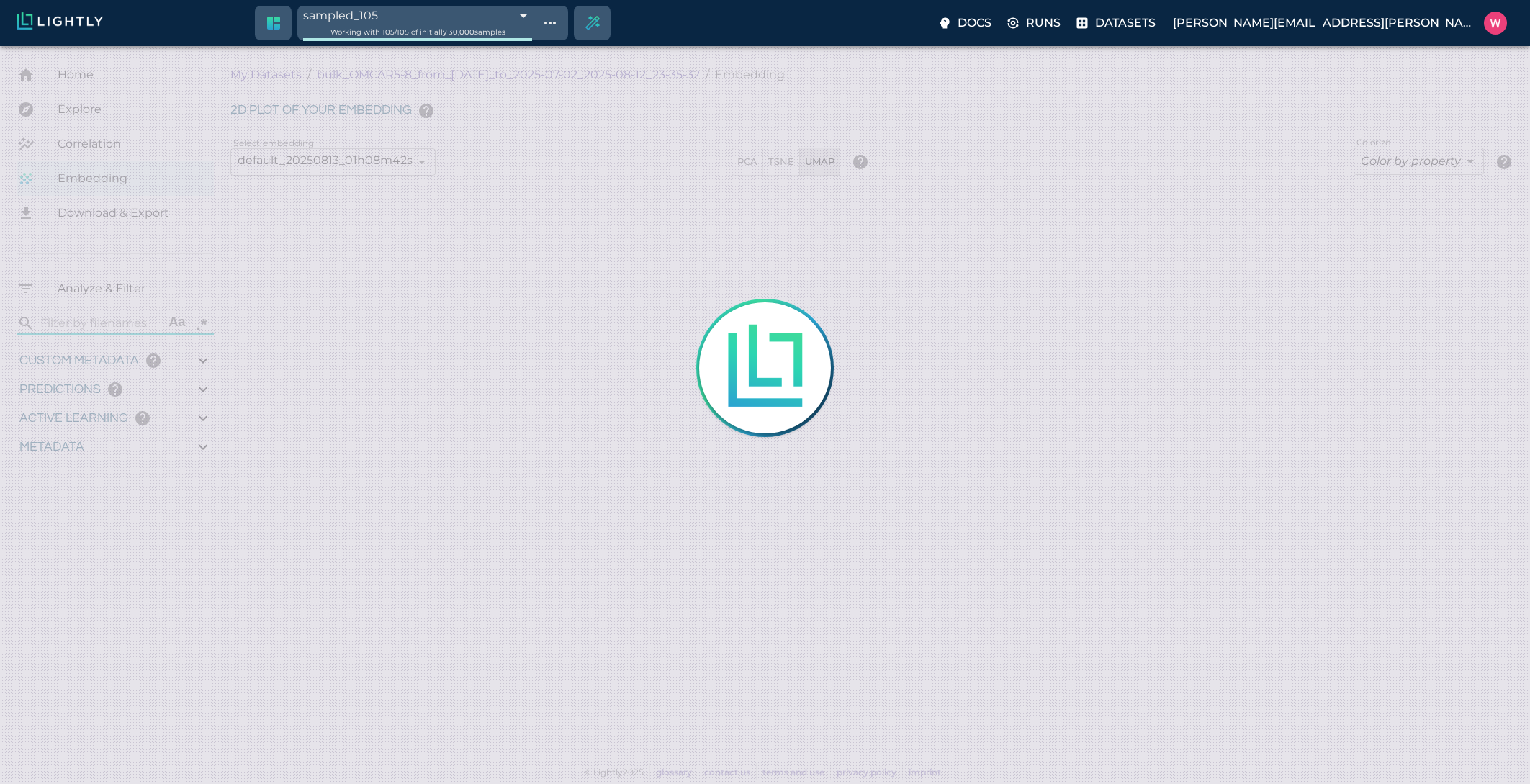
type input "1751428369.111"
type input "0.999"
type input "0.996"
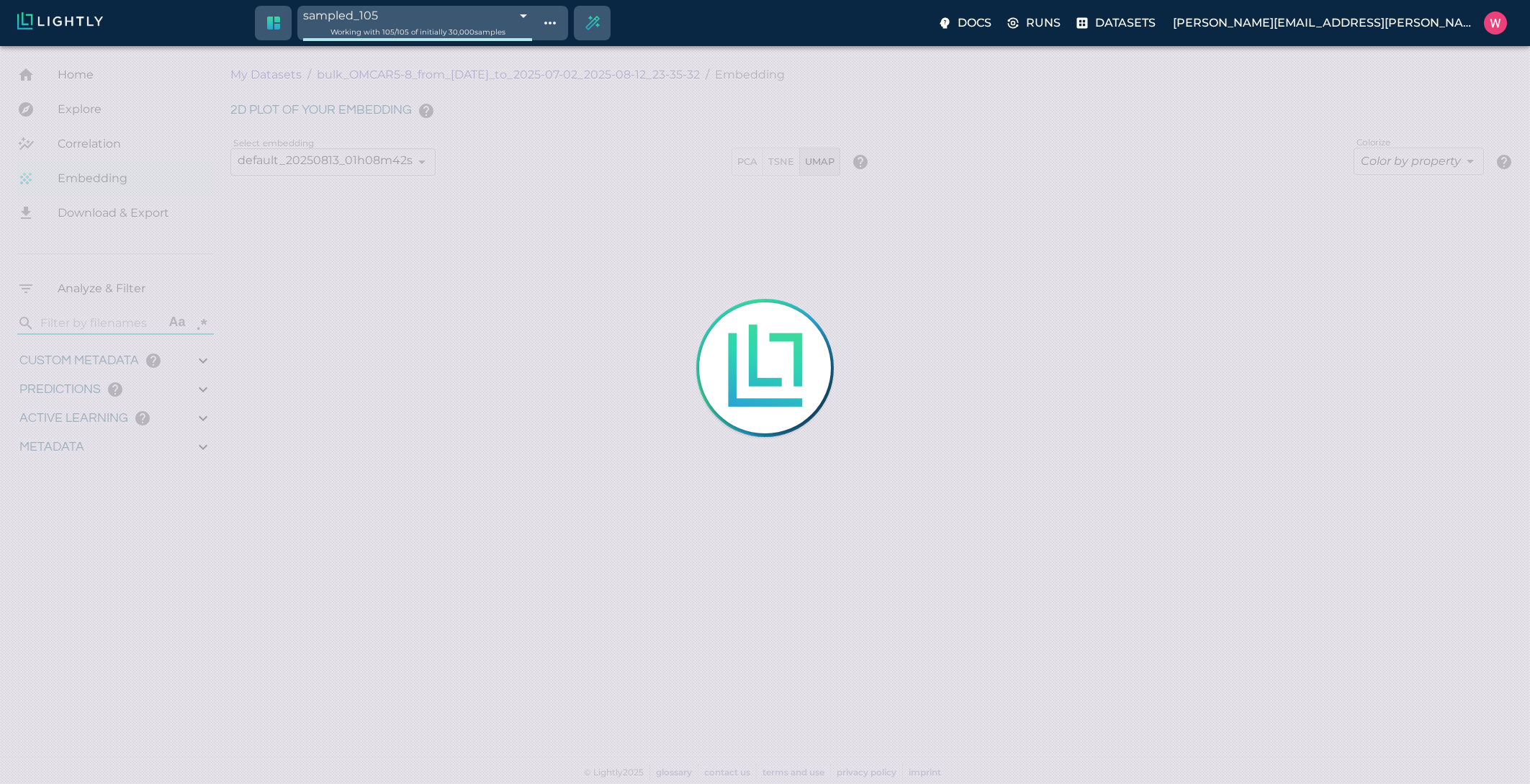
type input "0.35155600309372"
type input "95.1465560030937"
type input "0.254216879606247"
type input "25.5982168796062"
type input "1751428369.111"
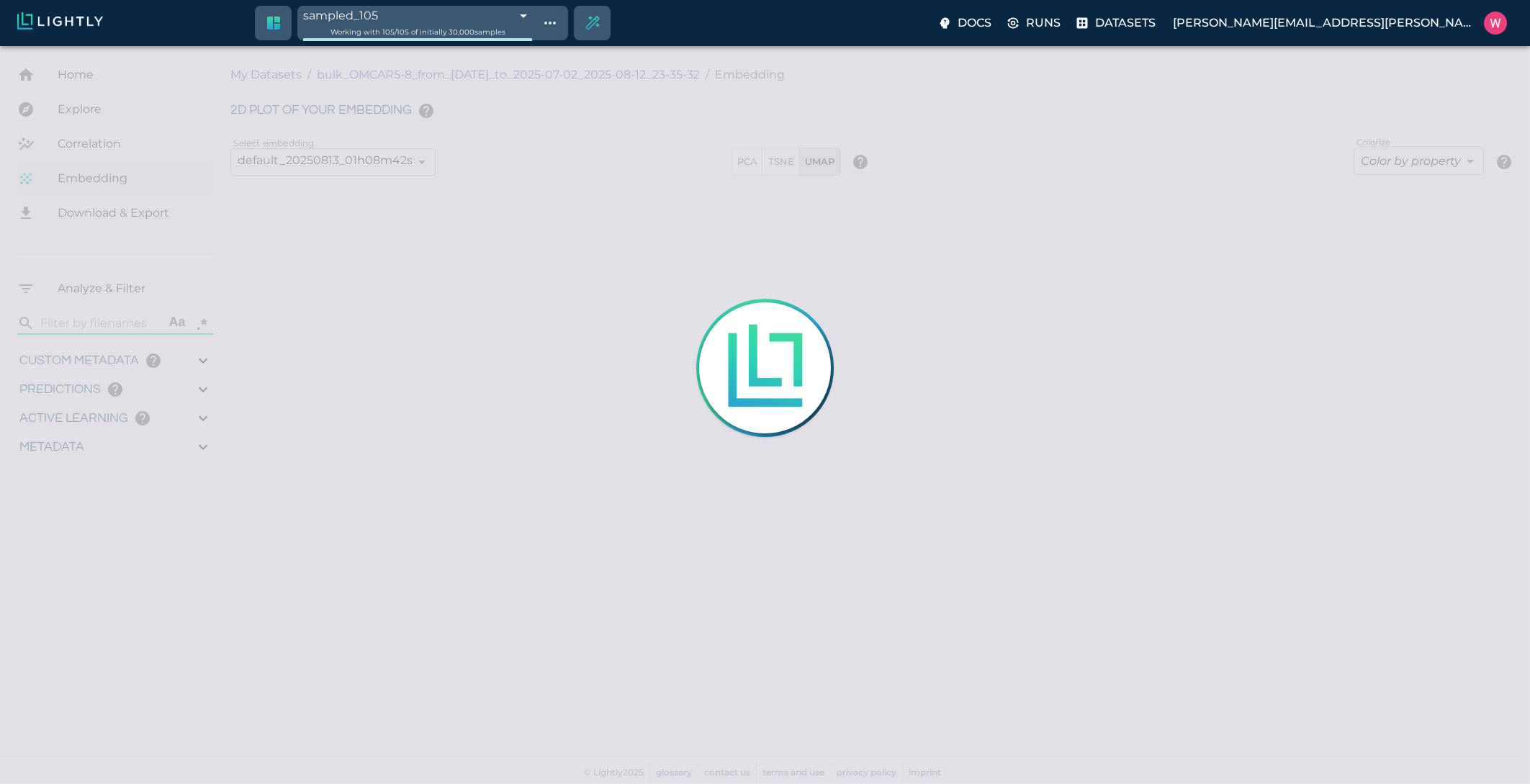
type input "0.999"
type input "0.996"
type input "0.35155600309372"
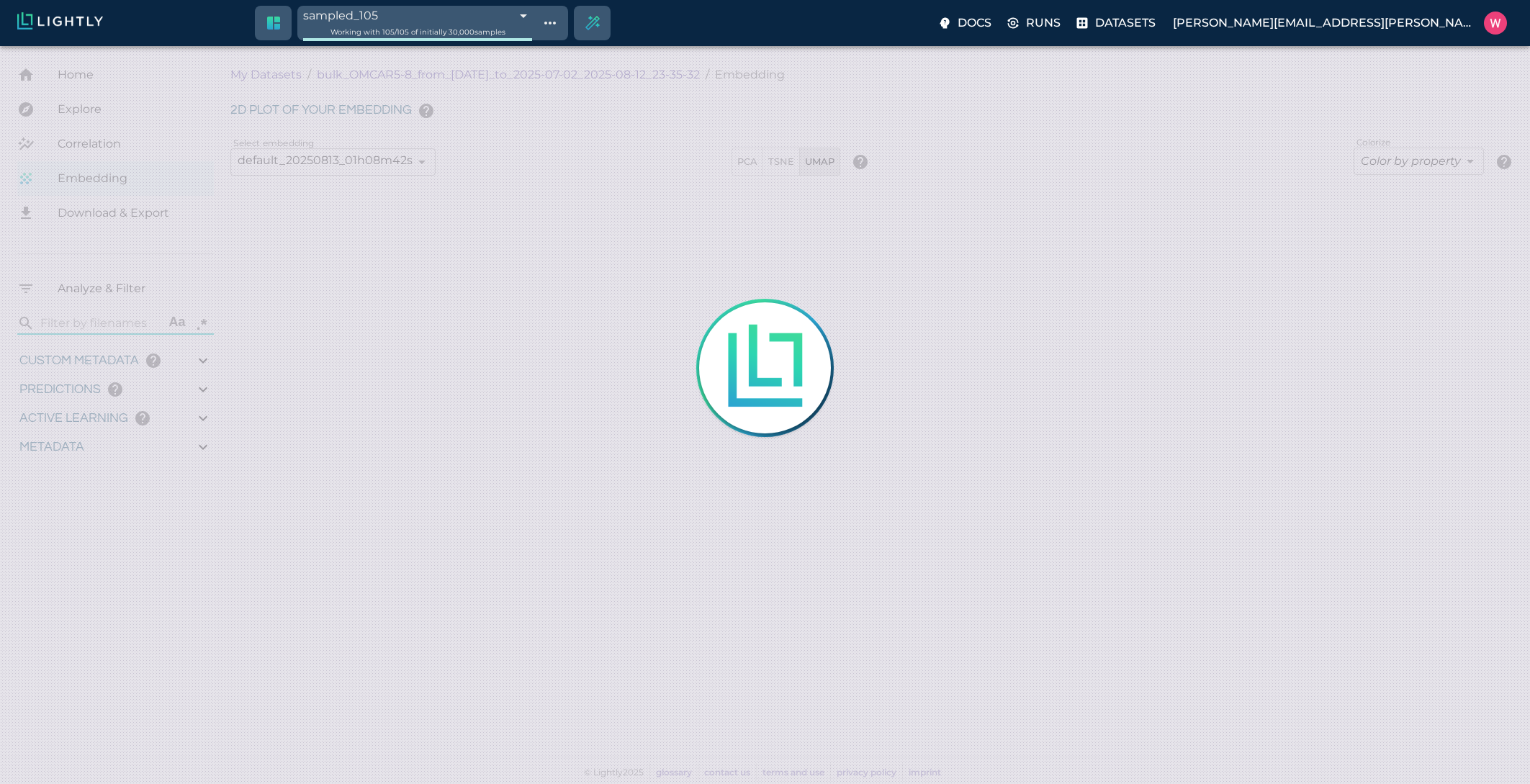
type input "95.1465560030937"
type input "0.254216879606247"
type input "25.5982168796062"
type input "1751428369.111"
type input "0.999"
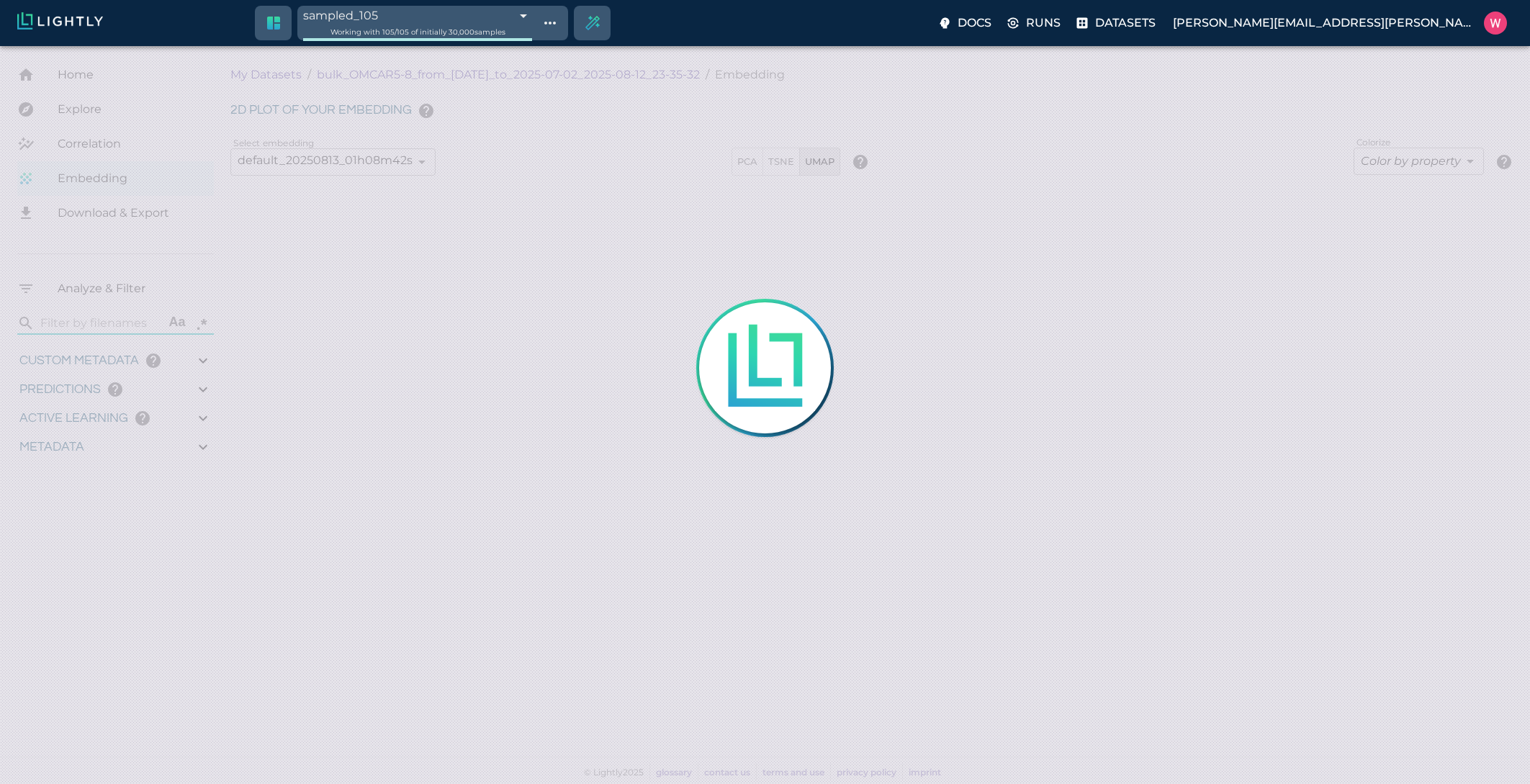
type input "0.999"
type input "0.996"
type input "0.35155600309372"
type input "95.1465560030937"
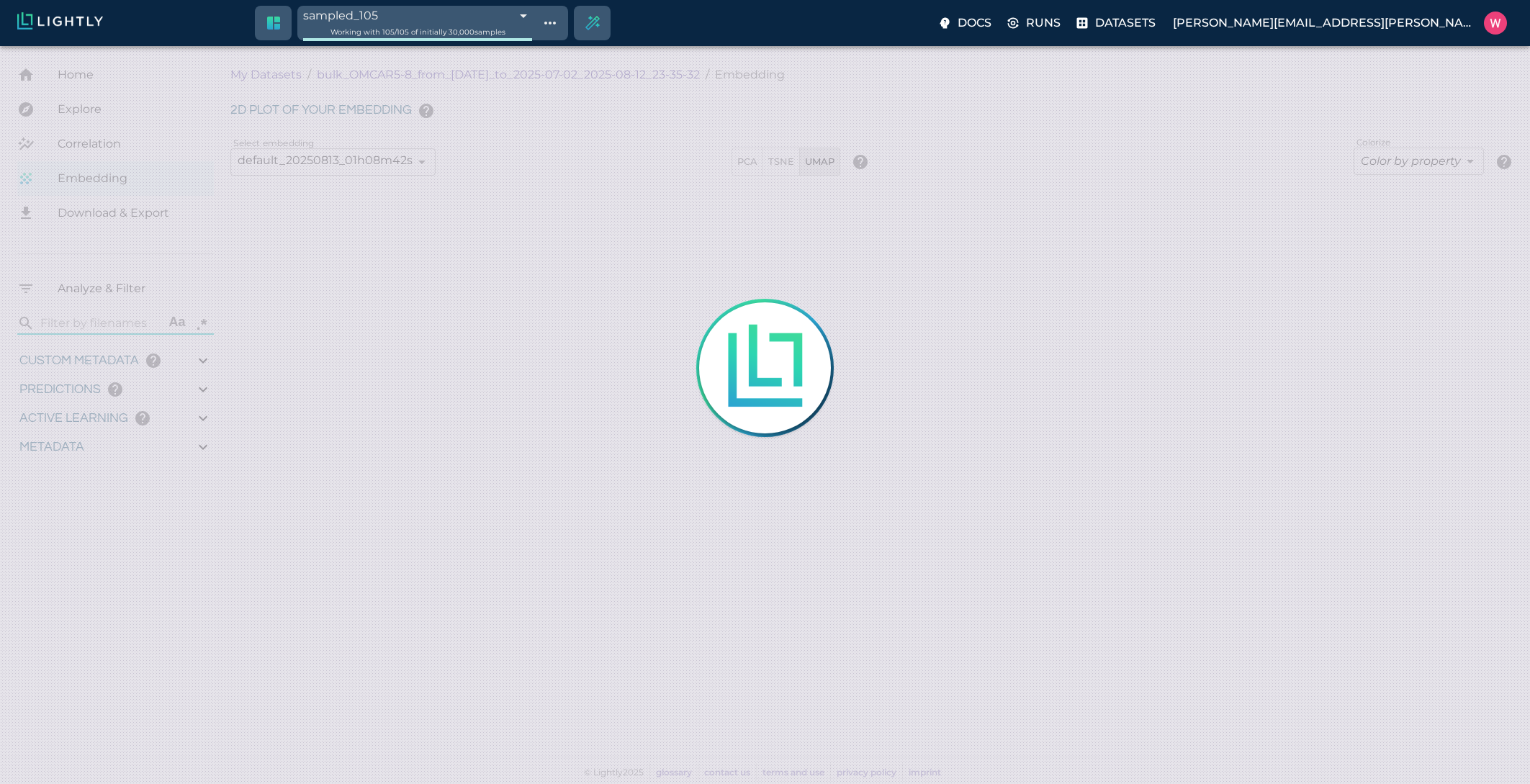
type input "0.254216879606247"
type input "25.5982168796062"
type input "9007199254740991"
type input "1751428369.111"
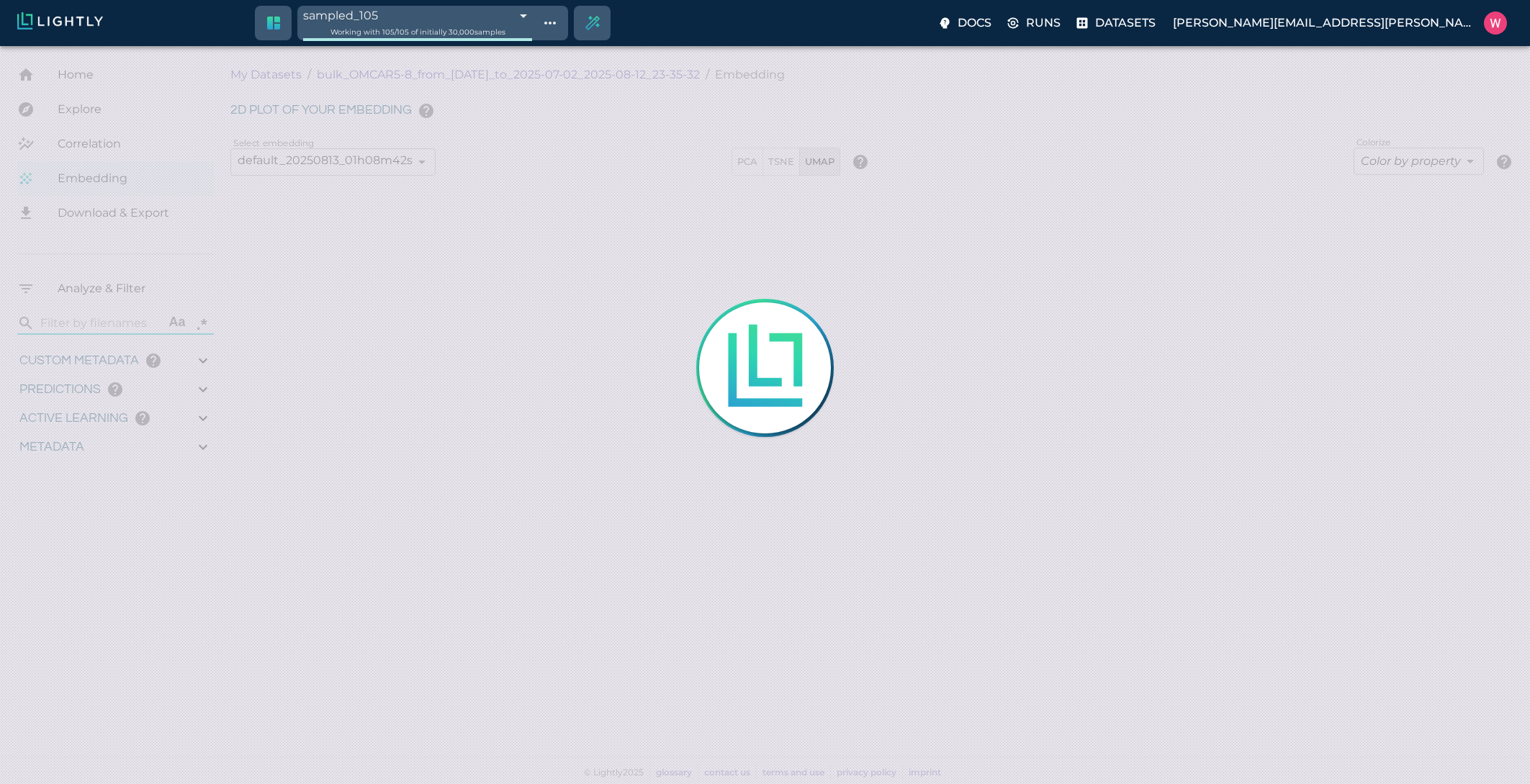
type input "0.999"
type input "0.996"
type input "0.35155600309372"
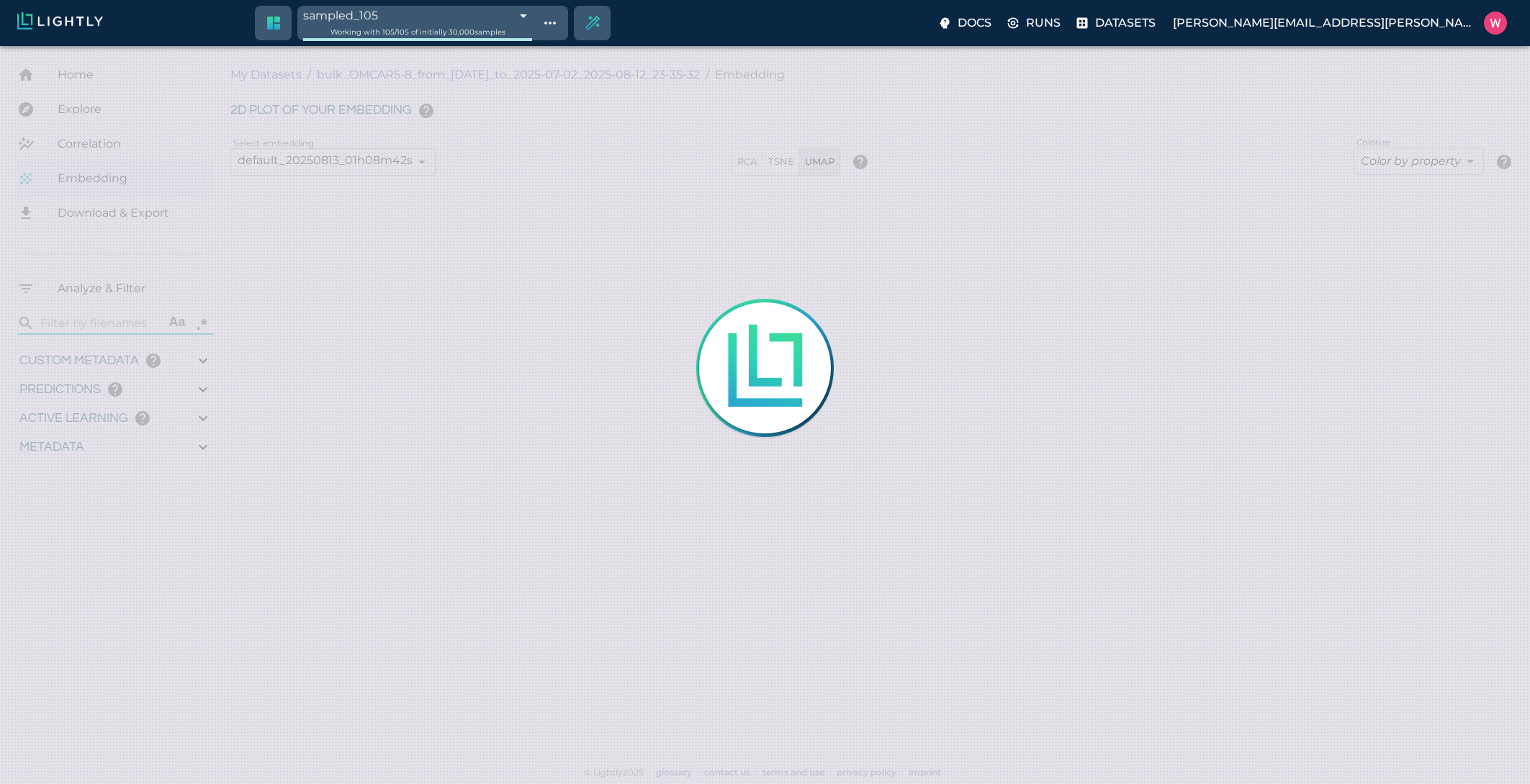
type input "95.1465560030937"
type input "0.254216879606247"
type input "25.5982168796062"
type input "1751428369.111"
type input "0.999"
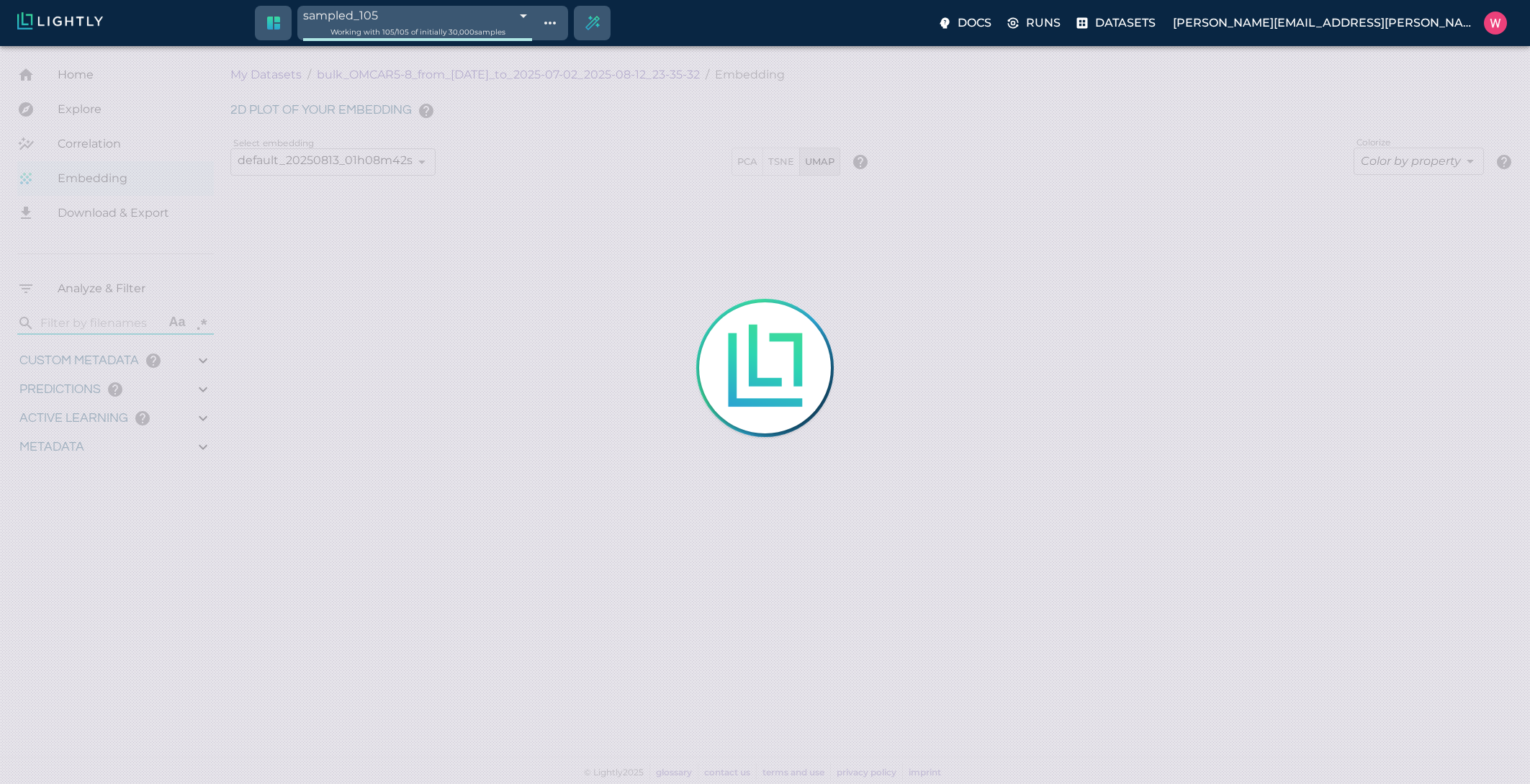
type input "0.999"
type input "0.996"
type input "0.35155600309372"
type input "95.1465560030937"
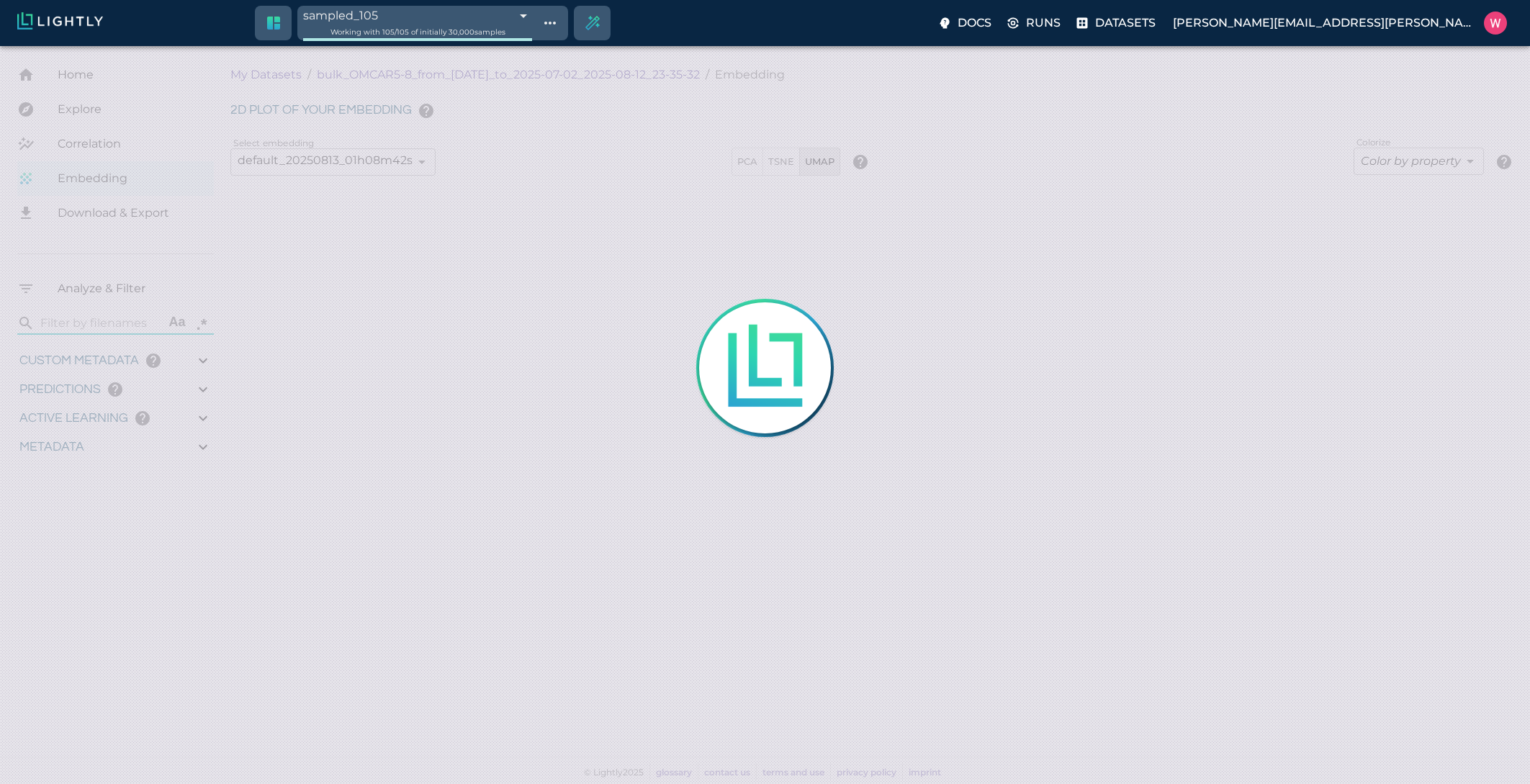
type input "0.254216879606247"
type input "25.5982168796062"
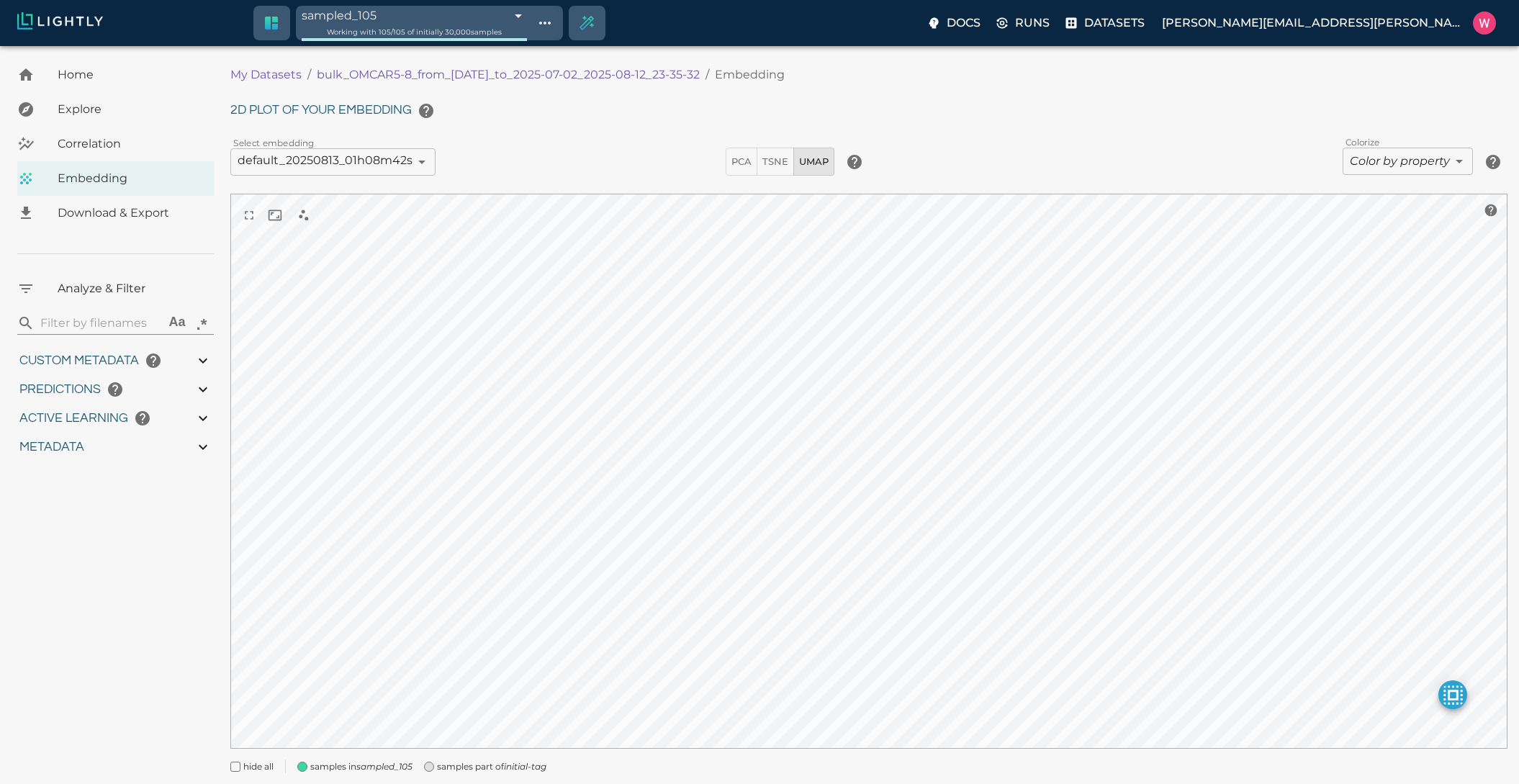
click at [510, 766] on icon "initial-tag" at bounding box center [526, 766] width 43 height 11
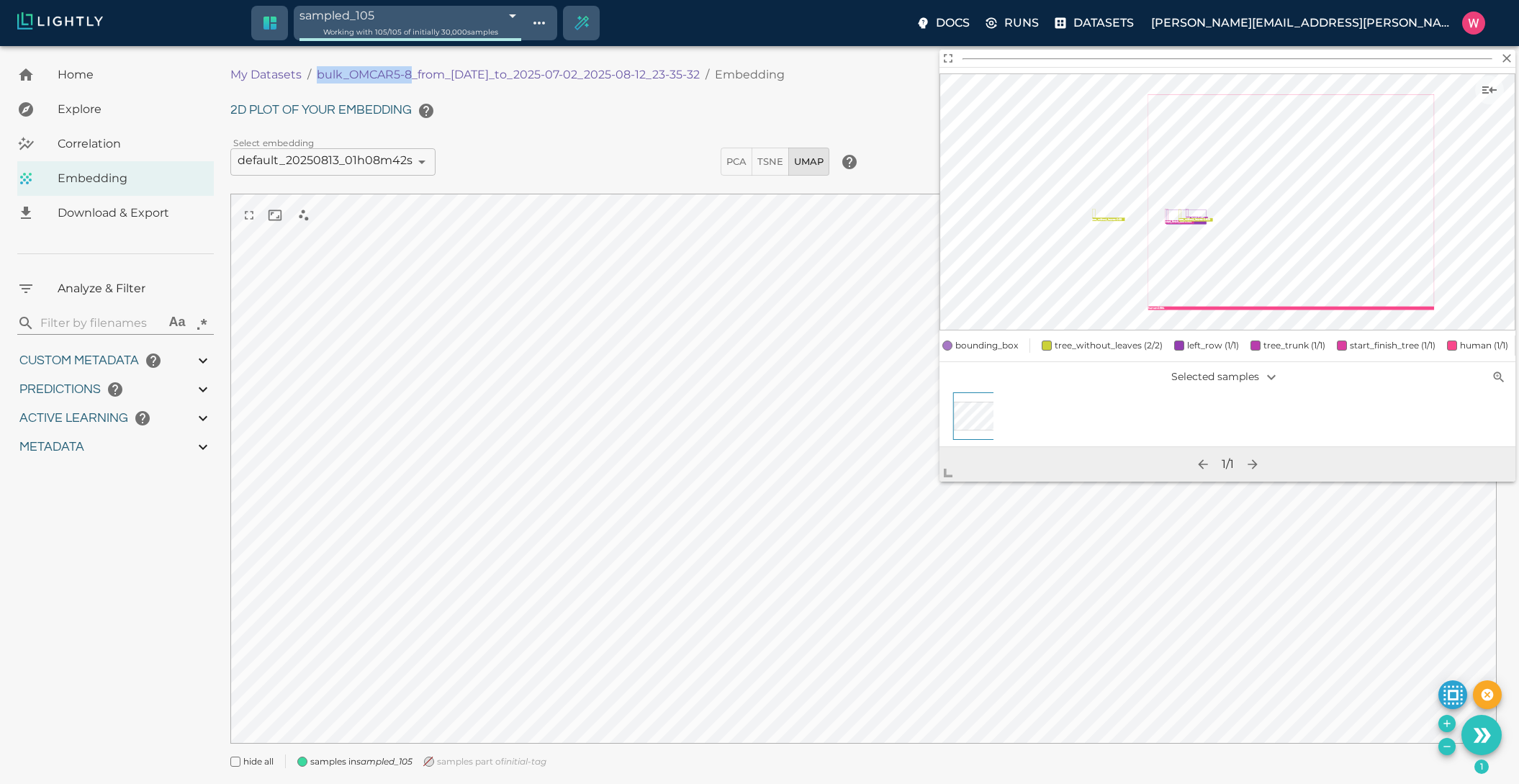
drag, startPoint x: 313, startPoint y: 74, endPoint x: 412, endPoint y: 75, distance: 99.0
click at [412, 75] on ol "My Datasets / bulk_OMCAR5-8_from_[DATE]_to_2025-07-02_2025-08-12_23-35-32 / Emb…" at bounding box center [544, 74] width 628 height 17
copy p "bulk_OMCAR5-8"
